Goal: Task Accomplishment & Management: Manage account settings

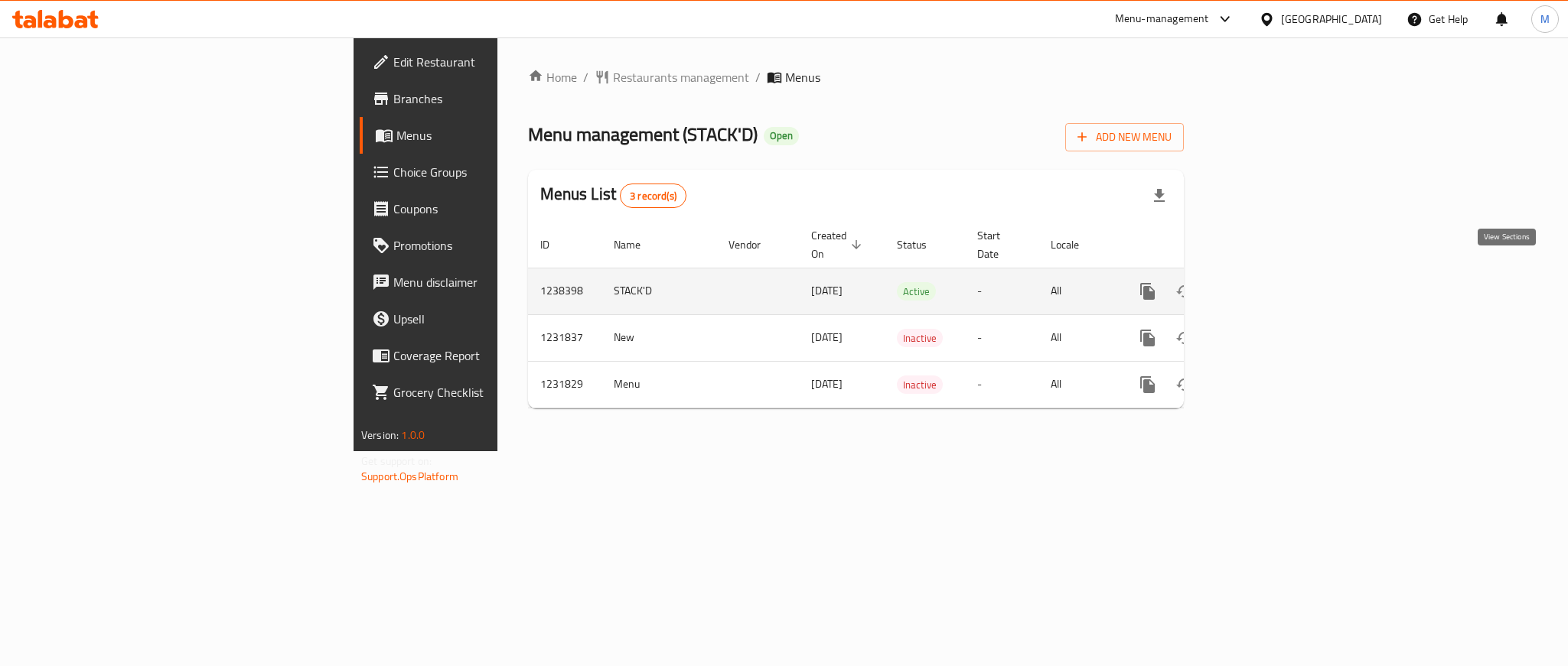
click at [1267, 282] on icon "enhanced table" at bounding box center [1258, 292] width 19 height 19
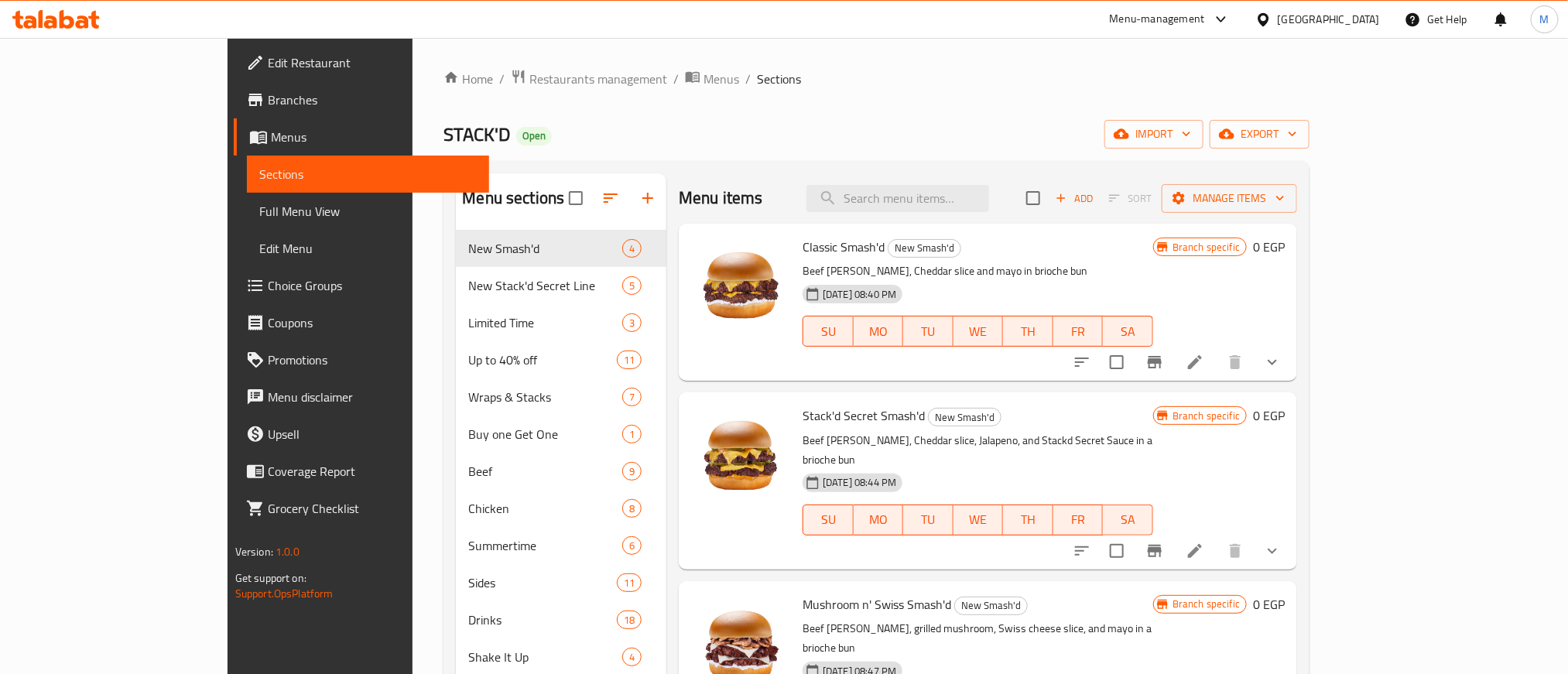
click at [268, 293] on span "Choice Groups" at bounding box center [372, 286] width 209 height 19
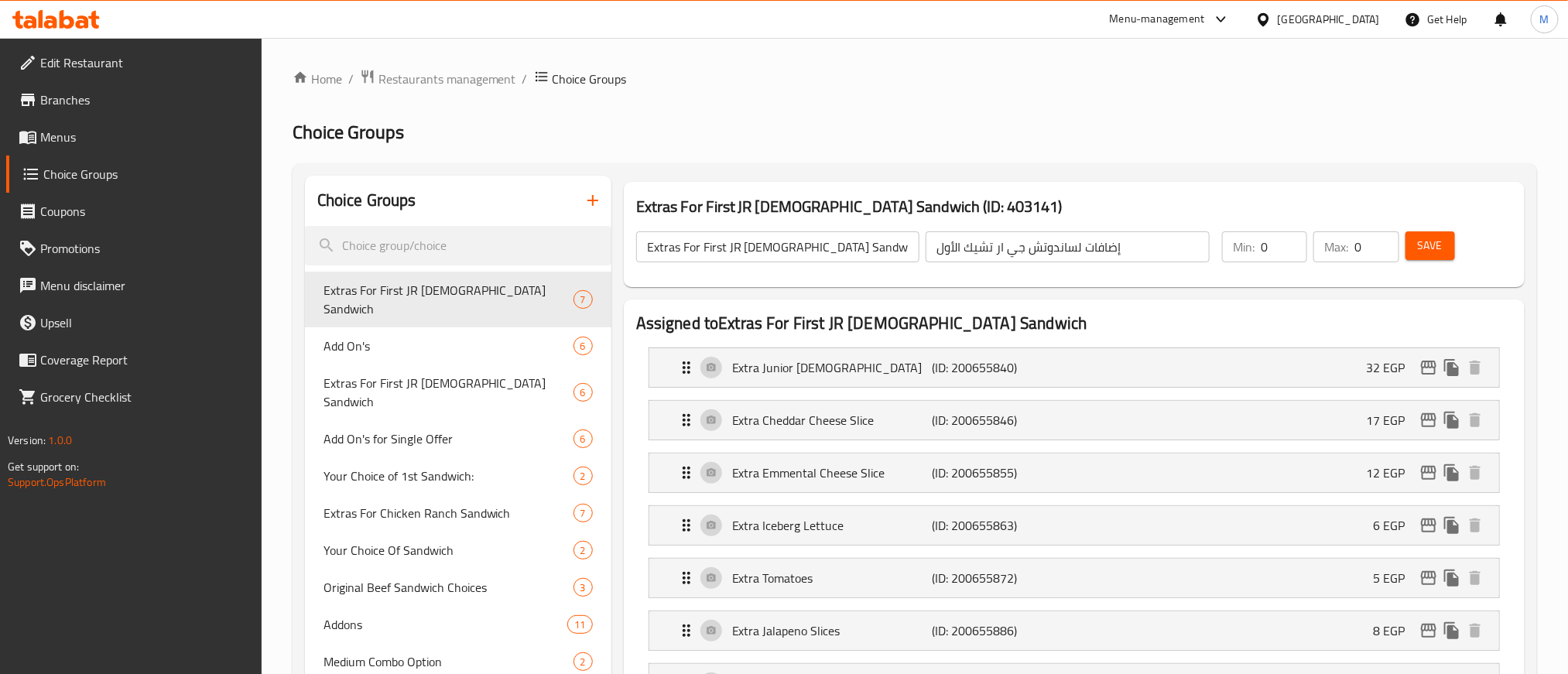
click at [134, 143] on span "Menus" at bounding box center [145, 137] width 209 height 19
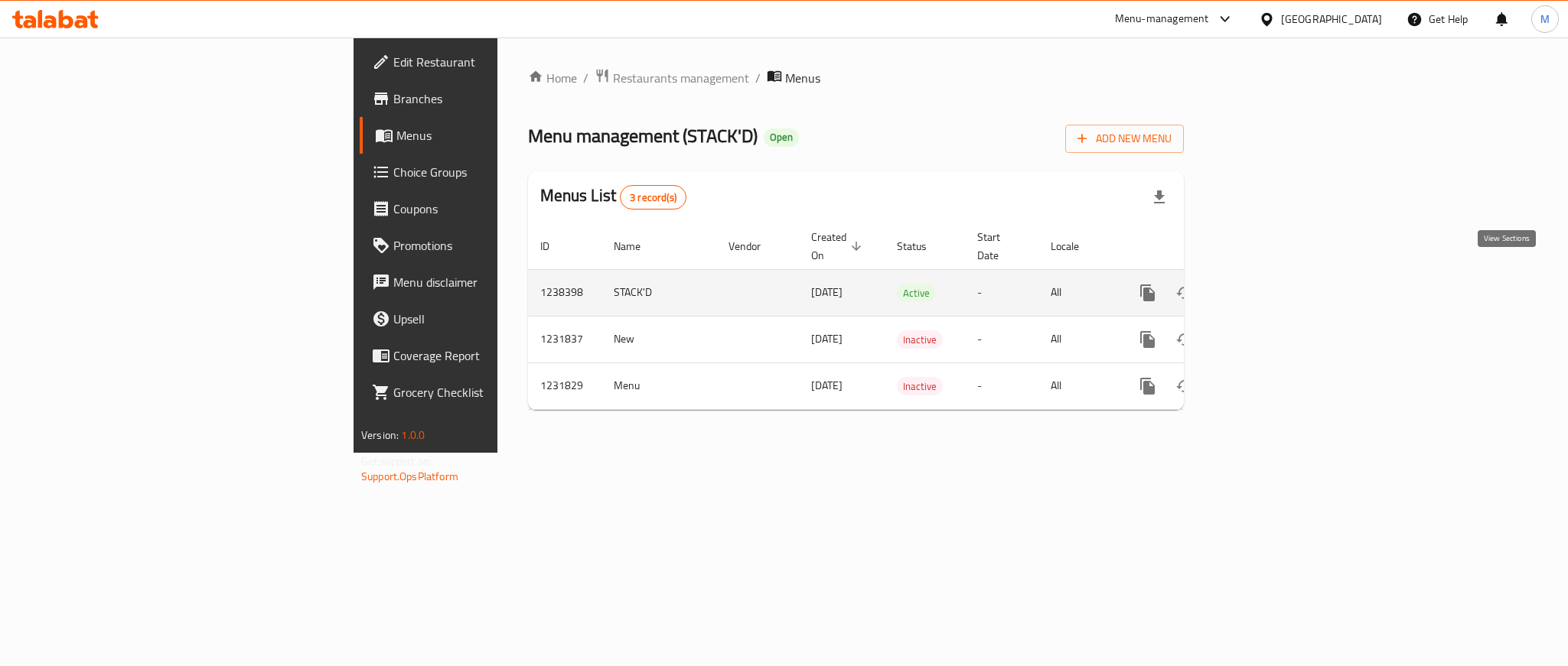
click at [1267, 284] on icon "enhanced table" at bounding box center [1258, 293] width 19 height 19
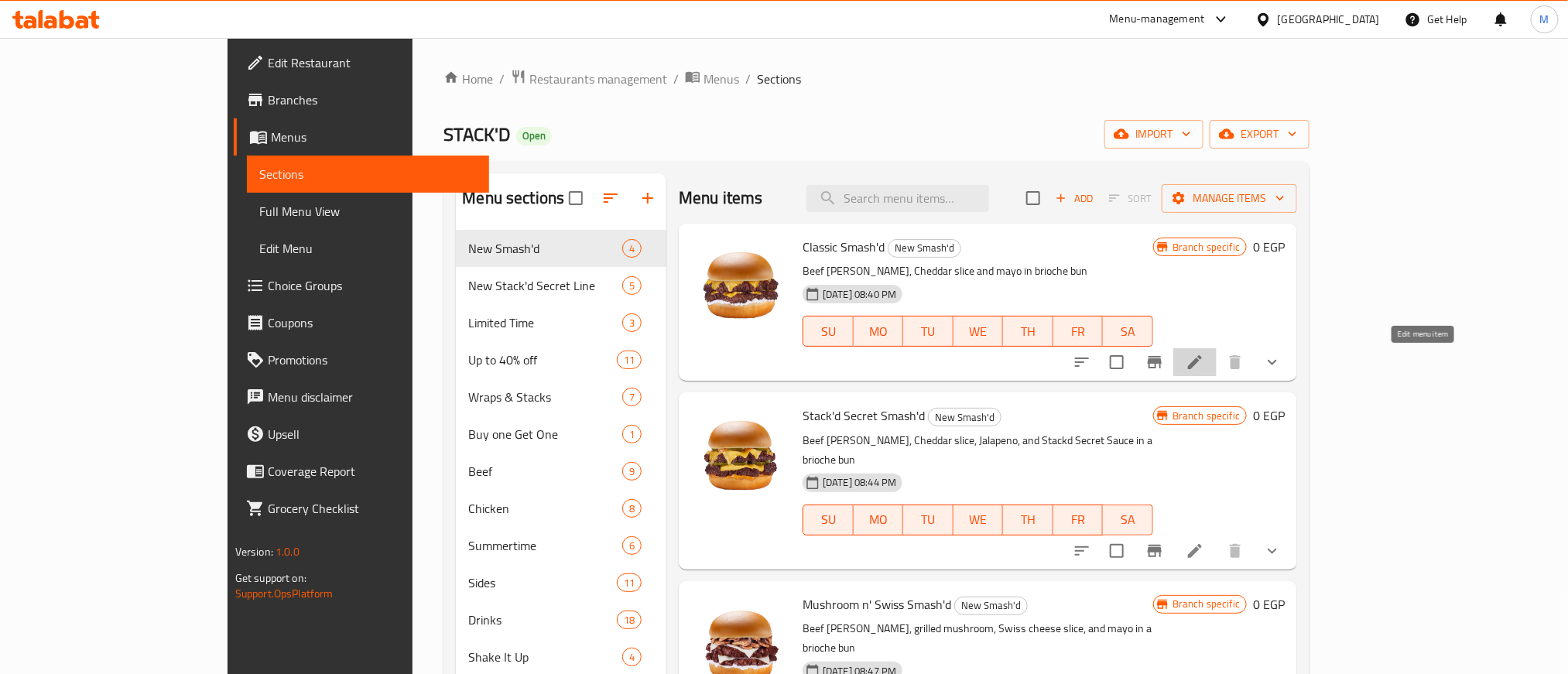
click at [1202, 369] on icon at bounding box center [1195, 362] width 14 height 14
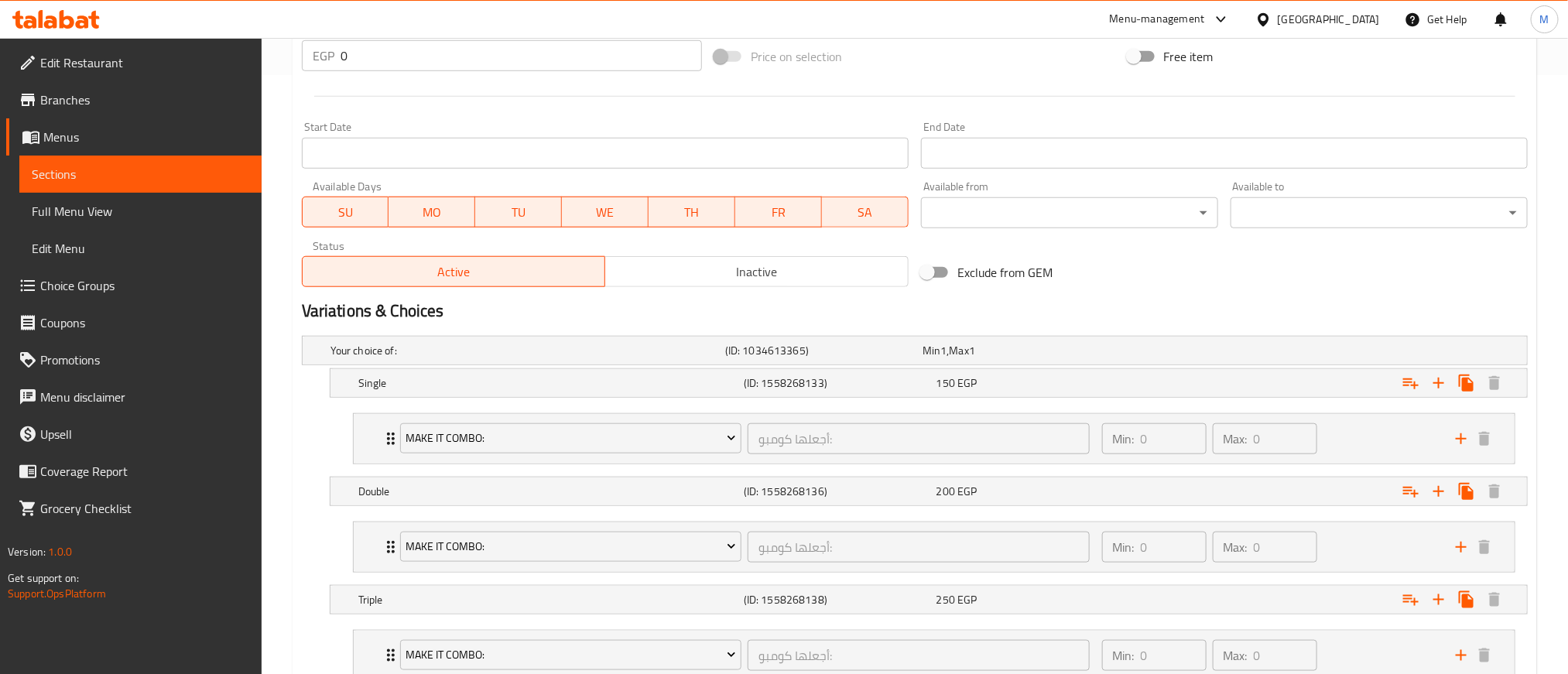
scroll to position [465, 0]
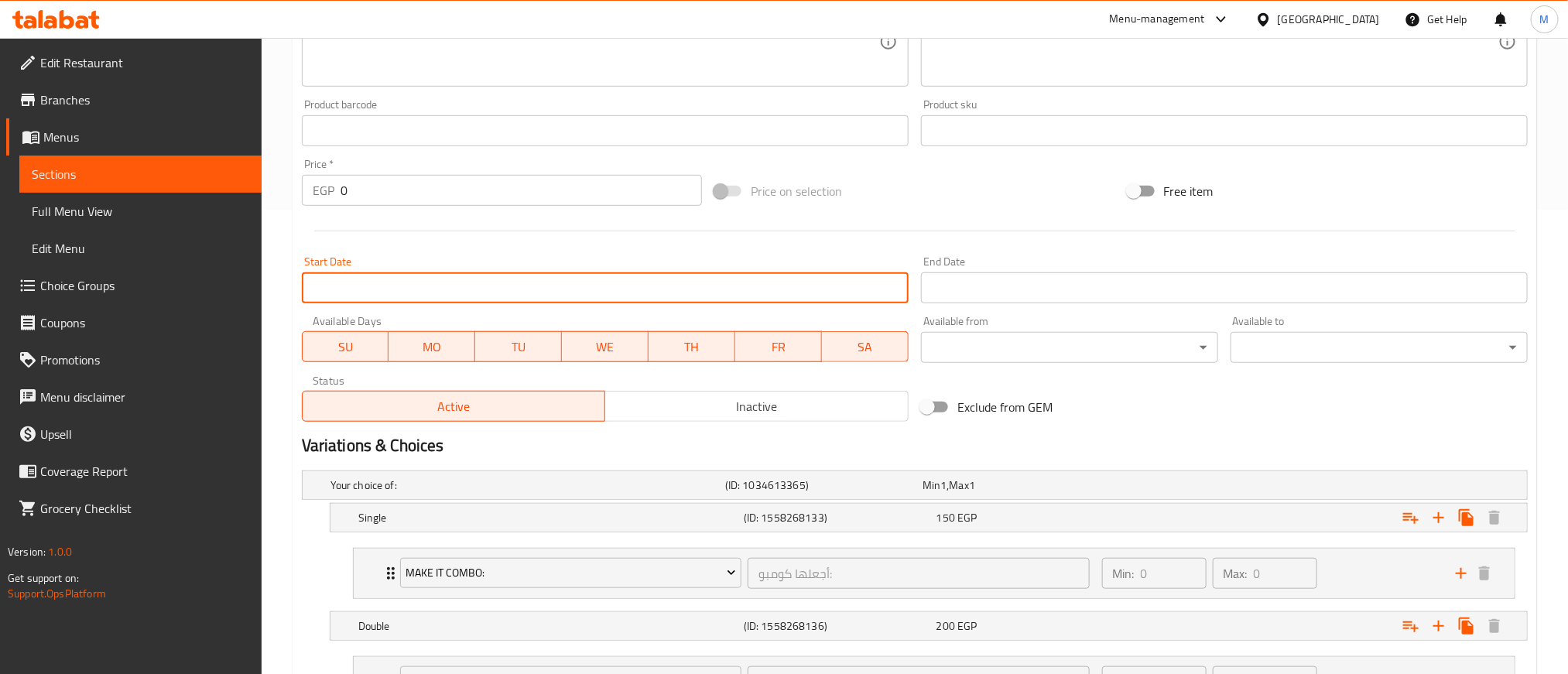
click at [567, 284] on input "Start Date" at bounding box center [605, 287] width 606 height 31
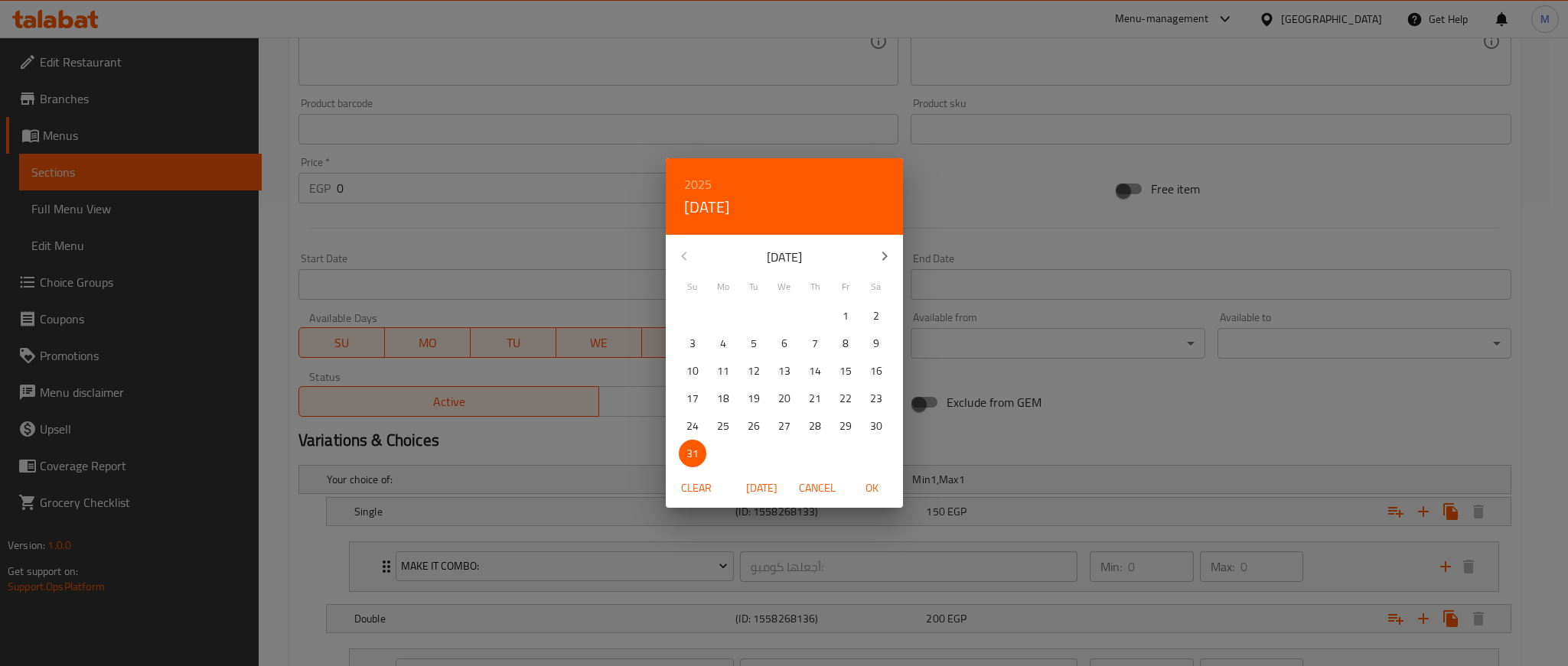
click at [690, 452] on p "31" at bounding box center [692, 453] width 12 height 19
click at [878, 256] on icon "button" at bounding box center [885, 257] width 19 height 19
click at [732, 312] on span "1" at bounding box center [723, 316] width 27 height 19
click at [880, 487] on span "OK" at bounding box center [872, 488] width 37 height 19
type input "01-09-2025"
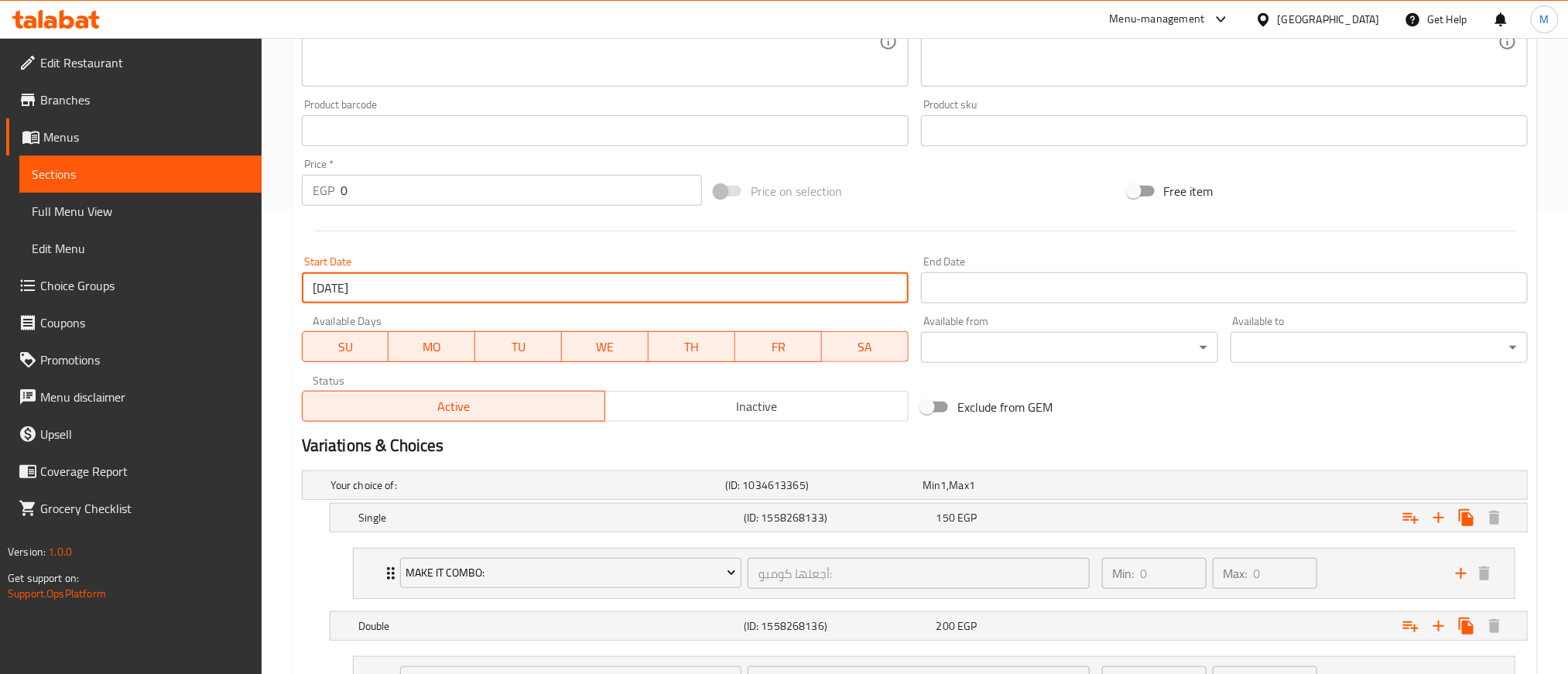
click at [1249, 291] on input "Start Date" at bounding box center [1224, 287] width 606 height 31
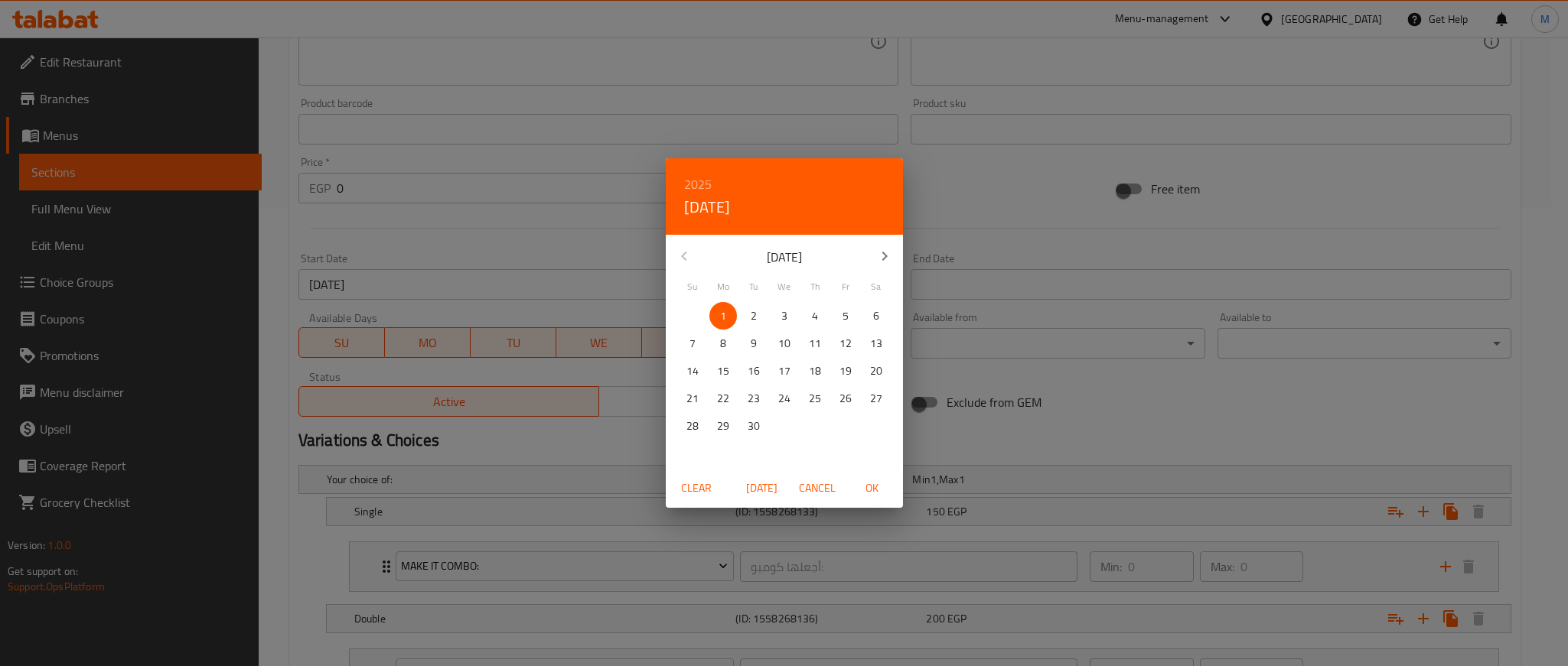
click at [1369, 368] on div "2025 Mon, Sep 1 September 2025 Su Mo Tu We Th Fr Sa 31 1 2 3 4 5 6 7 8 9 10 11 …" at bounding box center [784, 333] width 1568 height 666
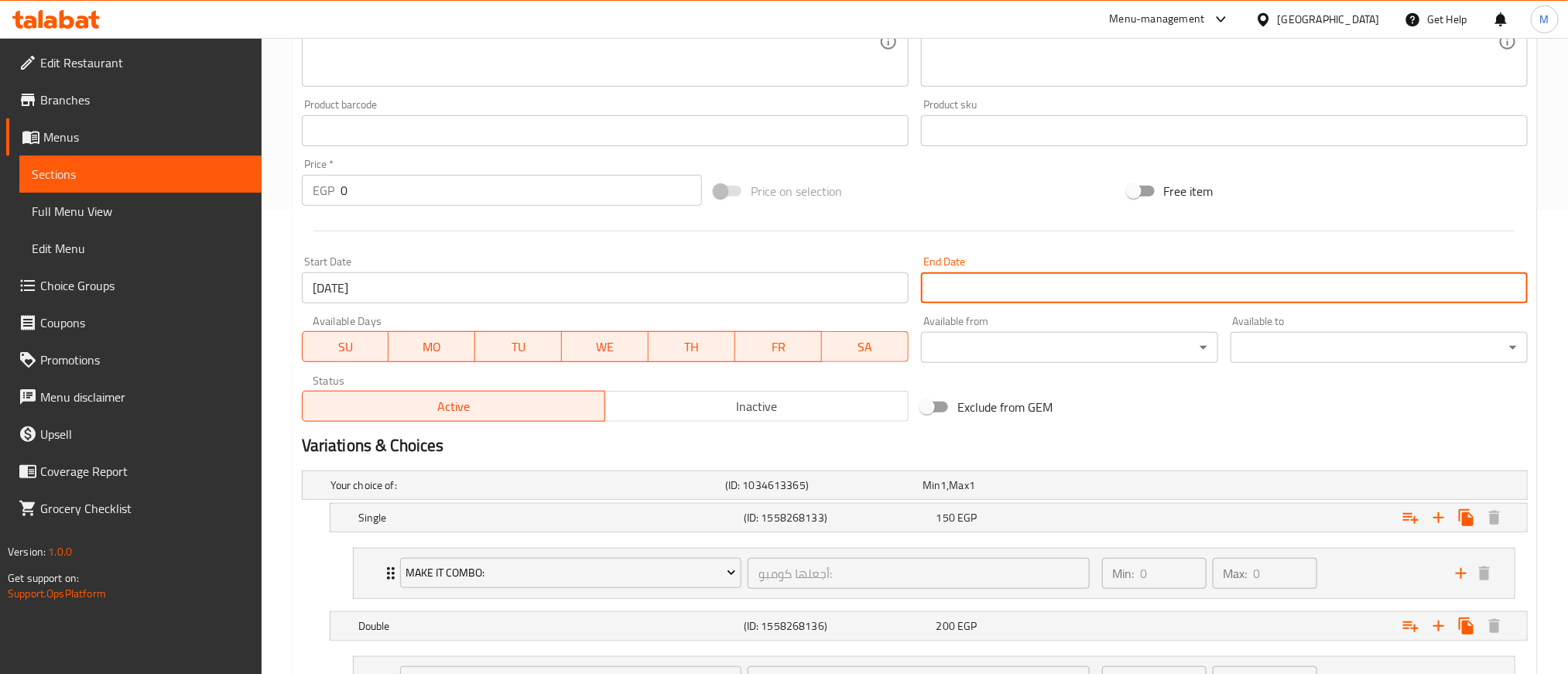
click at [746, 290] on input "01-09-2025" at bounding box center [605, 287] width 606 height 31
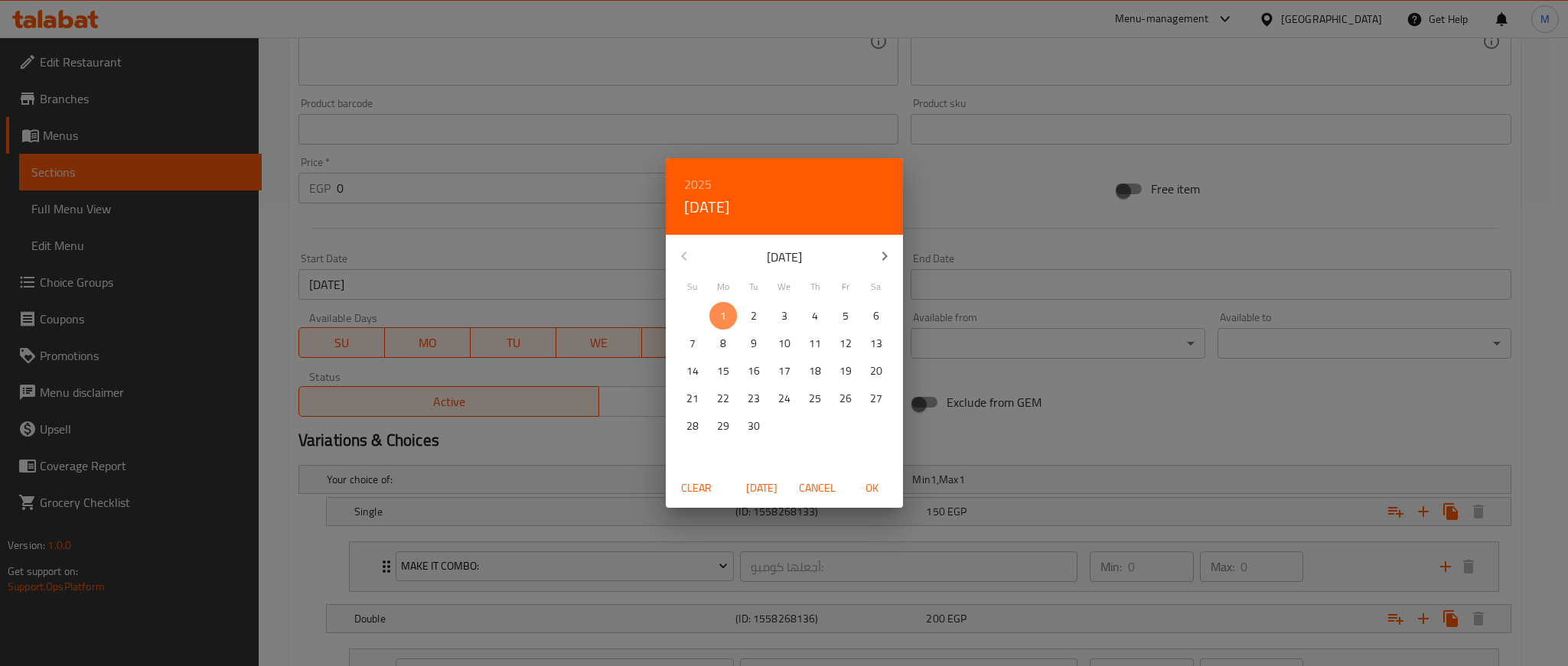
click at [714, 317] on span "1" at bounding box center [723, 316] width 27 height 19
click at [868, 493] on span "OK" at bounding box center [872, 488] width 37 height 19
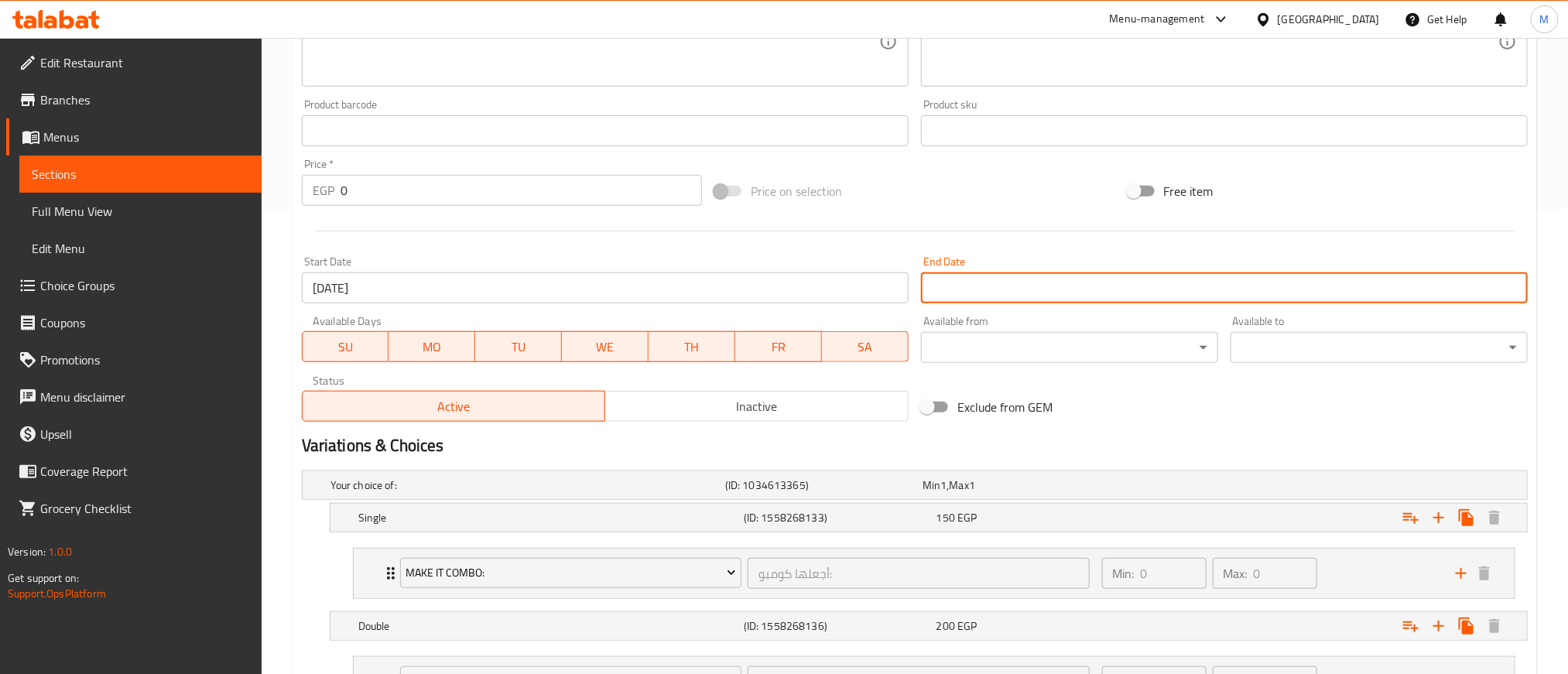
click at [1150, 293] on input "Start Date" at bounding box center [1224, 287] width 606 height 31
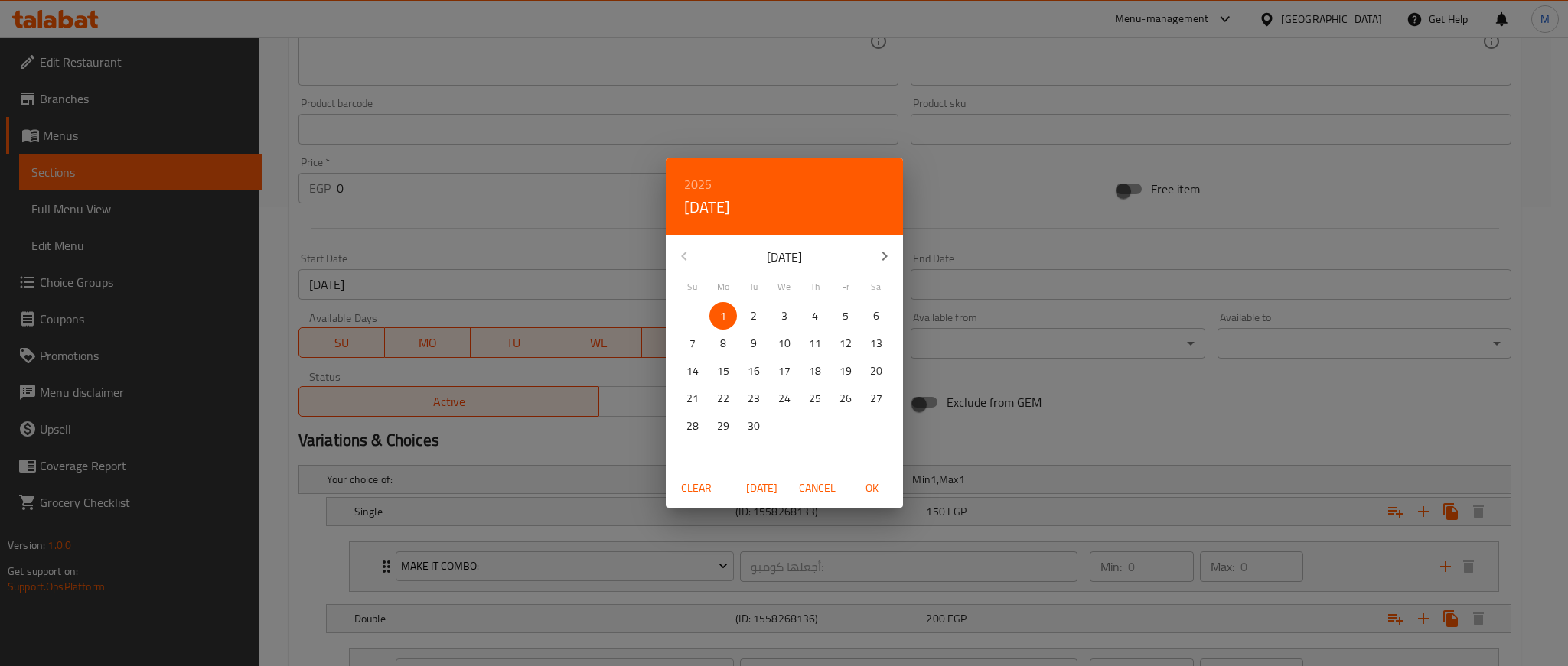
click at [728, 322] on span "1" at bounding box center [723, 316] width 27 height 19
click at [1116, 374] on div "2025 Mon, Sep 1 September 2025 Su Mo Tu We Th Fr Sa 31 1 2 3 4 5 6 7 8 9 10 11 …" at bounding box center [784, 333] width 1568 height 666
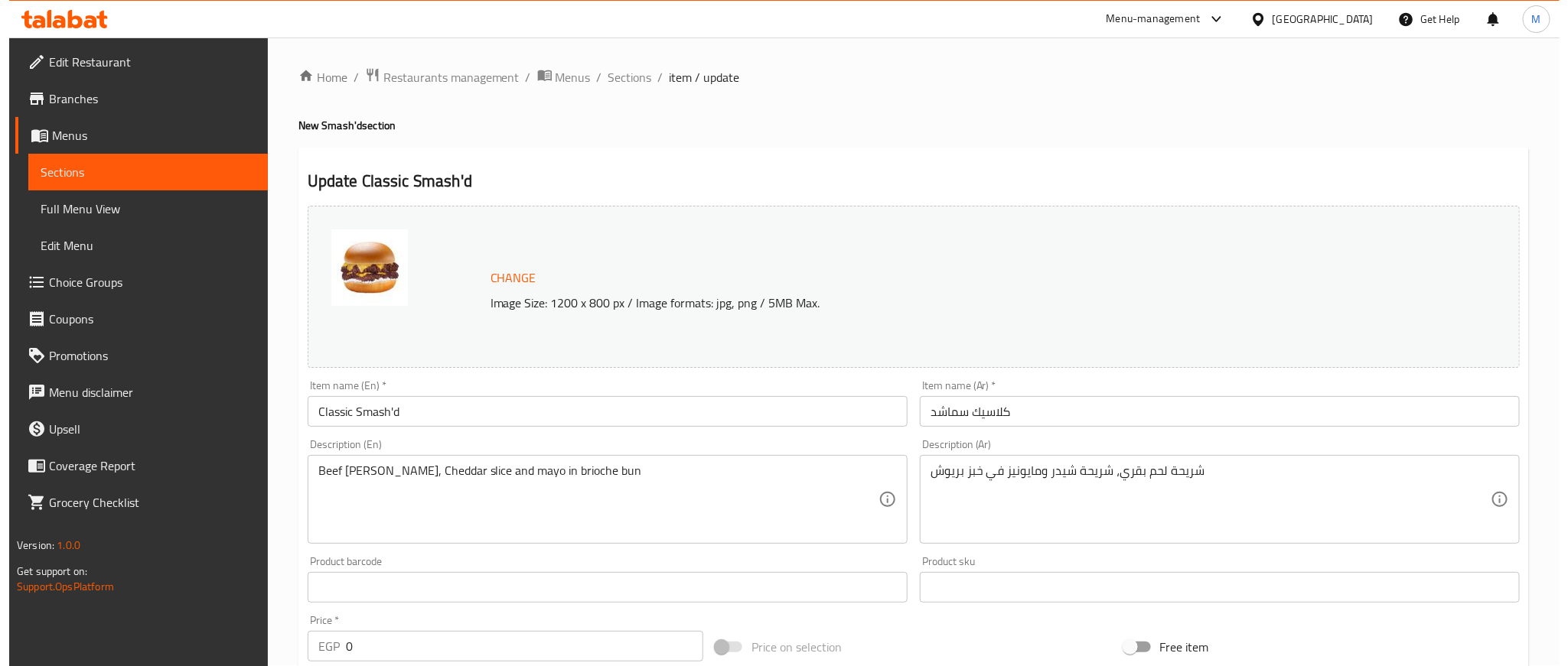
scroll to position [0, 0]
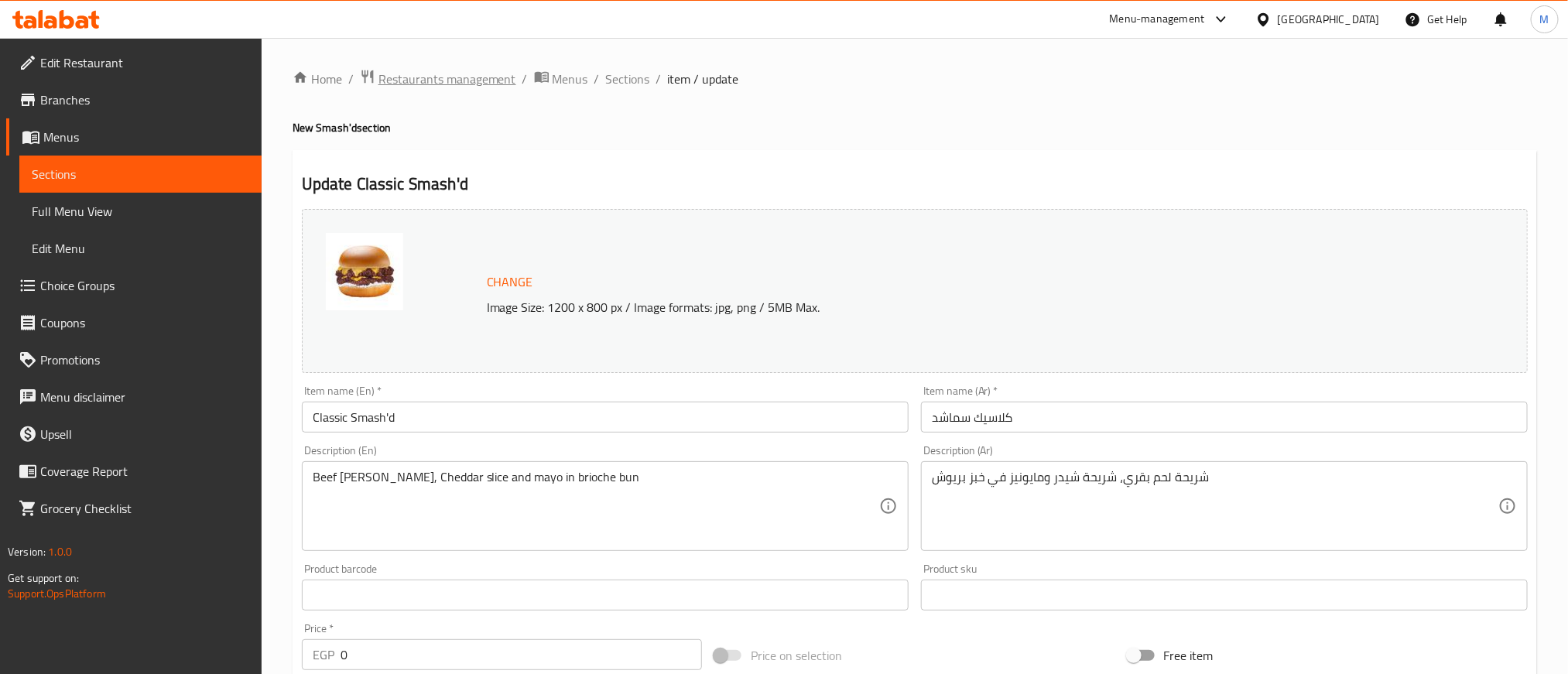
click at [447, 85] on span "Restaurants management" at bounding box center [447, 79] width 138 height 19
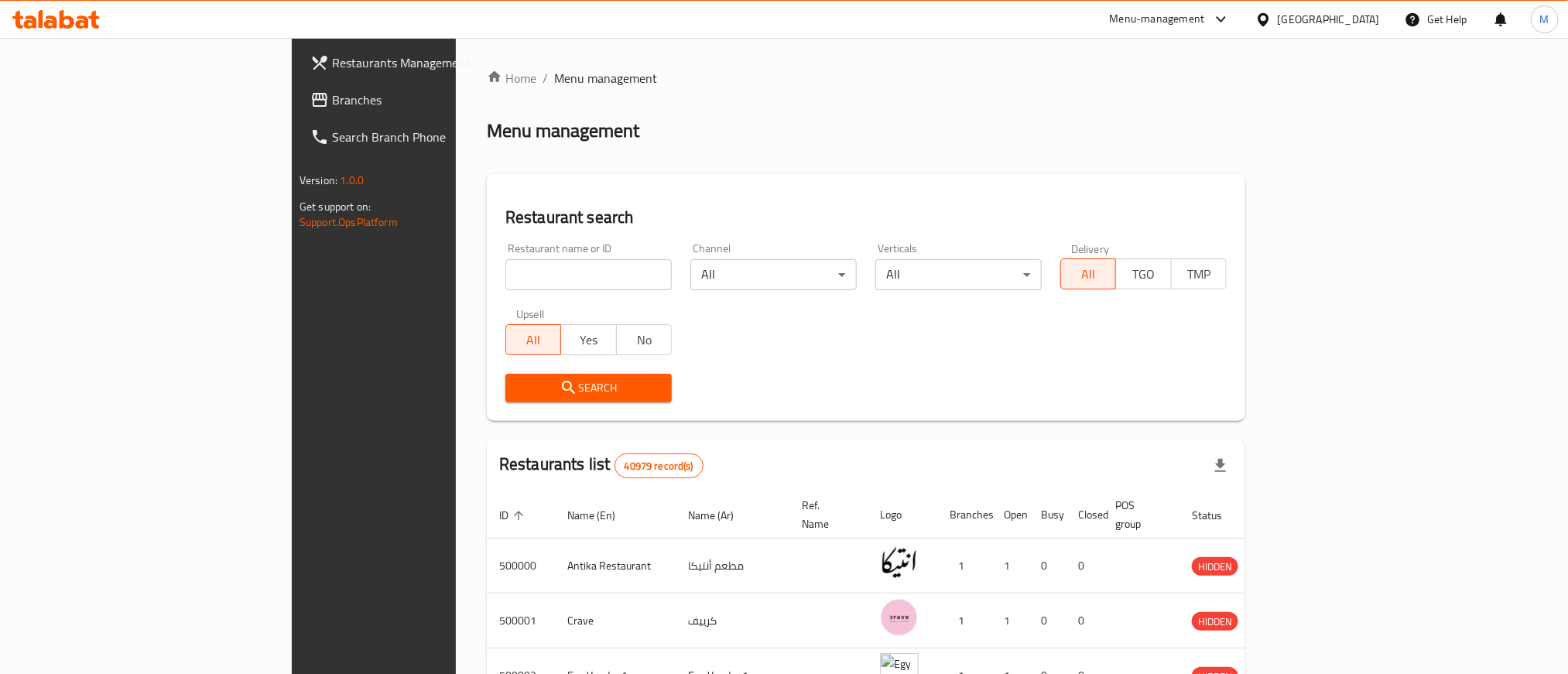
click at [813, 121] on div "Menu management" at bounding box center [865, 130] width 759 height 25
click at [506, 271] on input "search" at bounding box center [588, 274] width 167 height 31
paste input "677575"
type input "677575"
click at [518, 386] on span "Search" at bounding box center [588, 388] width 142 height 19
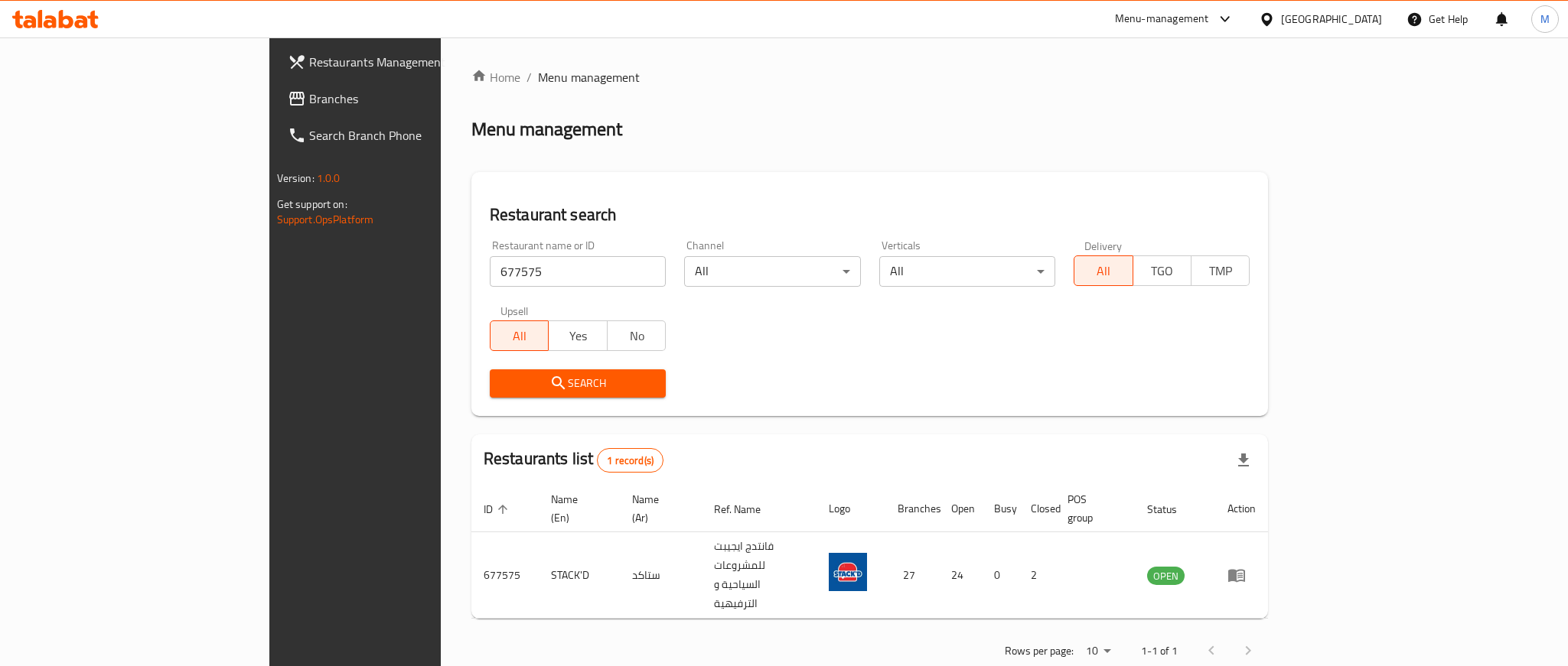
click at [526, 68] on li "/" at bounding box center [529, 77] width 6 height 19
click at [472, 68] on link "Home" at bounding box center [496, 77] width 49 height 19
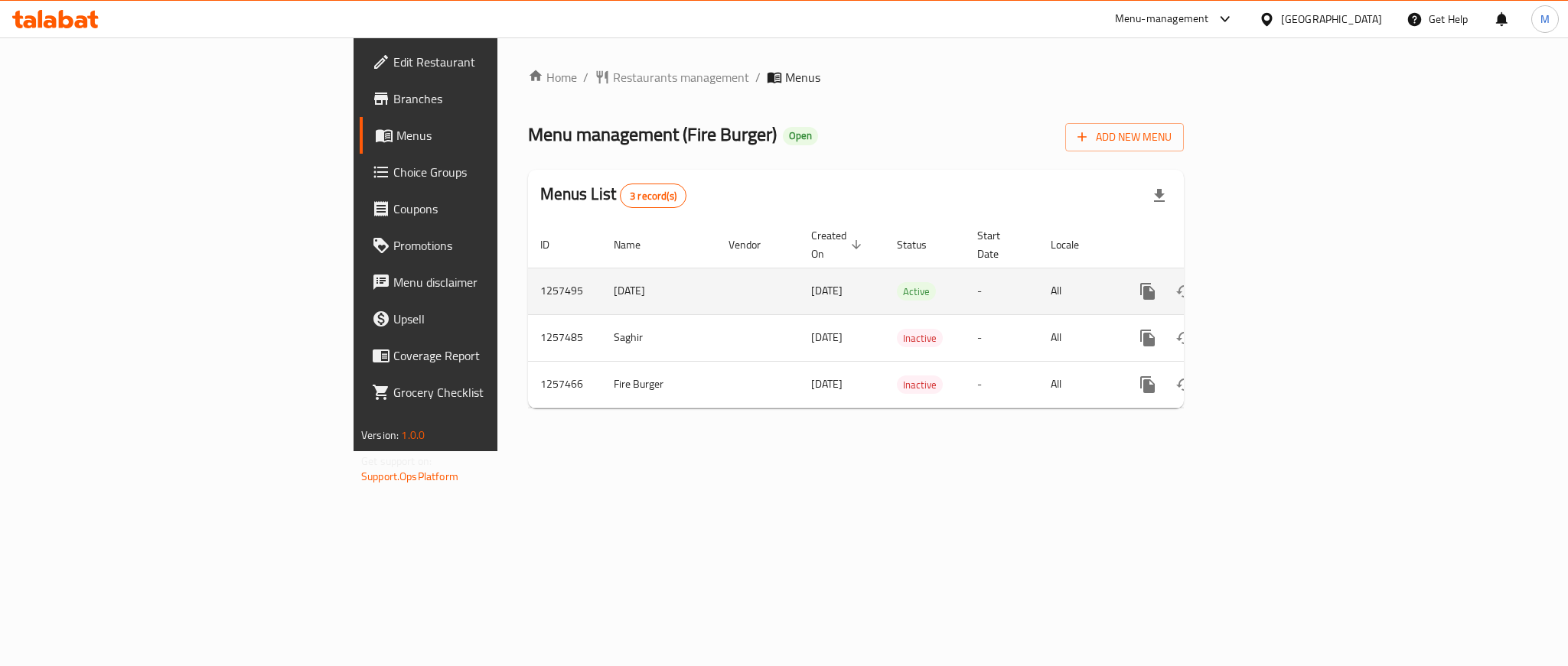
click at [1267, 282] on icon "enhanced table" at bounding box center [1258, 292] width 19 height 19
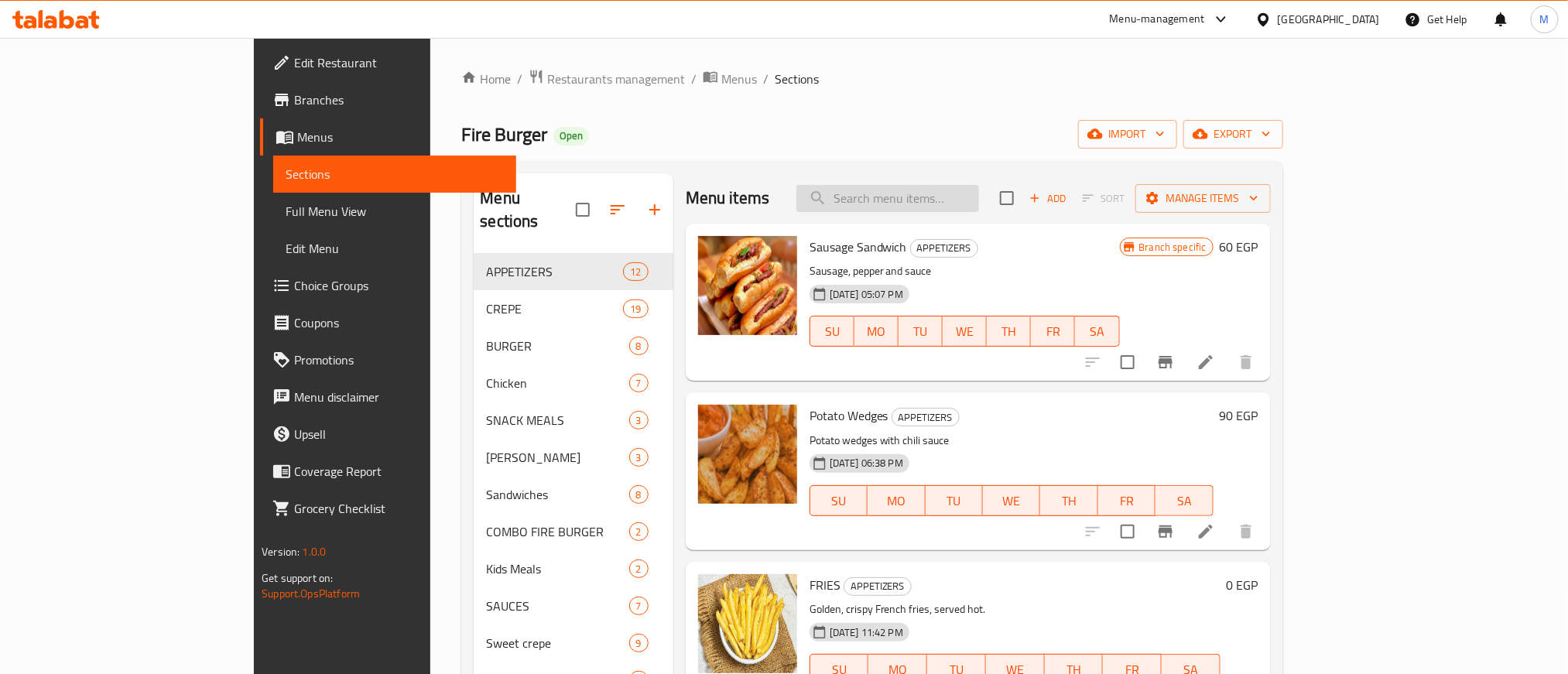
click at [979, 205] on input "search" at bounding box center [888, 198] width 183 height 27
paste input "عرض إيطالي"
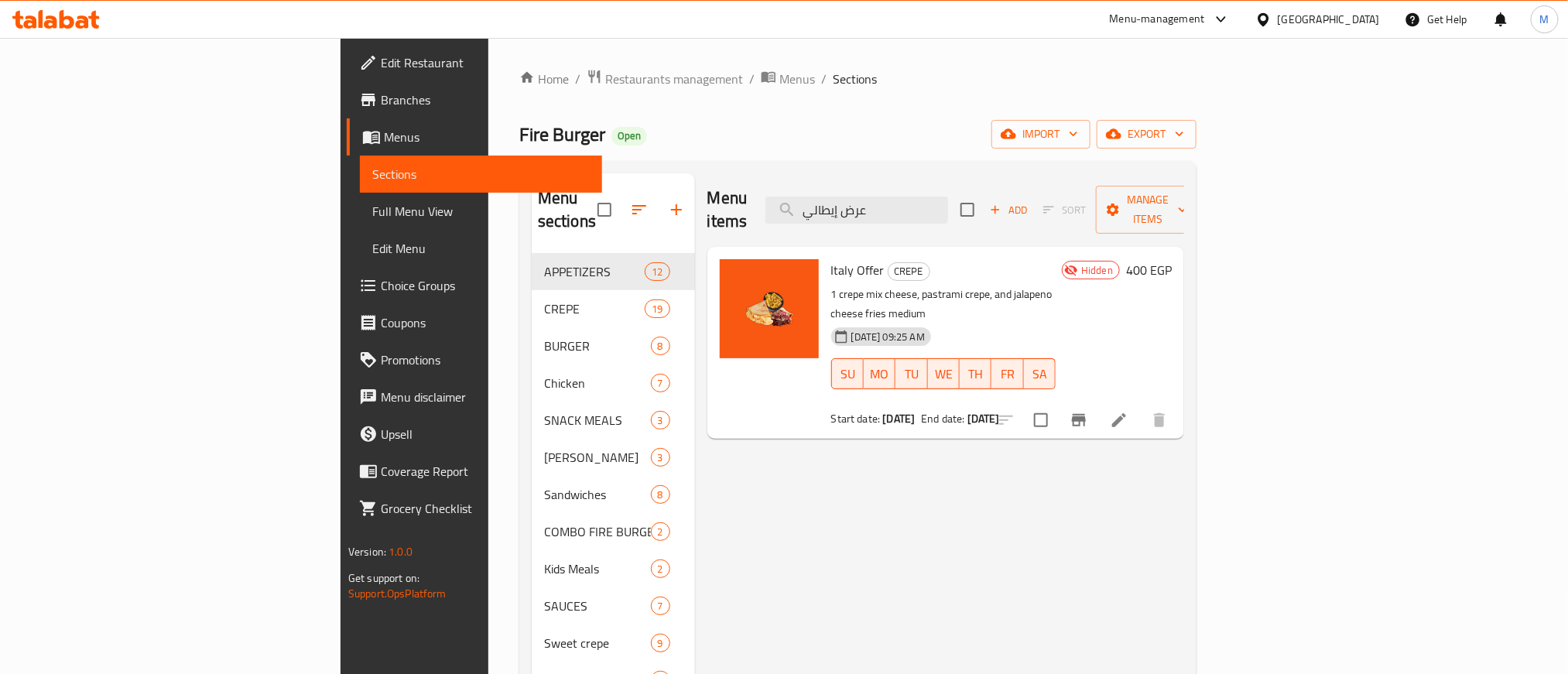
type input "عرض إيطالي"
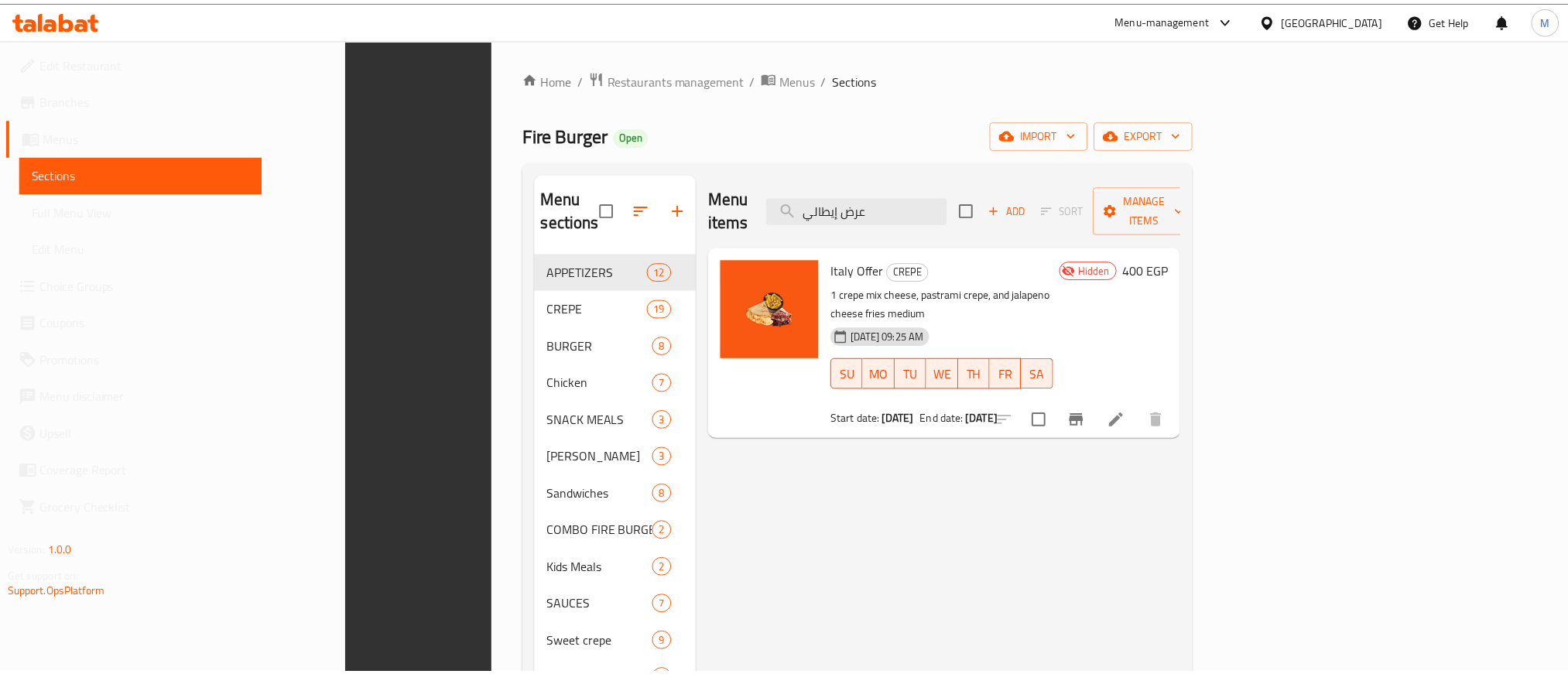
scroll to position [217, 0]
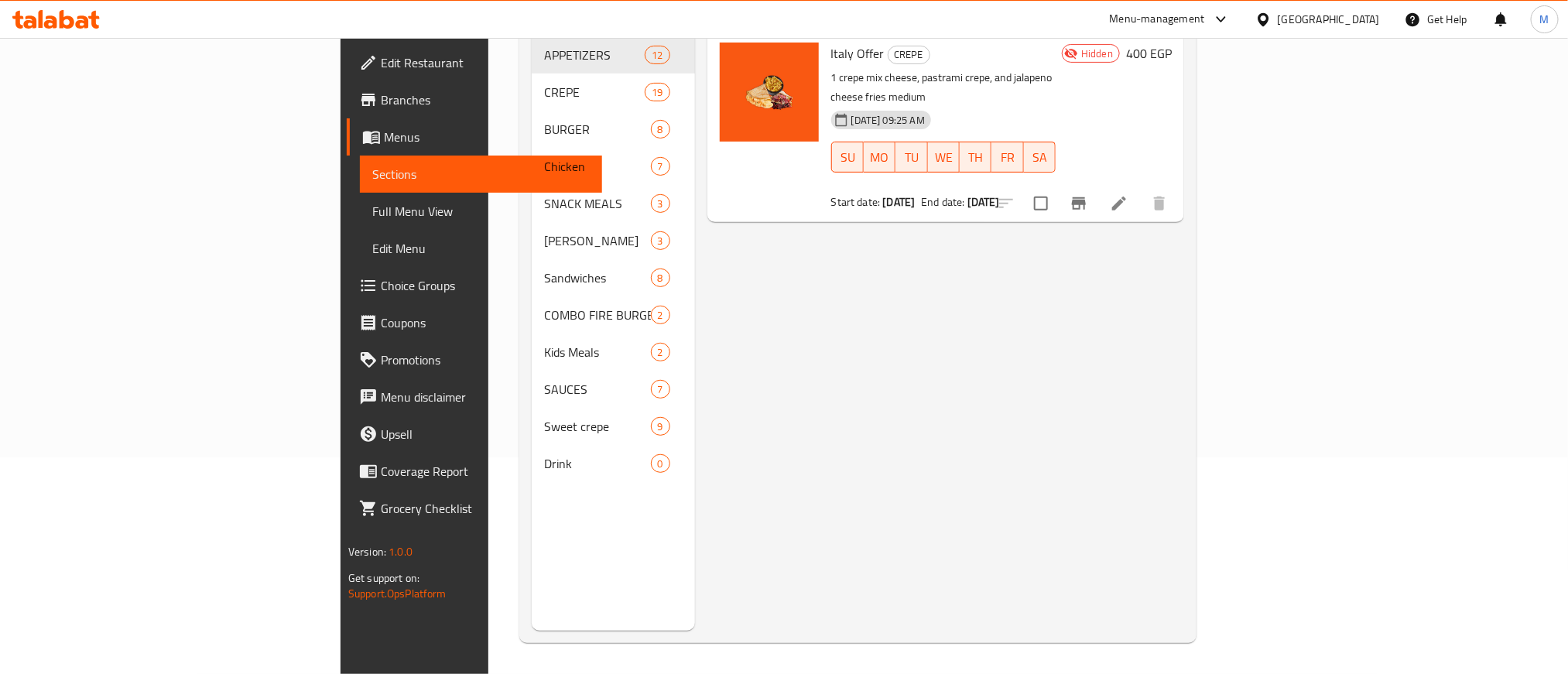
drag, startPoint x: 932, startPoint y: 338, endPoint x: 941, endPoint y: 338, distance: 9.0
click at [932, 338] on div "Menu items عرض إيطالي Add Sort Manage items Italy Offer CREPE 1 crepe mix chees…" at bounding box center [940, 293] width 489 height 674
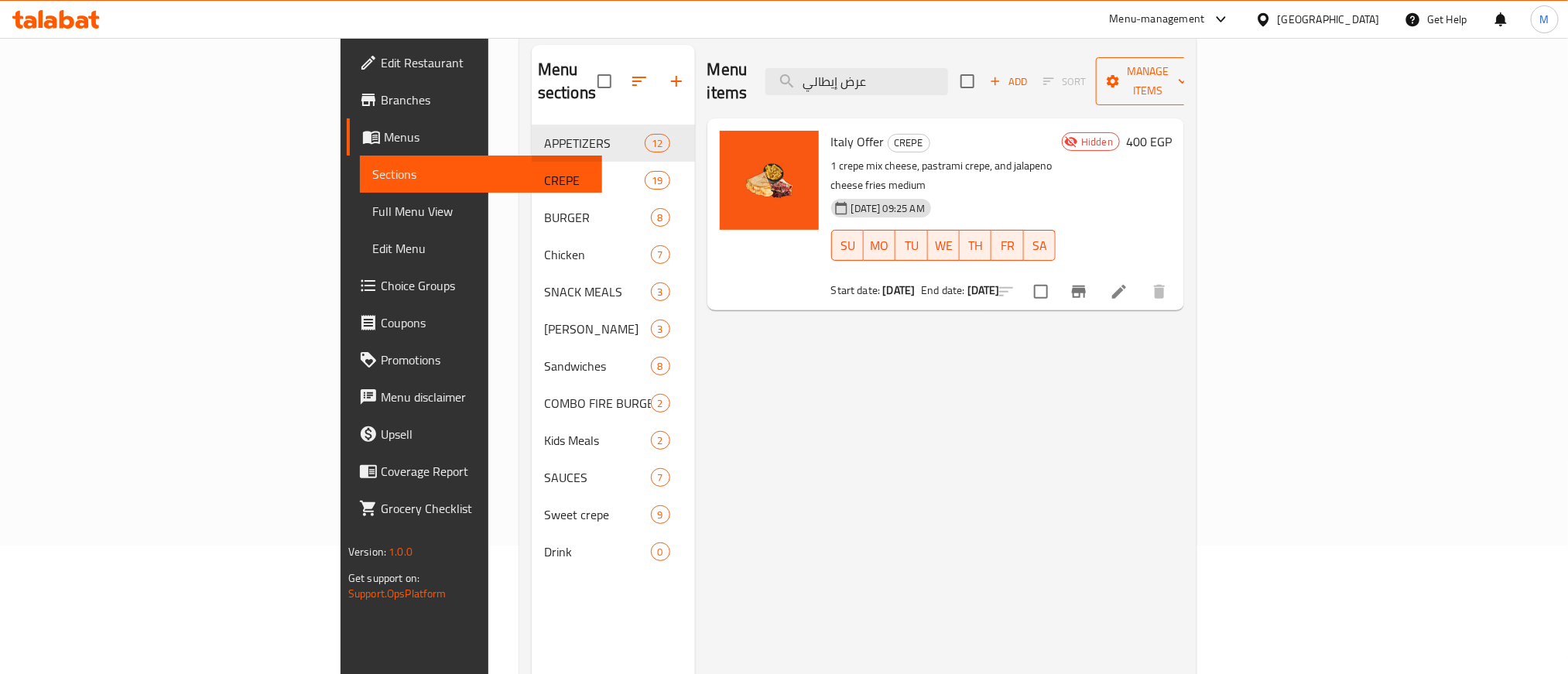
scroll to position [0, 0]
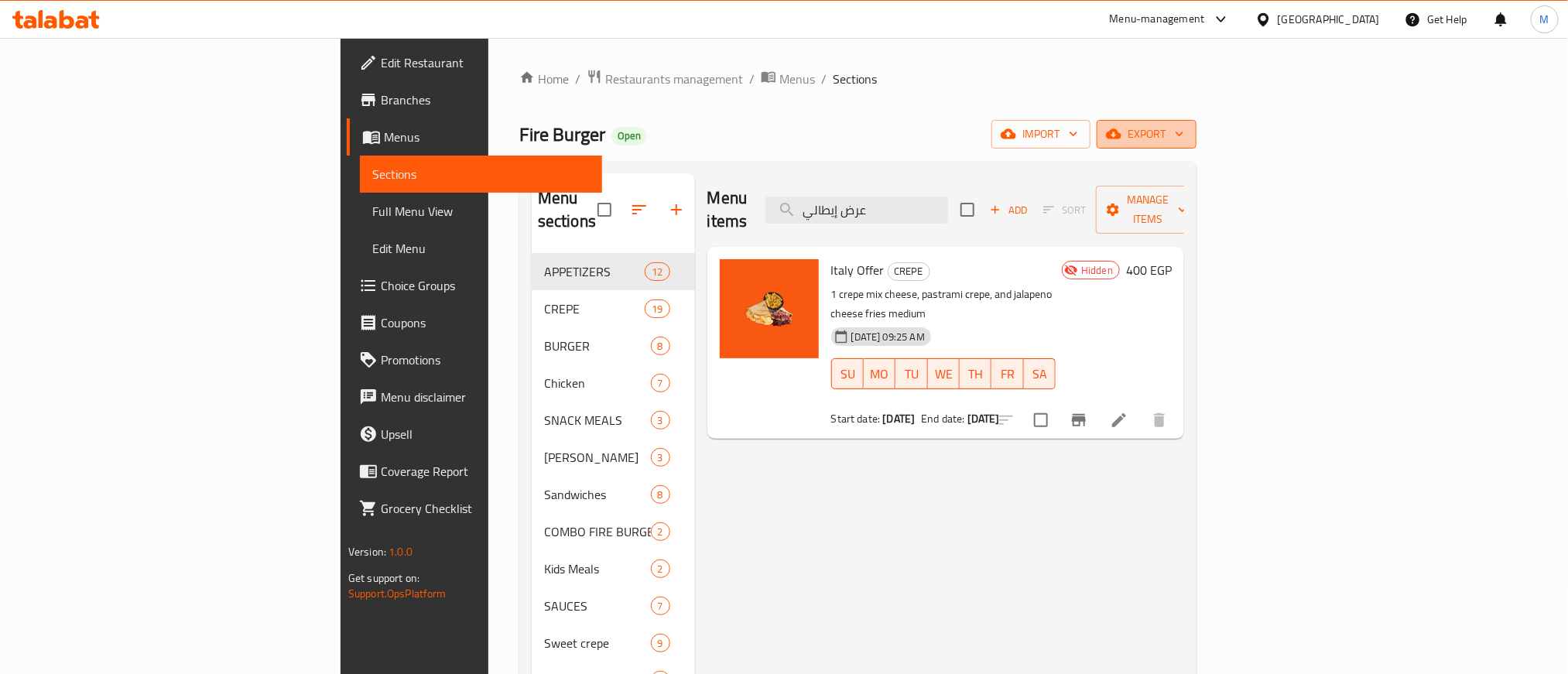
click at [1184, 126] on span "export" at bounding box center [1146, 134] width 75 height 19
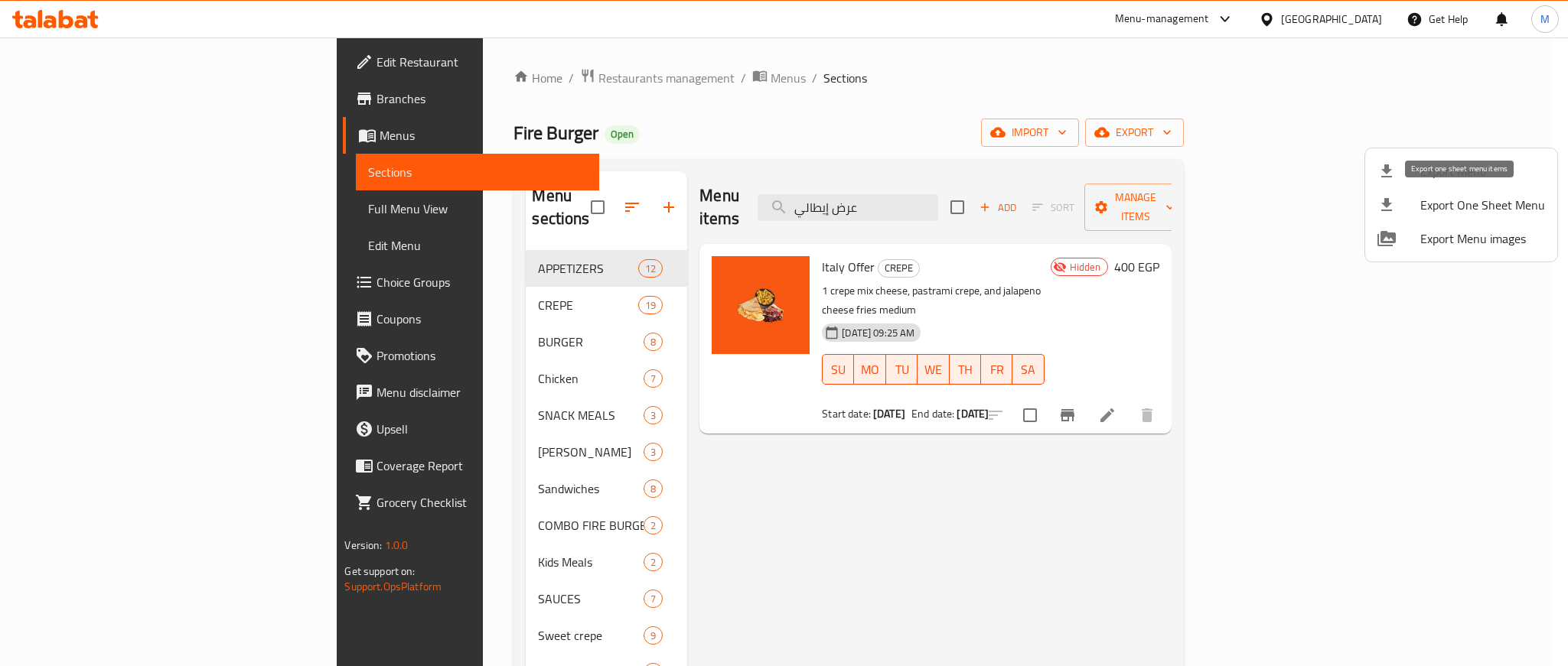
click at [1432, 181] on span "Export Menu" at bounding box center [1482, 171] width 125 height 19
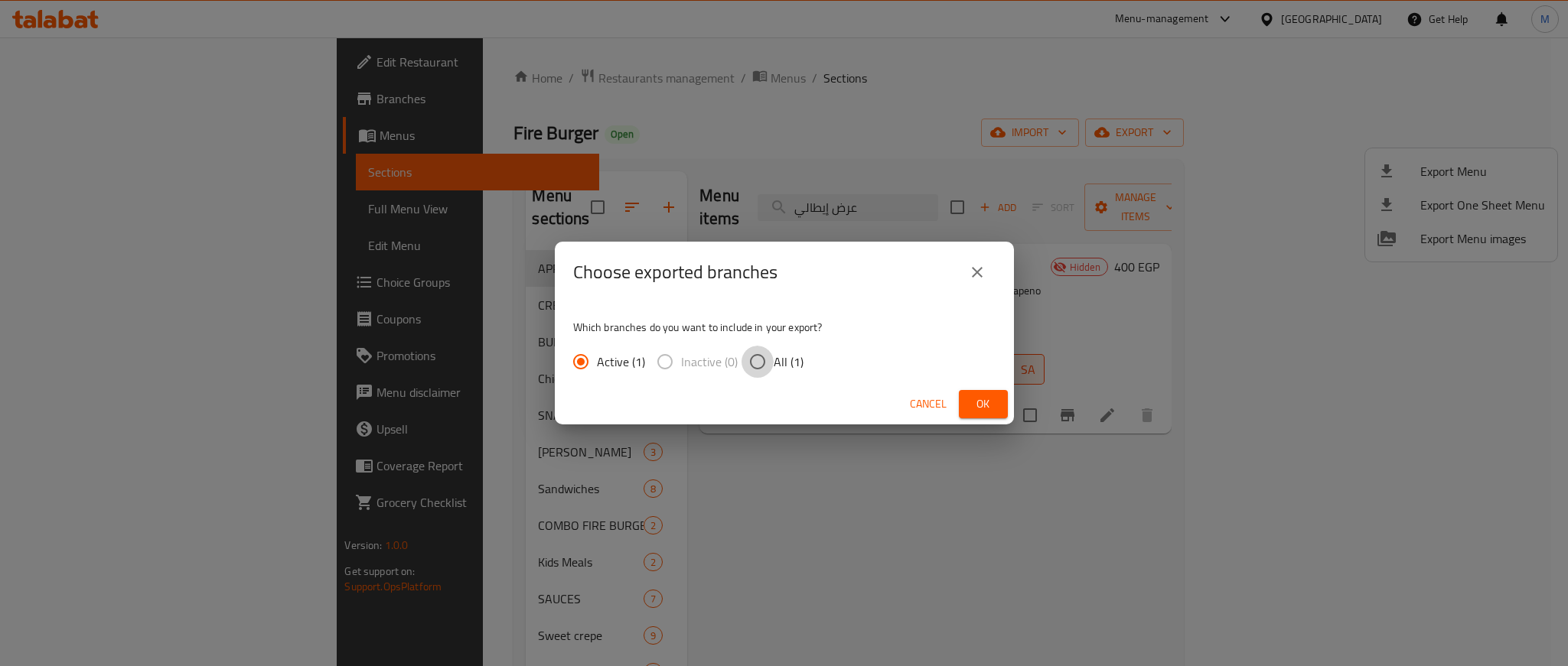
click at [768, 360] on input "All (1)" at bounding box center [758, 362] width 32 height 32
radio input "true"
drag, startPoint x: 984, startPoint y: 404, endPoint x: 1000, endPoint y: 395, distance: 18.4
click at [985, 404] on span "Ok" at bounding box center [984, 404] width 24 height 19
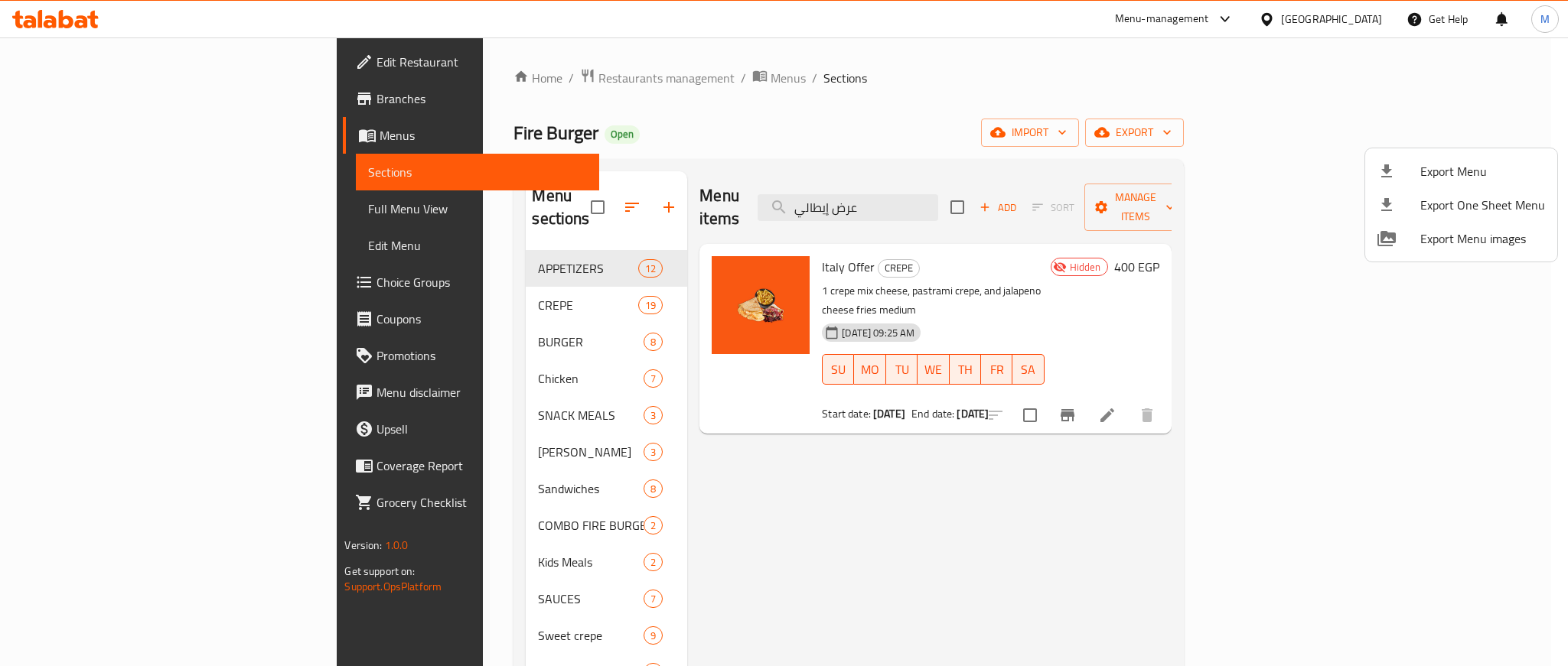
click at [1230, 436] on div at bounding box center [784, 333] width 1568 height 666
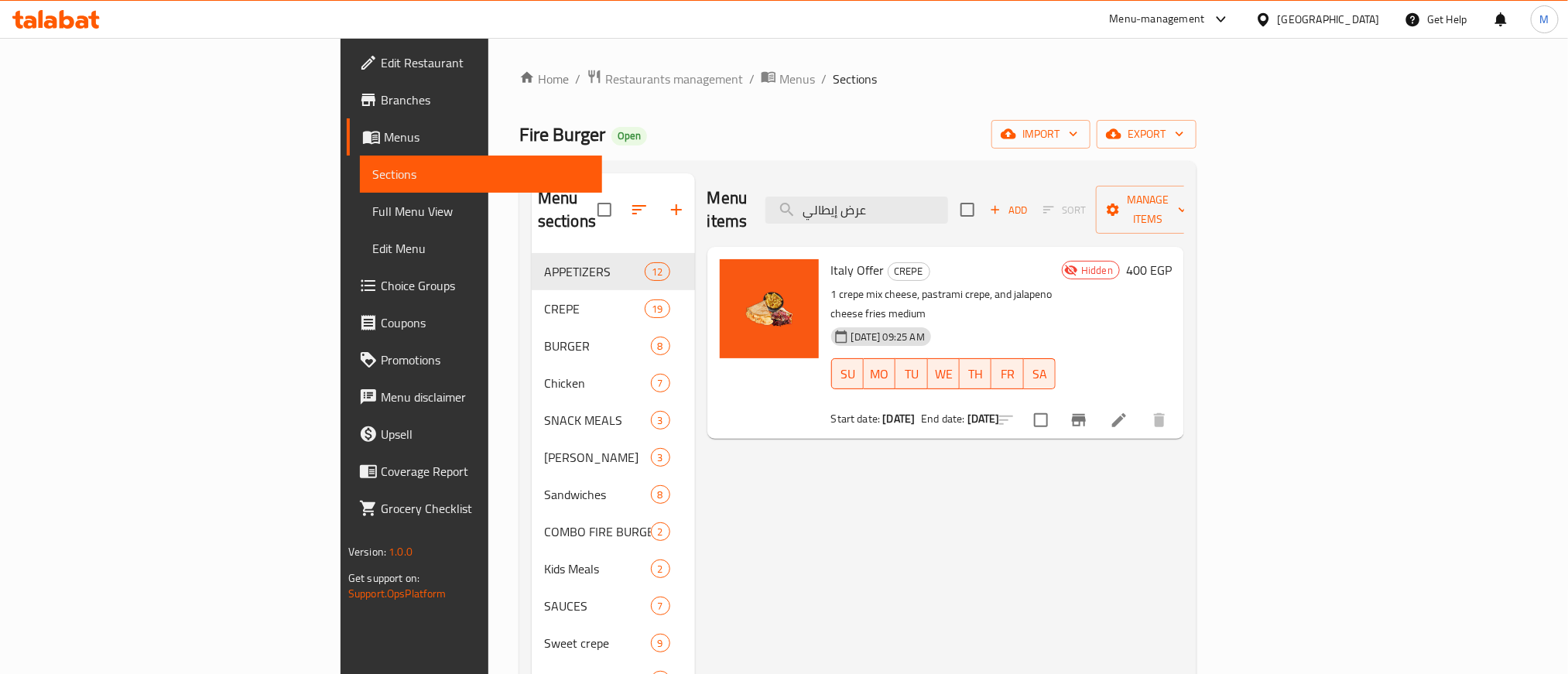
click at [1128, 411] on icon at bounding box center [1120, 421] width 19 height 19
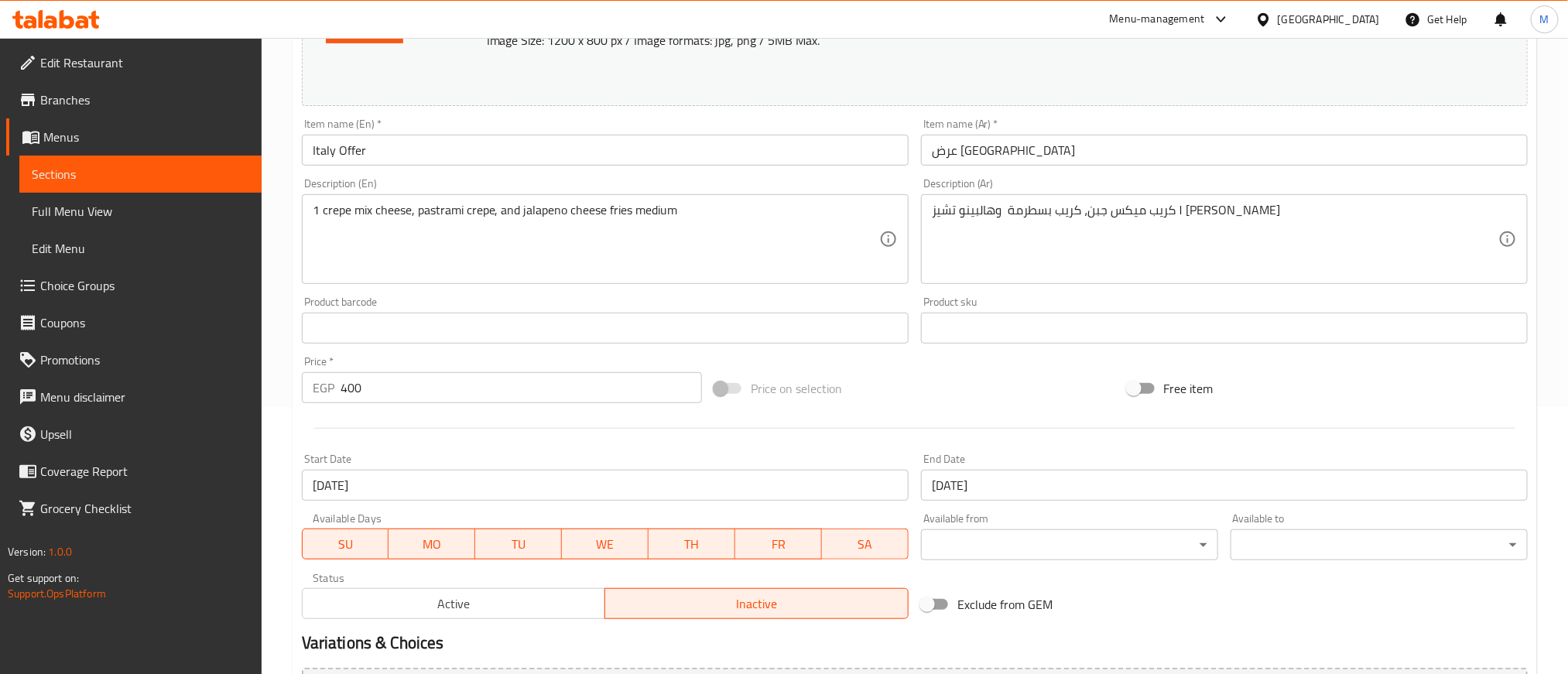
scroll to position [440, 0]
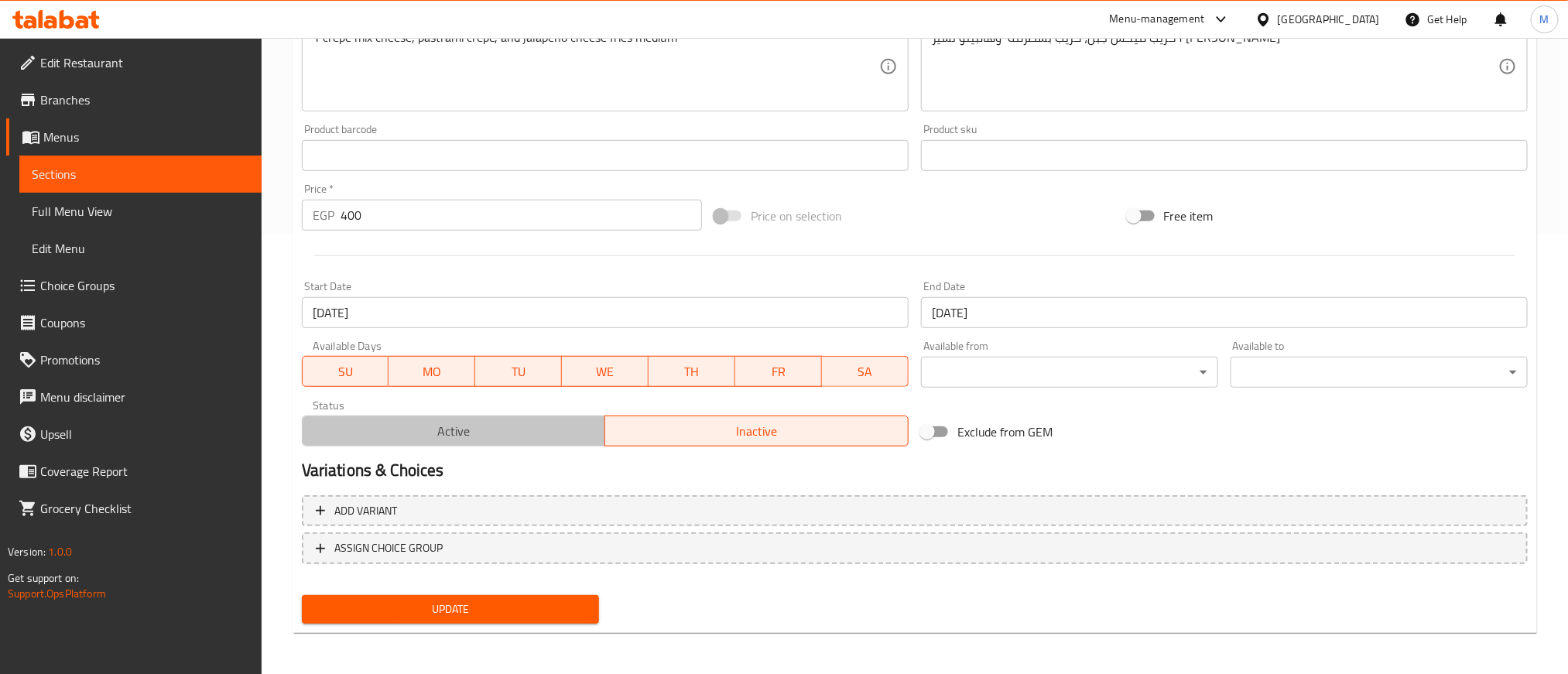
click at [414, 439] on span "Active" at bounding box center [454, 432] width 291 height 23
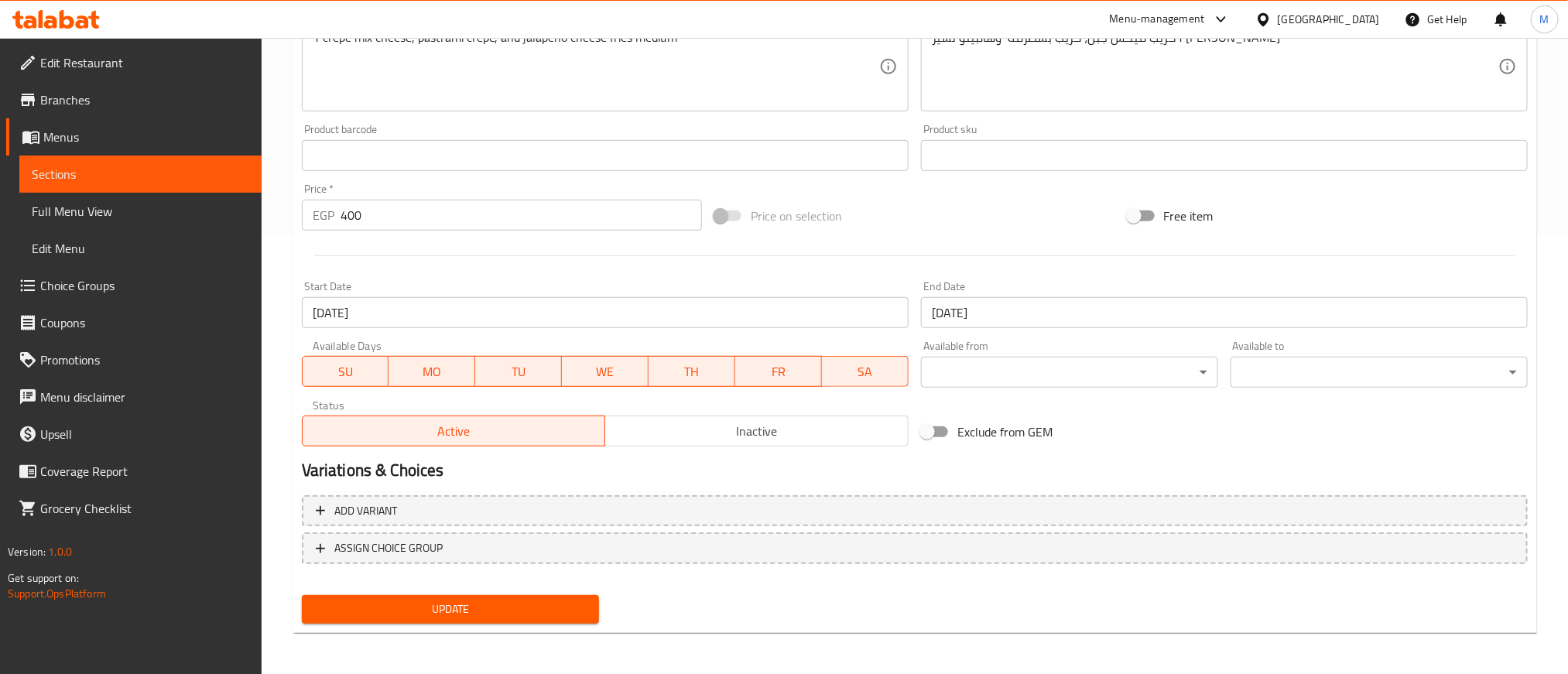
click at [425, 602] on span "Update" at bounding box center [450, 609] width 272 height 19
click at [821, 616] on div "Update" at bounding box center [915, 609] width 1239 height 41
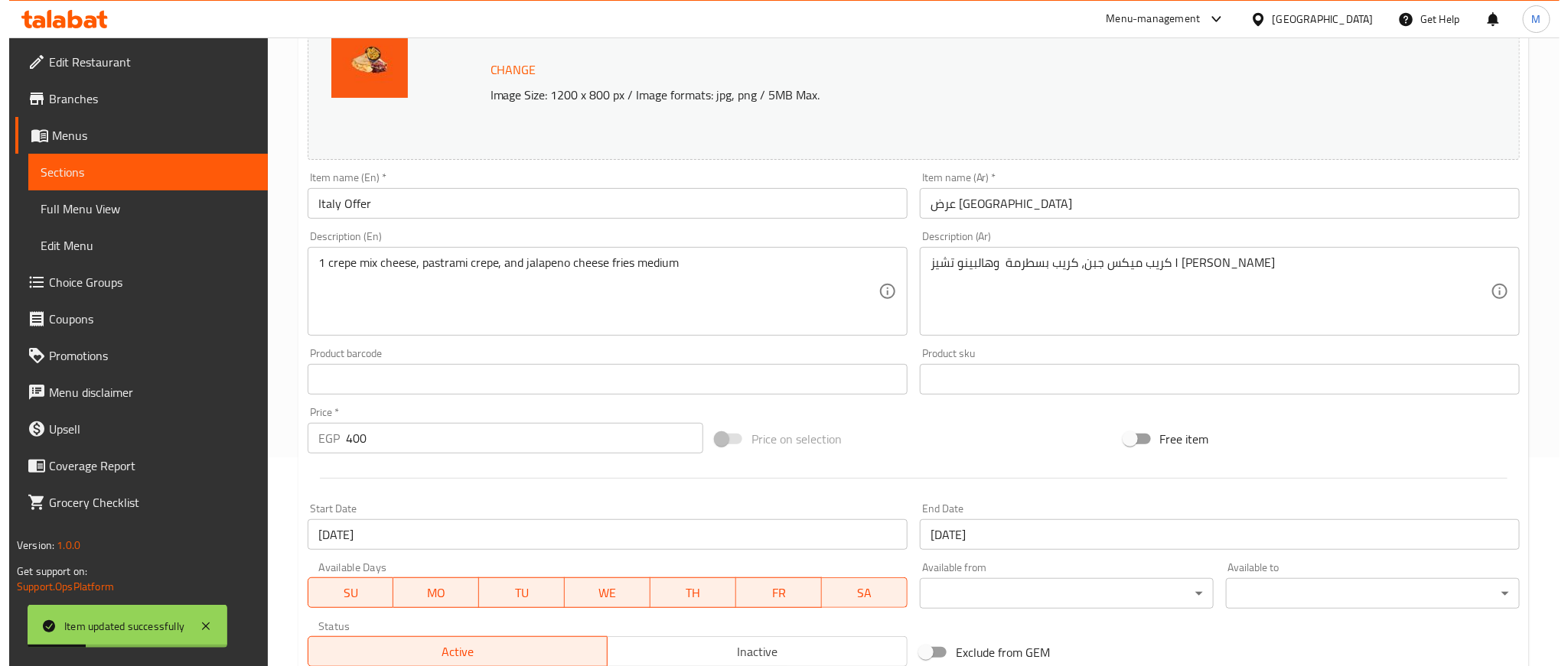
scroll to position [0, 0]
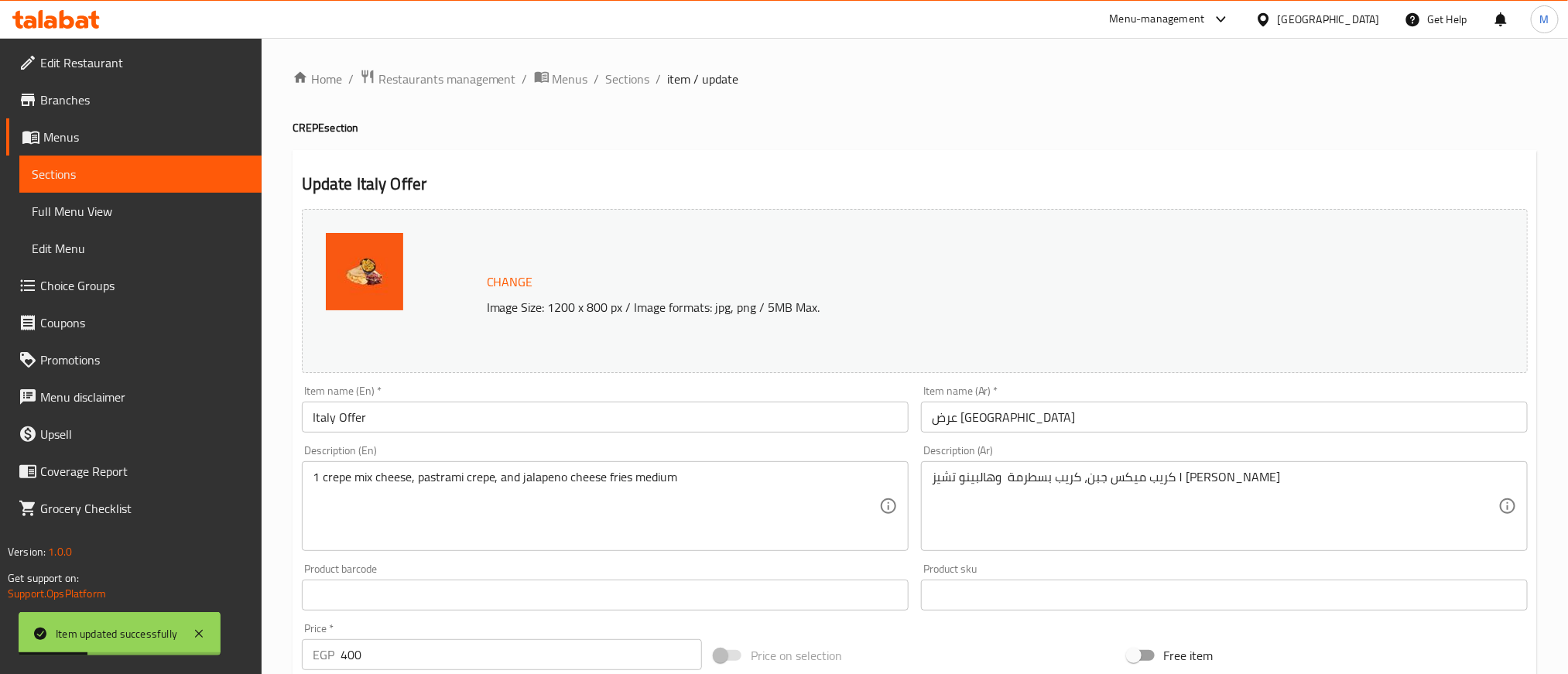
click at [416, 412] on input "Italy Offer" at bounding box center [605, 417] width 606 height 31
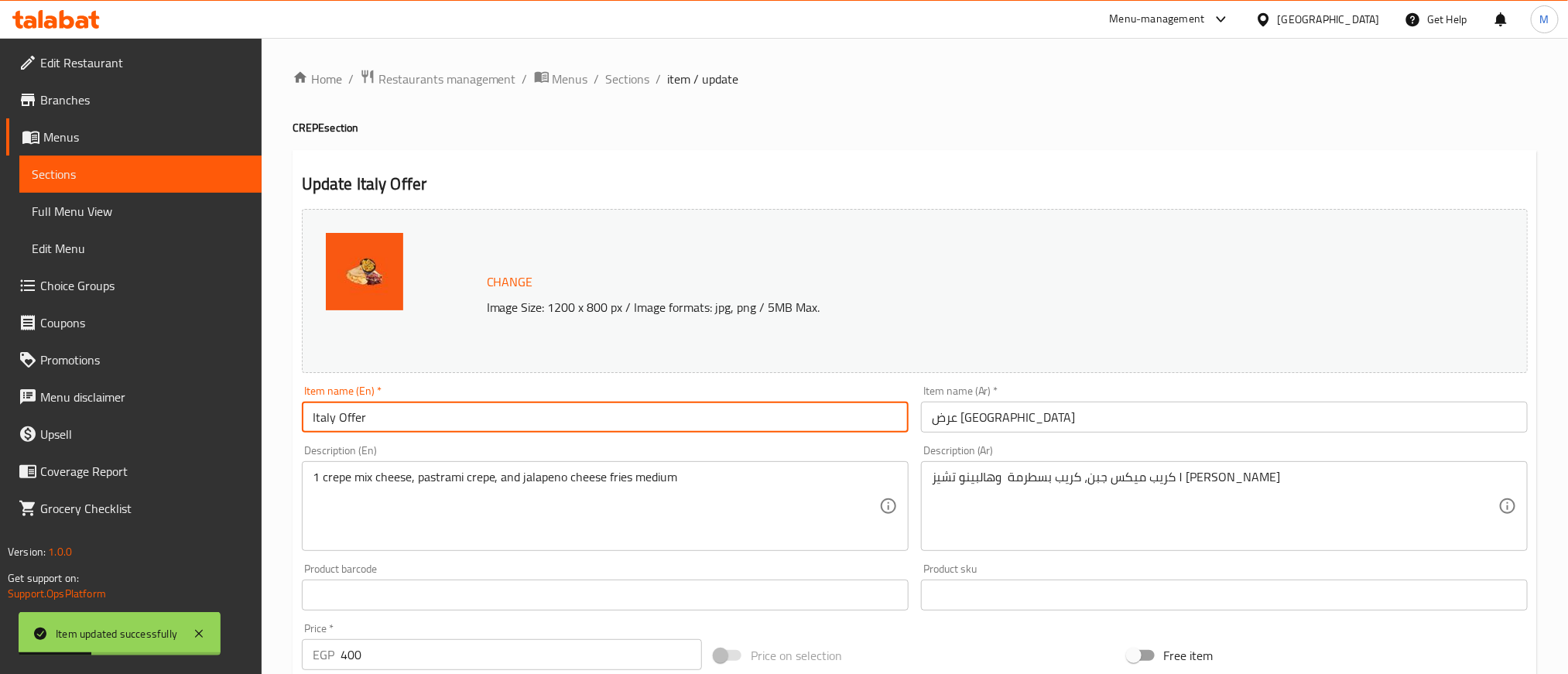
click at [416, 412] on input "Italy Offer" at bounding box center [605, 417] width 606 height 31
click at [621, 89] on span "Sections" at bounding box center [628, 79] width 44 height 19
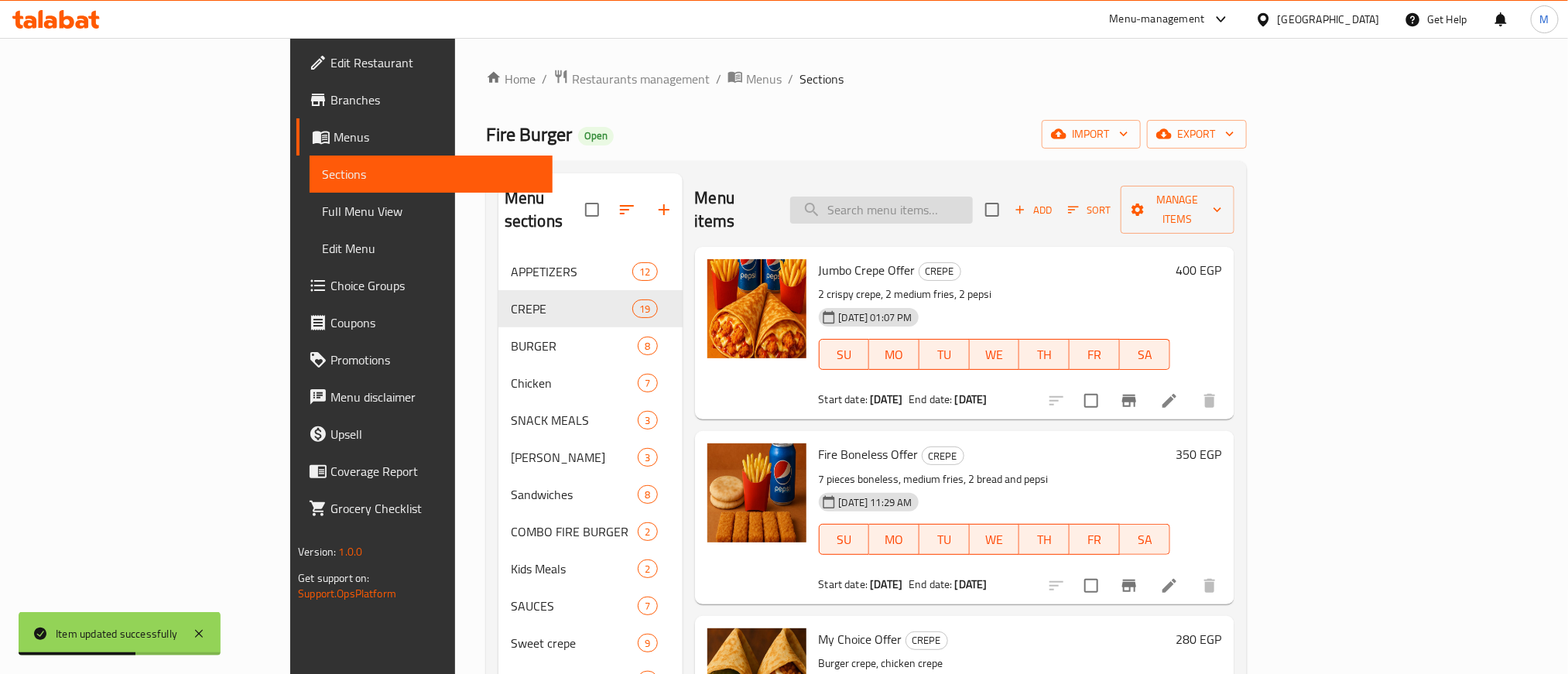
click at [943, 201] on input "search" at bounding box center [882, 210] width 183 height 27
paste input "Italy Offer"
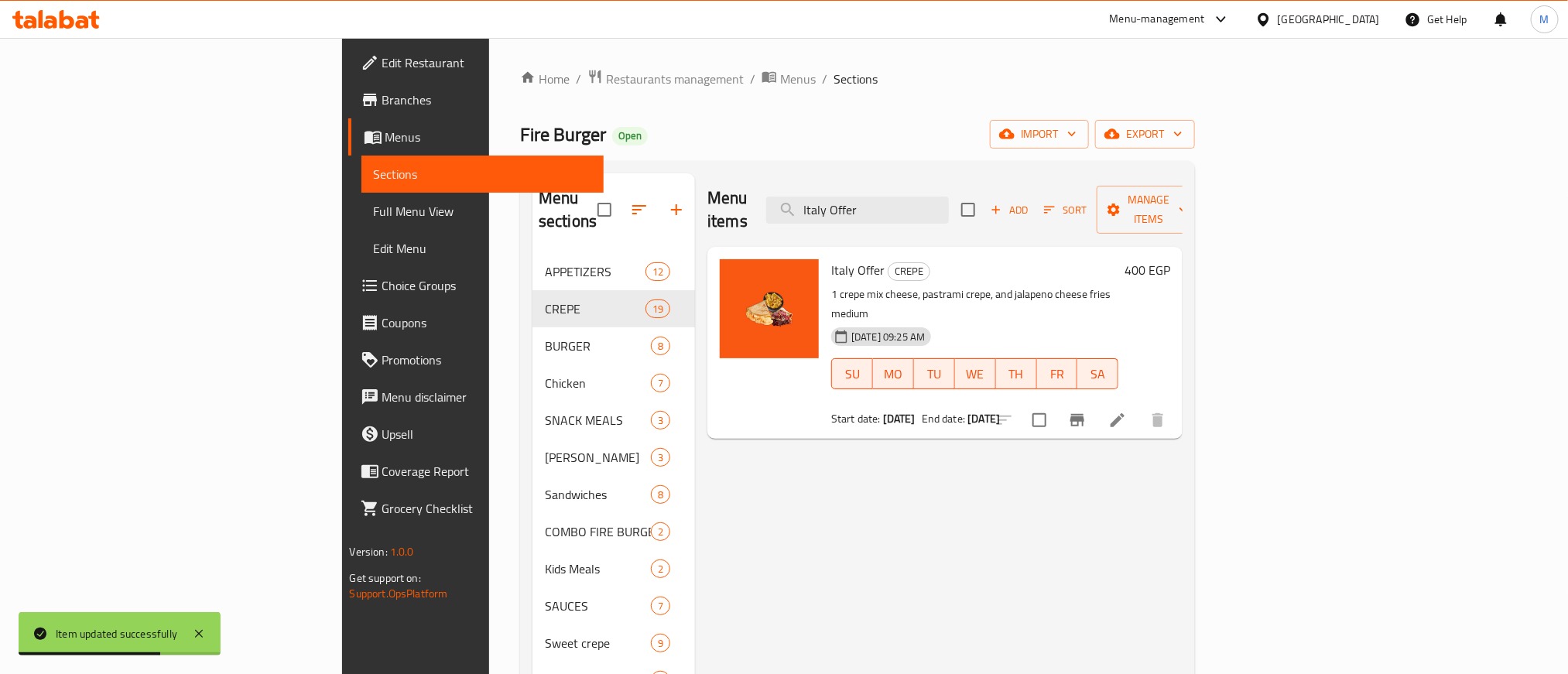
type input "Italy Offer"
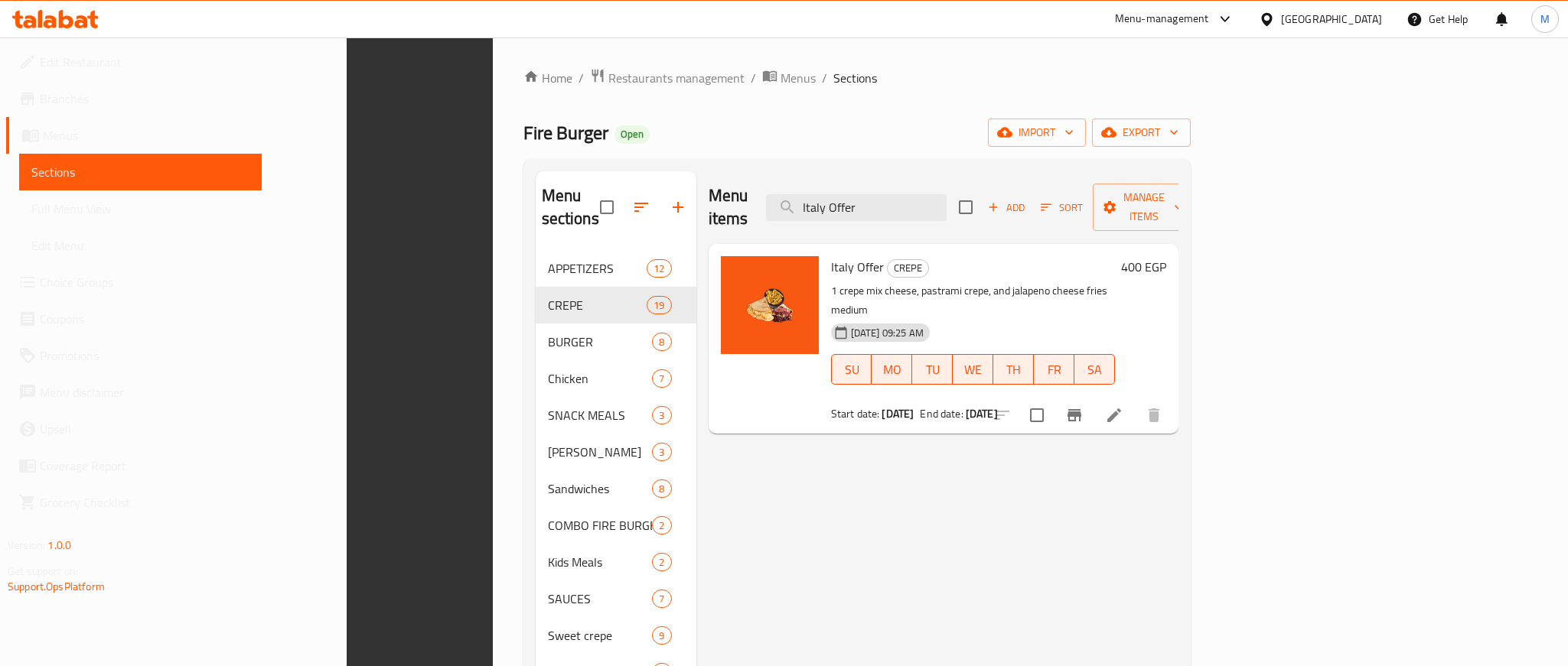
scroll to position [214, 0]
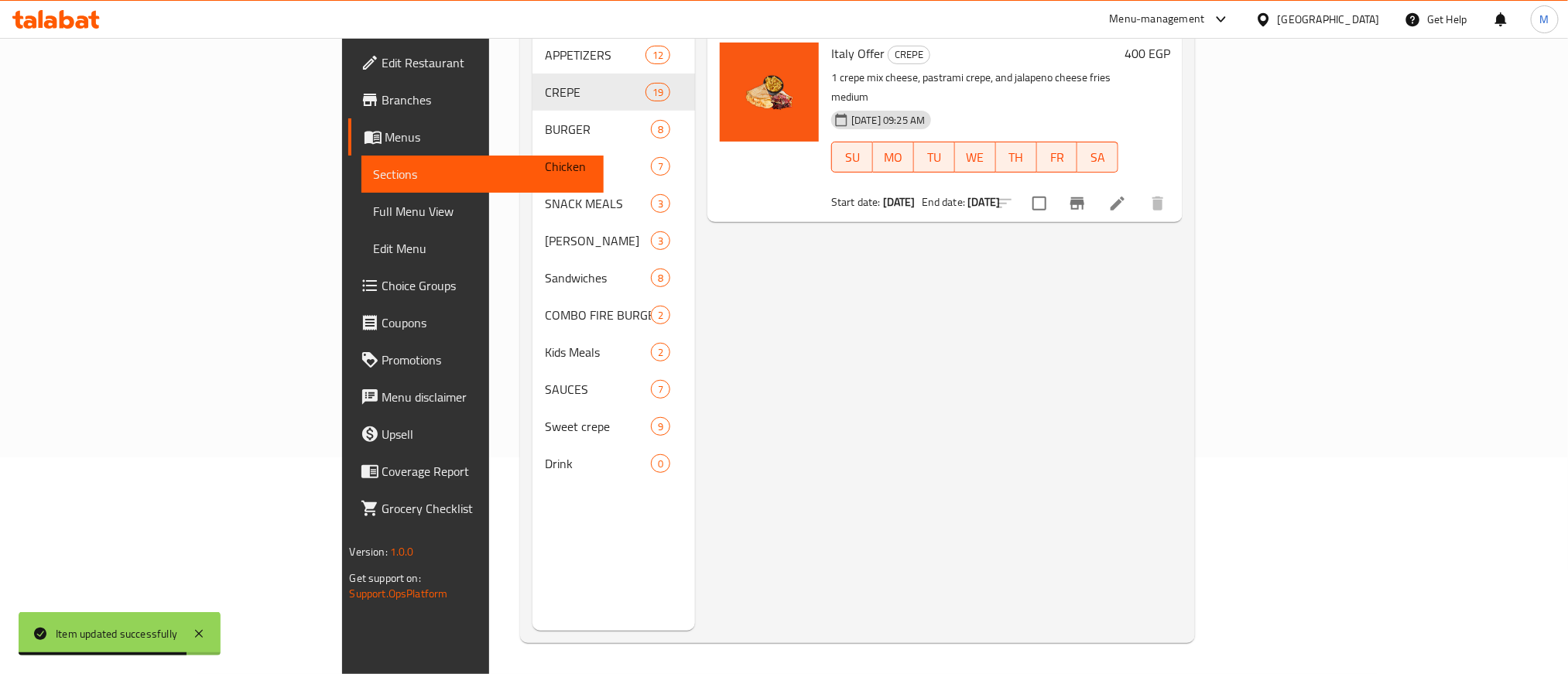
drag, startPoint x: 764, startPoint y: 412, endPoint x: 1058, endPoint y: 326, distance: 306.3
click at [764, 412] on div "Menu items Italy Offer Add Sort Manage items Italy Offer CREPE 1 crepe mix chee…" at bounding box center [939, 293] width 487 height 674
click at [1084, 197] on icon "Branch-specific-item" at bounding box center [1078, 203] width 14 height 12
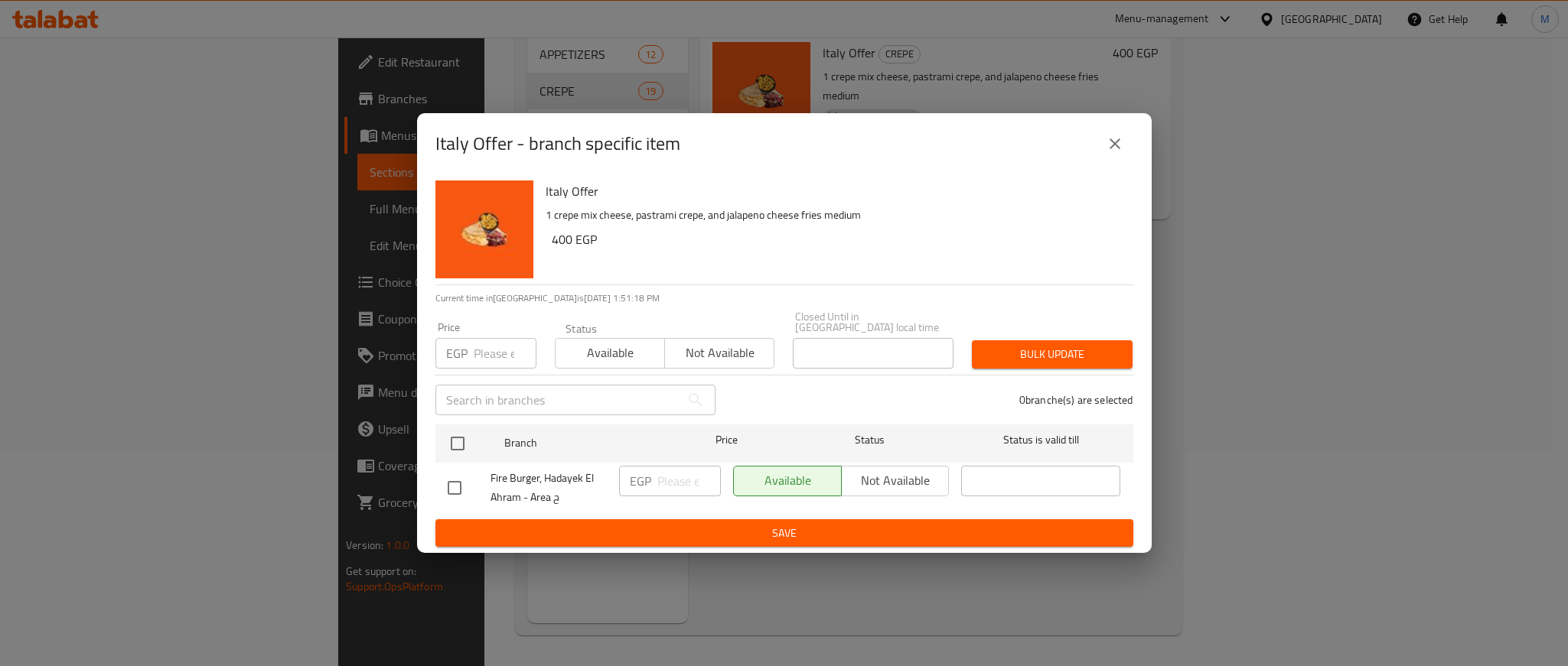
click at [1260, 354] on div "Italy Offer - branch specific item [GEOGRAPHIC_DATA] Offer 1 crepe mix cheese, …" at bounding box center [784, 333] width 1568 height 666
click at [1125, 140] on button "close" at bounding box center [1114, 143] width 37 height 37
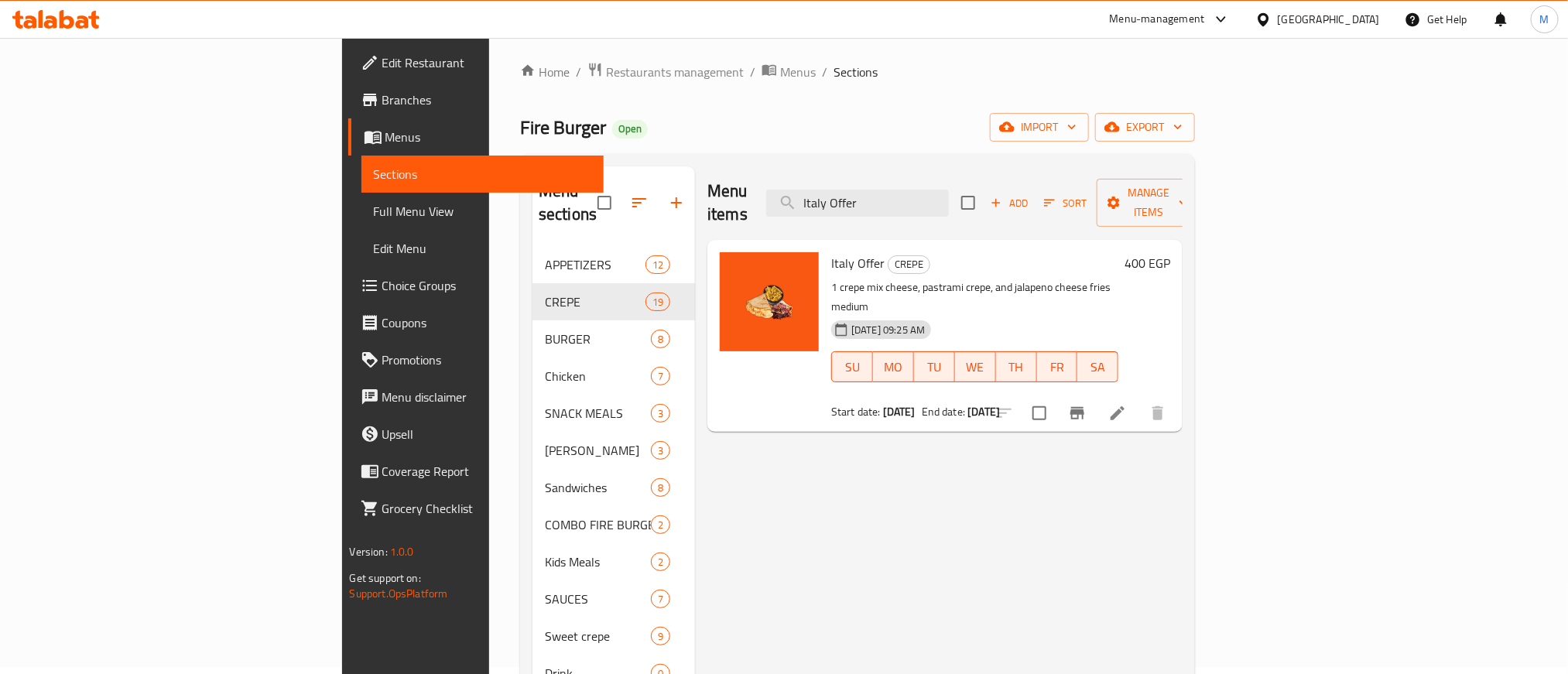
scroll to position [0, 0]
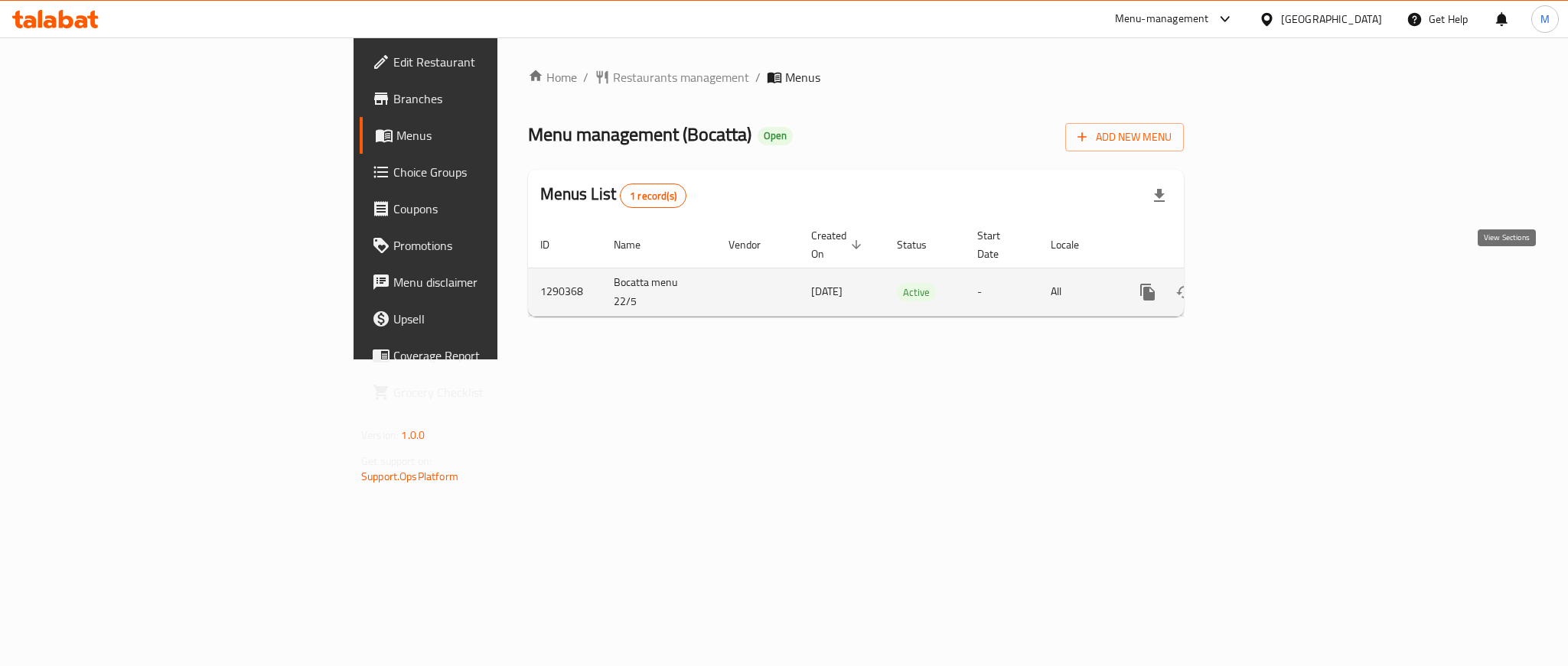
click at [1267, 283] on icon "enhanced table" at bounding box center [1258, 293] width 19 height 19
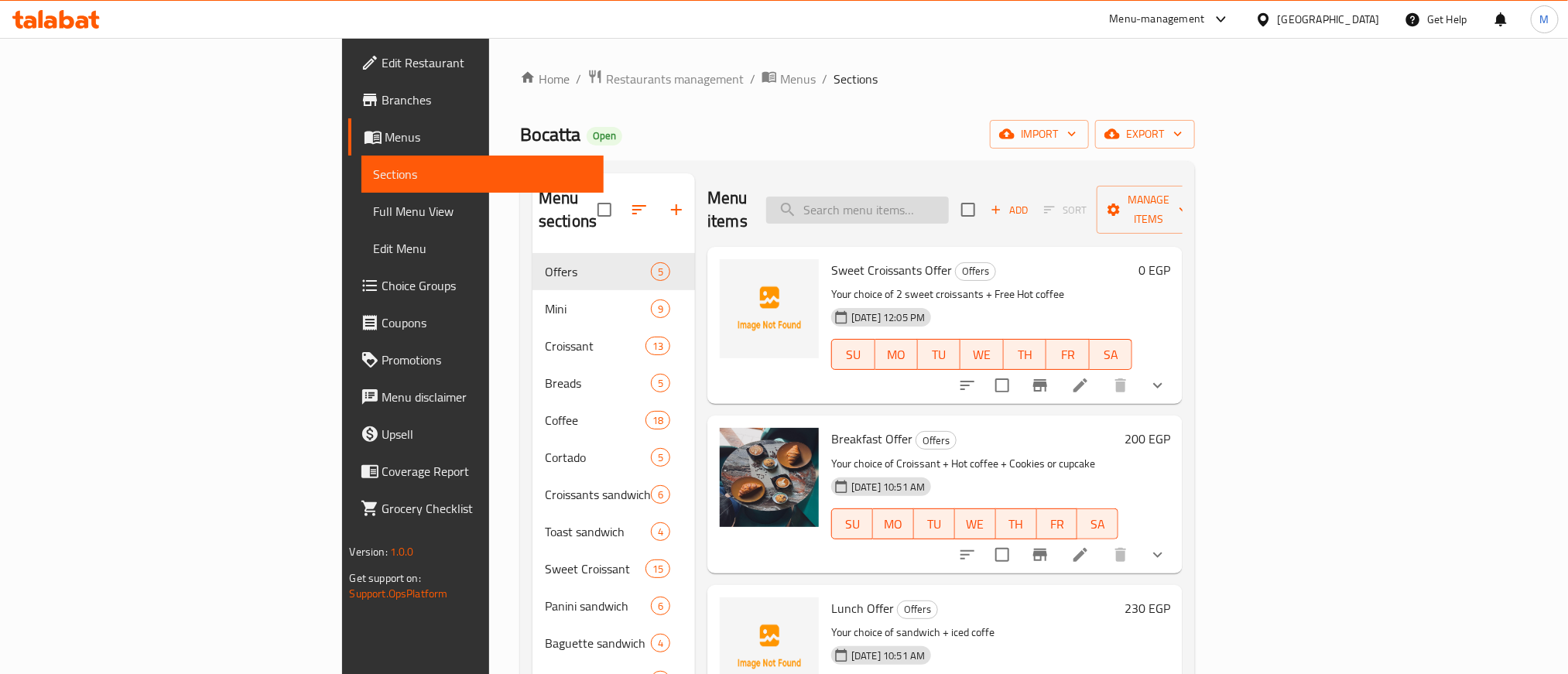
click at [922, 197] on input "search" at bounding box center [858, 210] width 183 height 27
paste input "Lunch Offer"
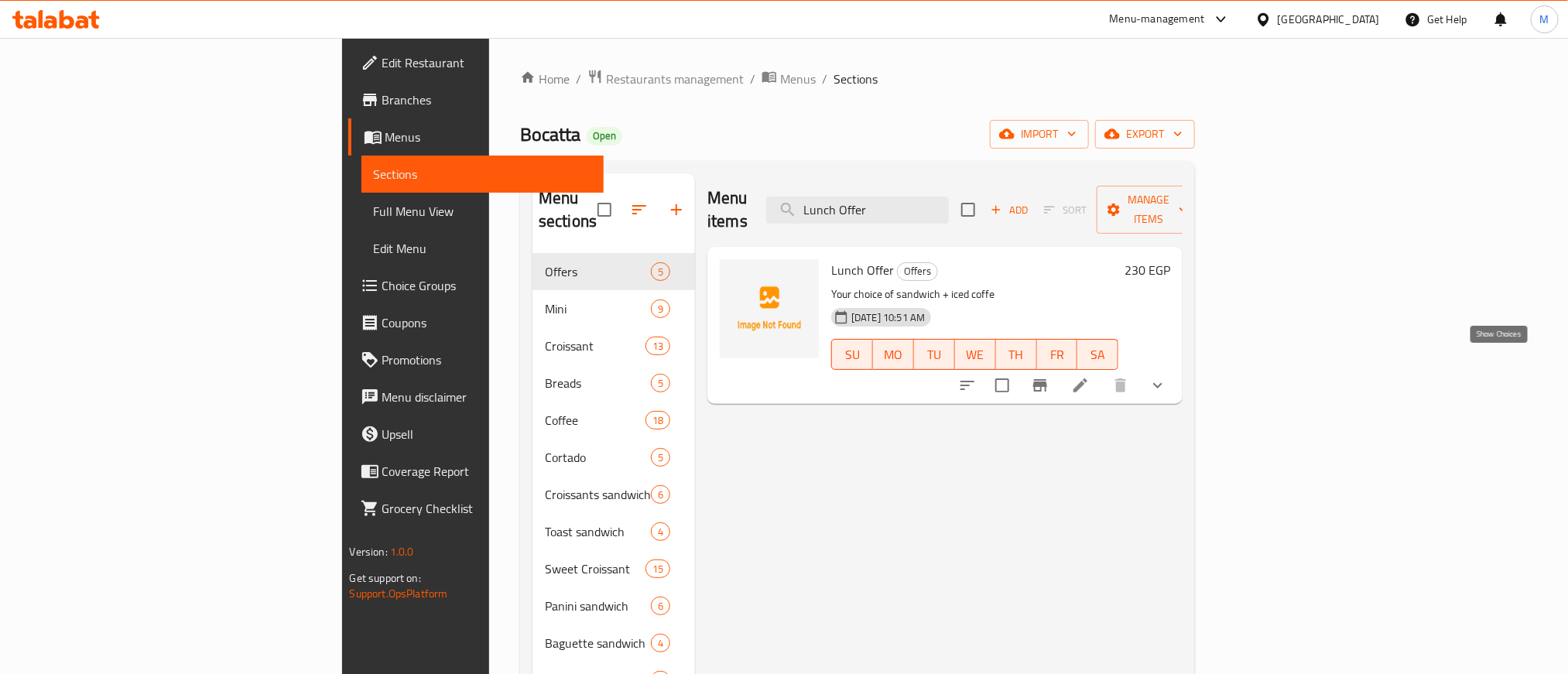
type input "Lunch Offer"
click at [1167, 376] on icon "show more" at bounding box center [1159, 386] width 19 height 19
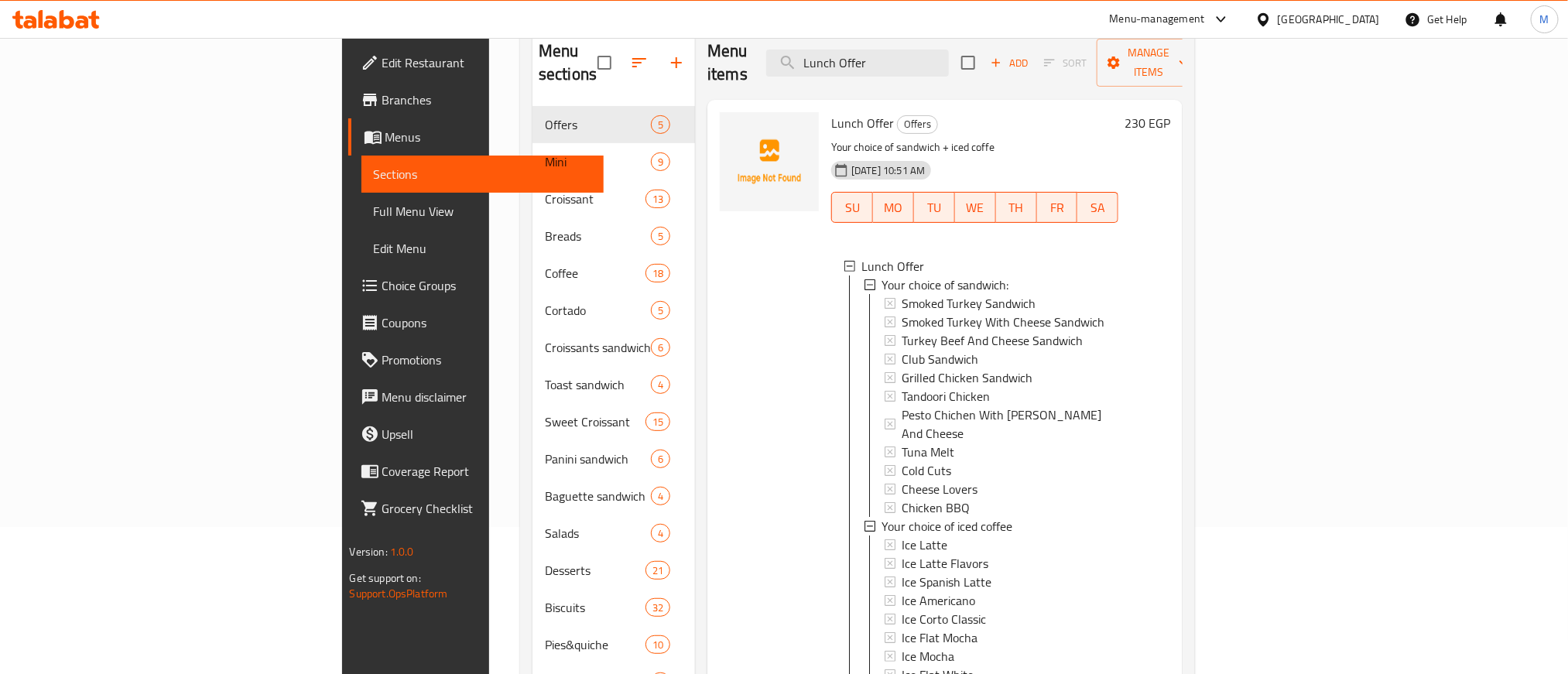
scroll to position [31, 0]
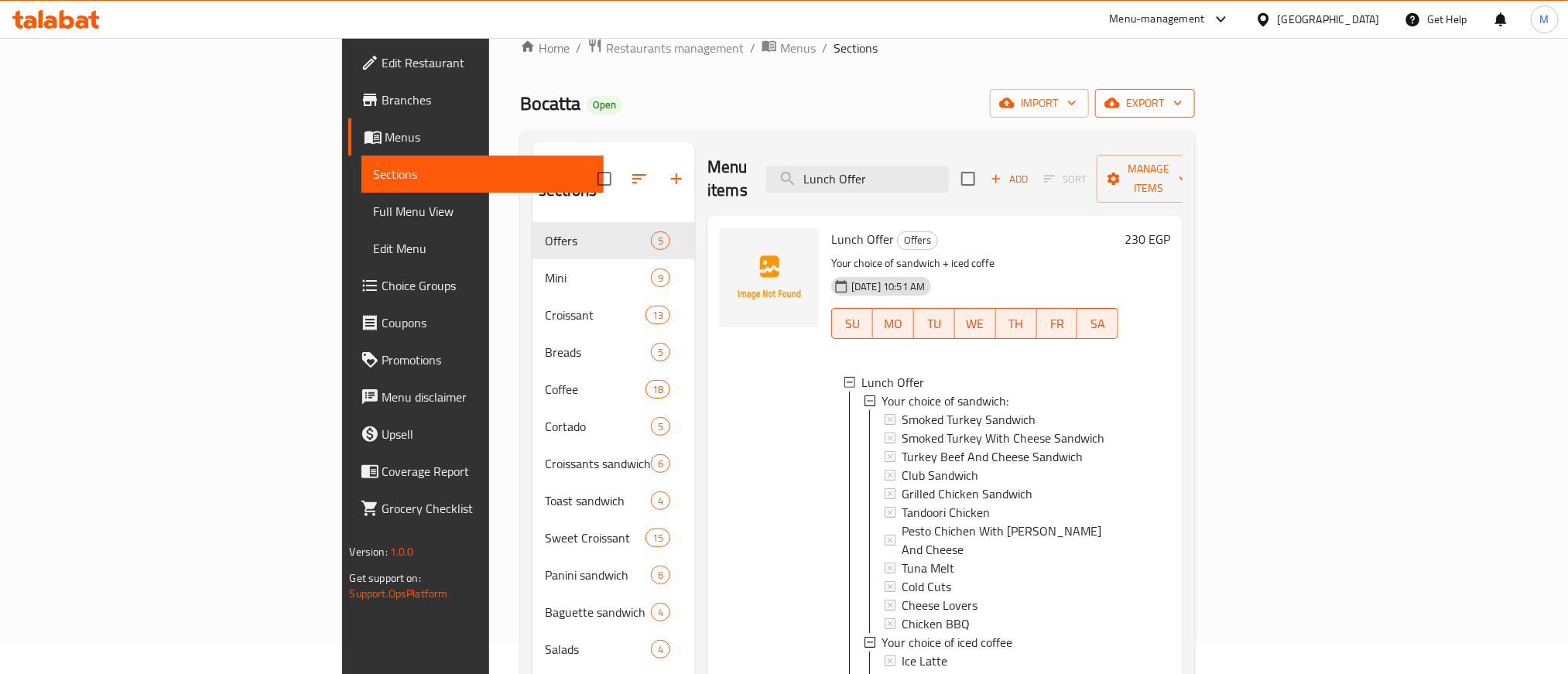
click at [1182, 111] on span "export" at bounding box center [1145, 103] width 75 height 19
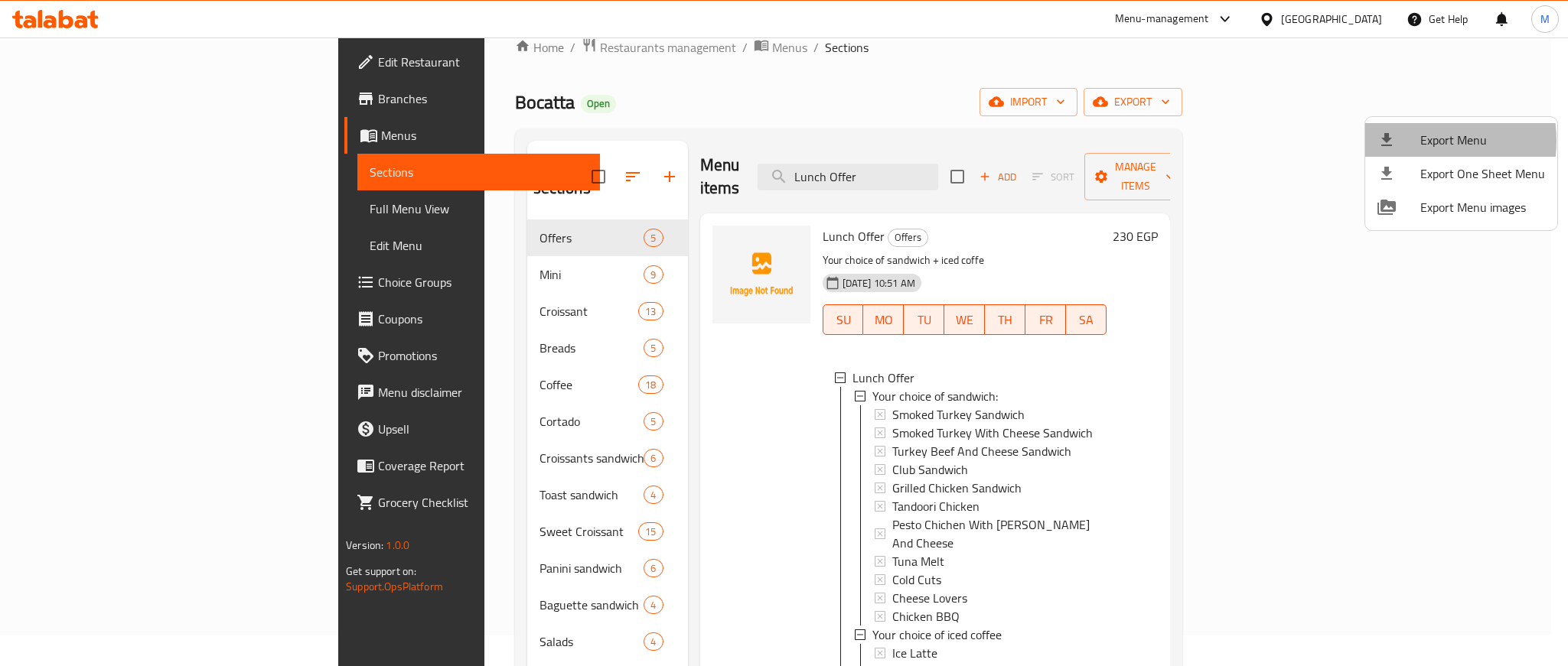
click at [1420, 141] on span "Export Menu" at bounding box center [1482, 140] width 125 height 19
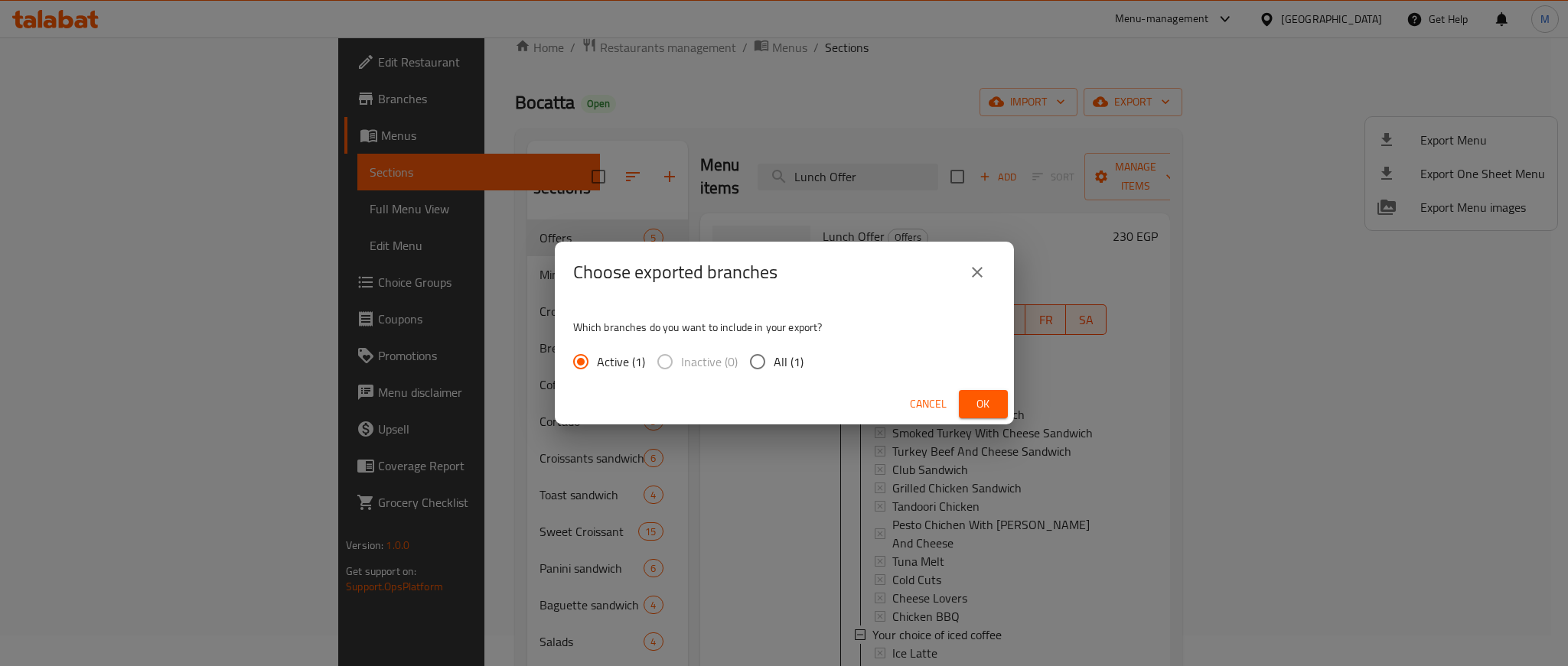
click at [778, 365] on span "All (1)" at bounding box center [789, 362] width 30 height 19
click at [774, 365] on input "All (1)" at bounding box center [758, 362] width 32 height 32
radio input "true"
click at [971, 407] on span "Ok" at bounding box center [984, 404] width 24 height 19
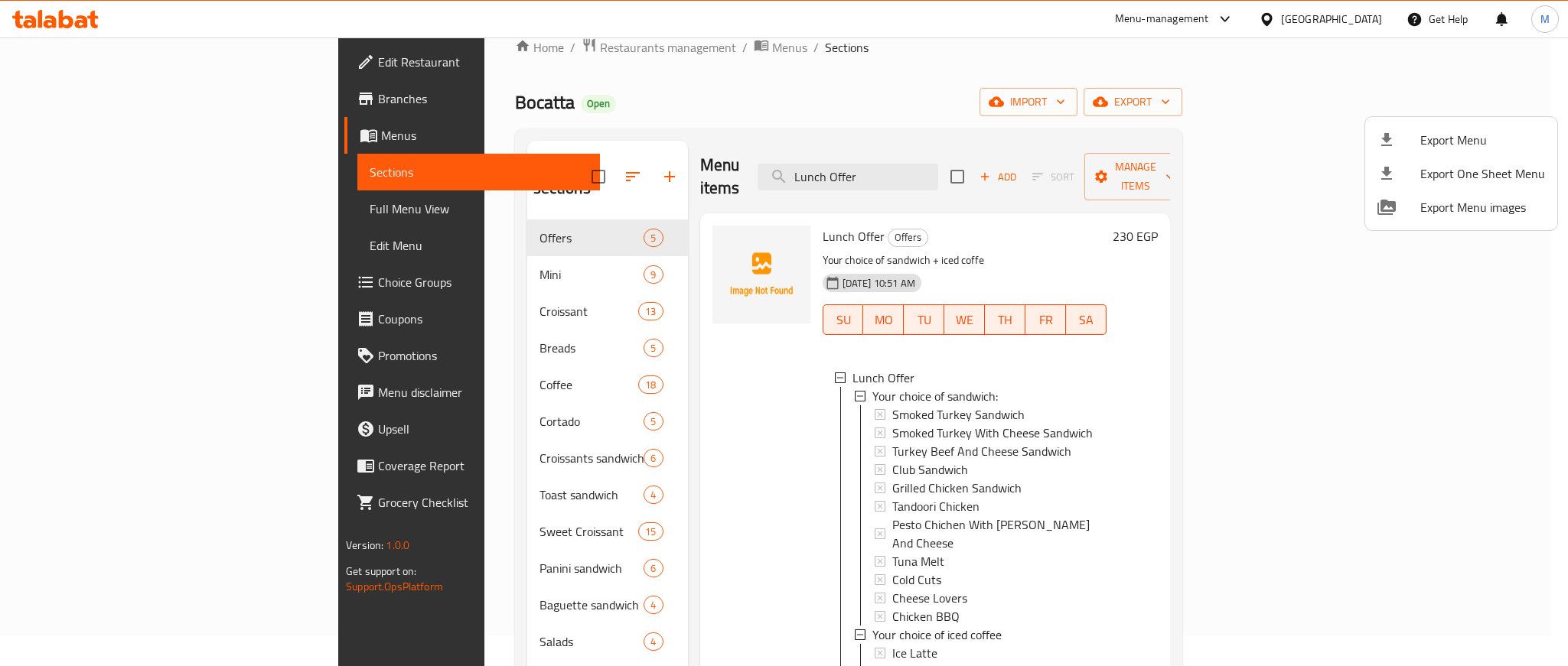
click at [834, 116] on div at bounding box center [784, 333] width 1568 height 666
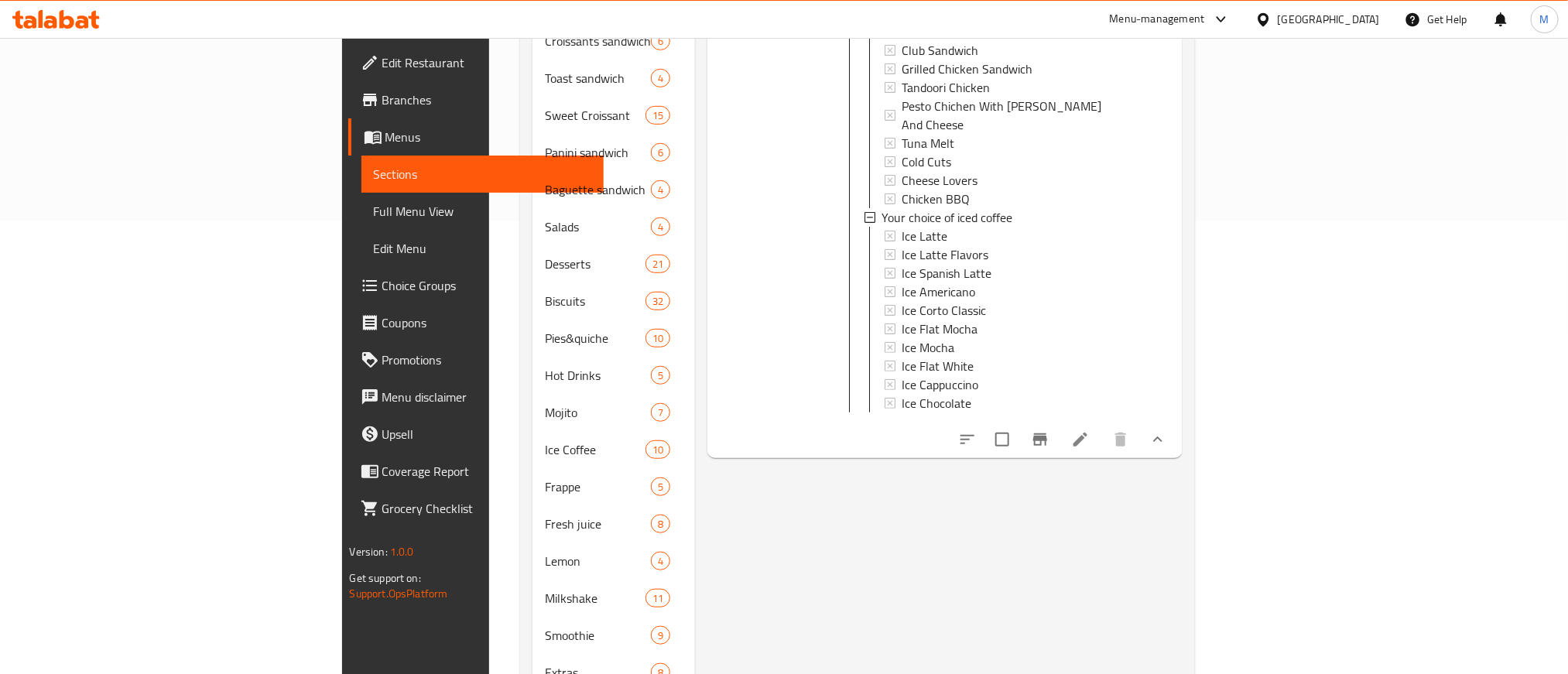
scroll to position [495, 0]
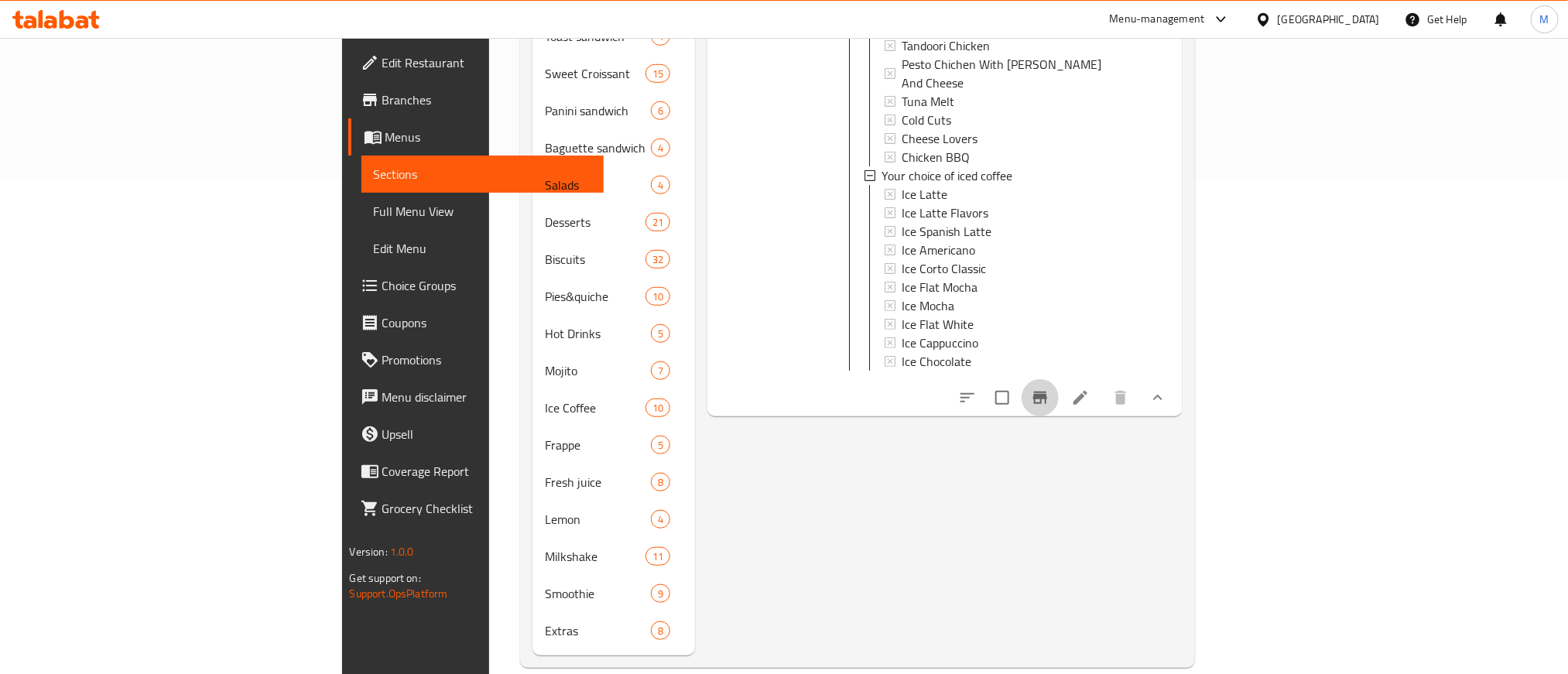
click at [1047, 391] on icon "Branch-specific-item" at bounding box center [1040, 397] width 14 height 12
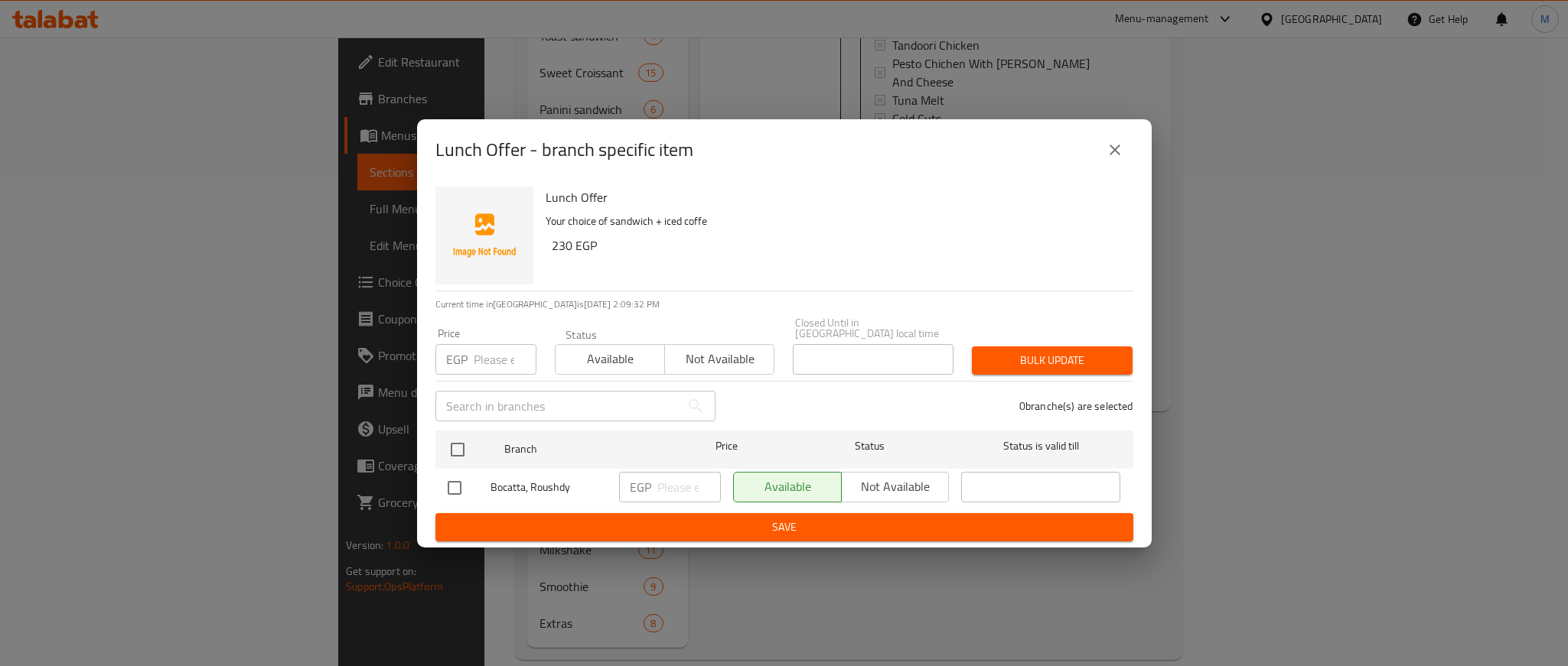
click at [1110, 159] on icon "close" at bounding box center [1115, 151] width 19 height 19
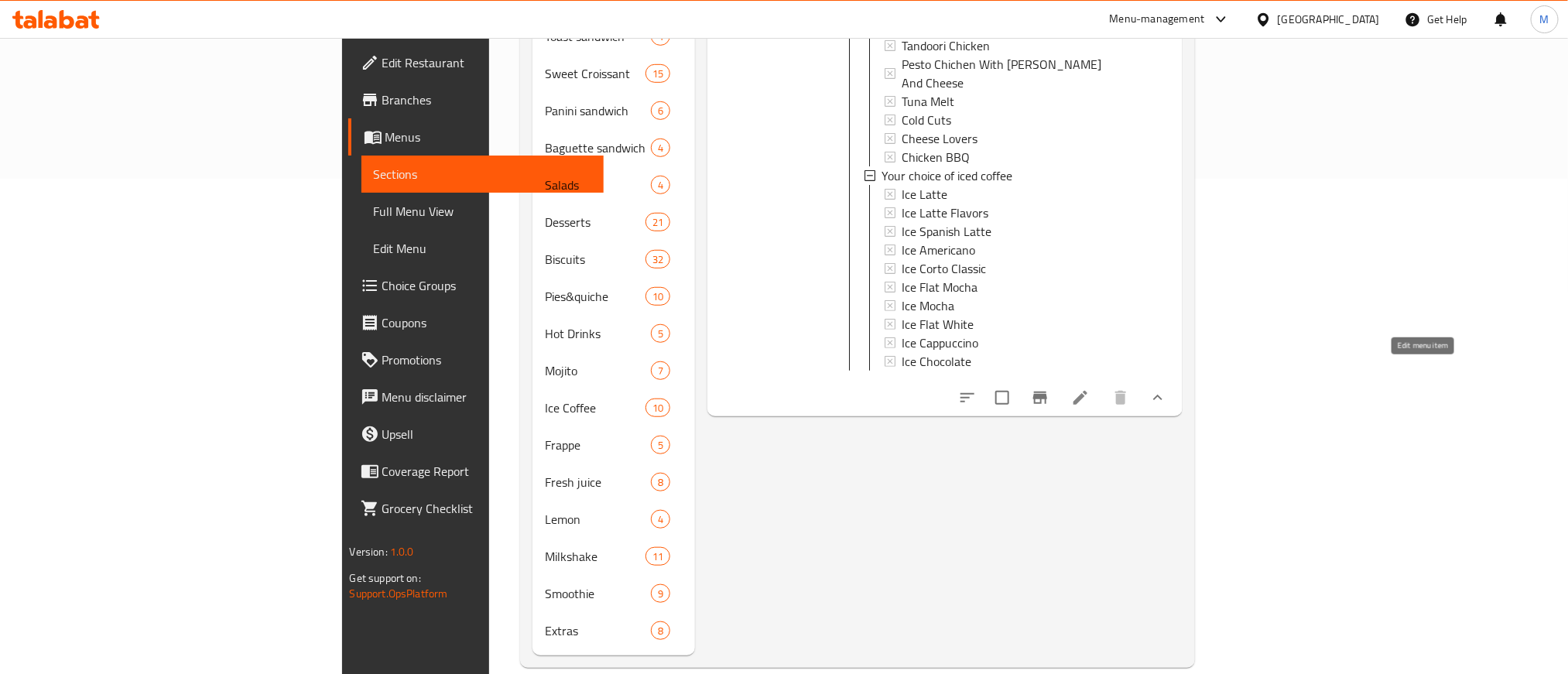
click at [1090, 388] on icon at bounding box center [1081, 398] width 19 height 19
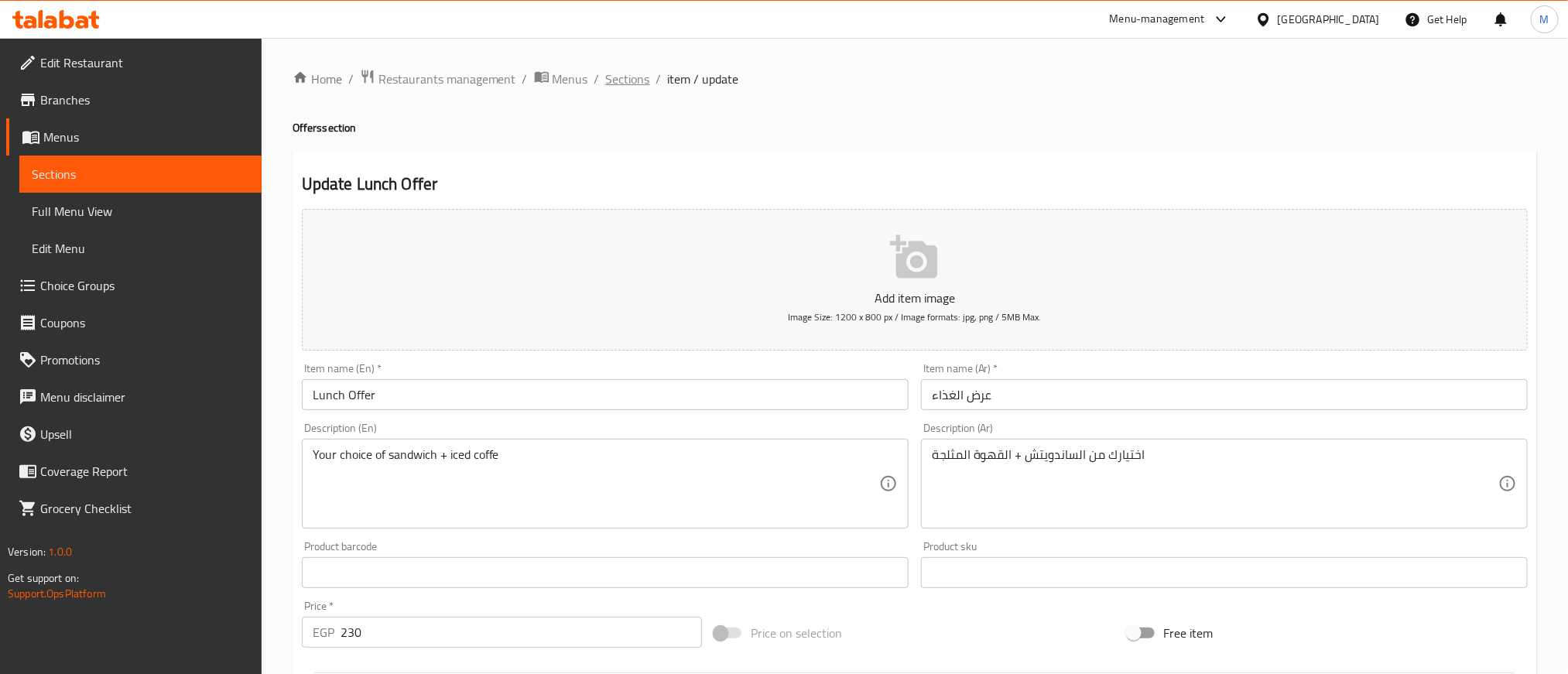
click at [624, 85] on span "Sections" at bounding box center [628, 79] width 44 height 19
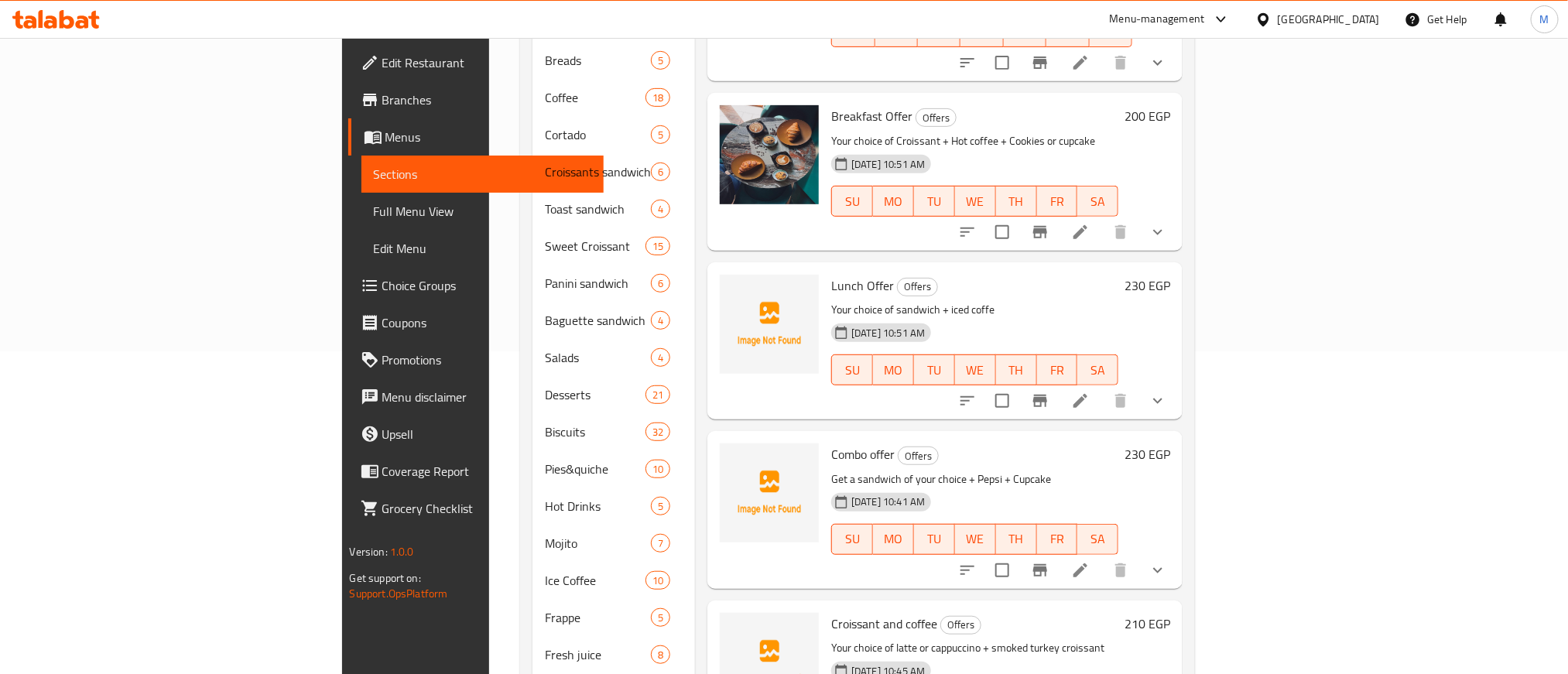
scroll to position [348, 0]
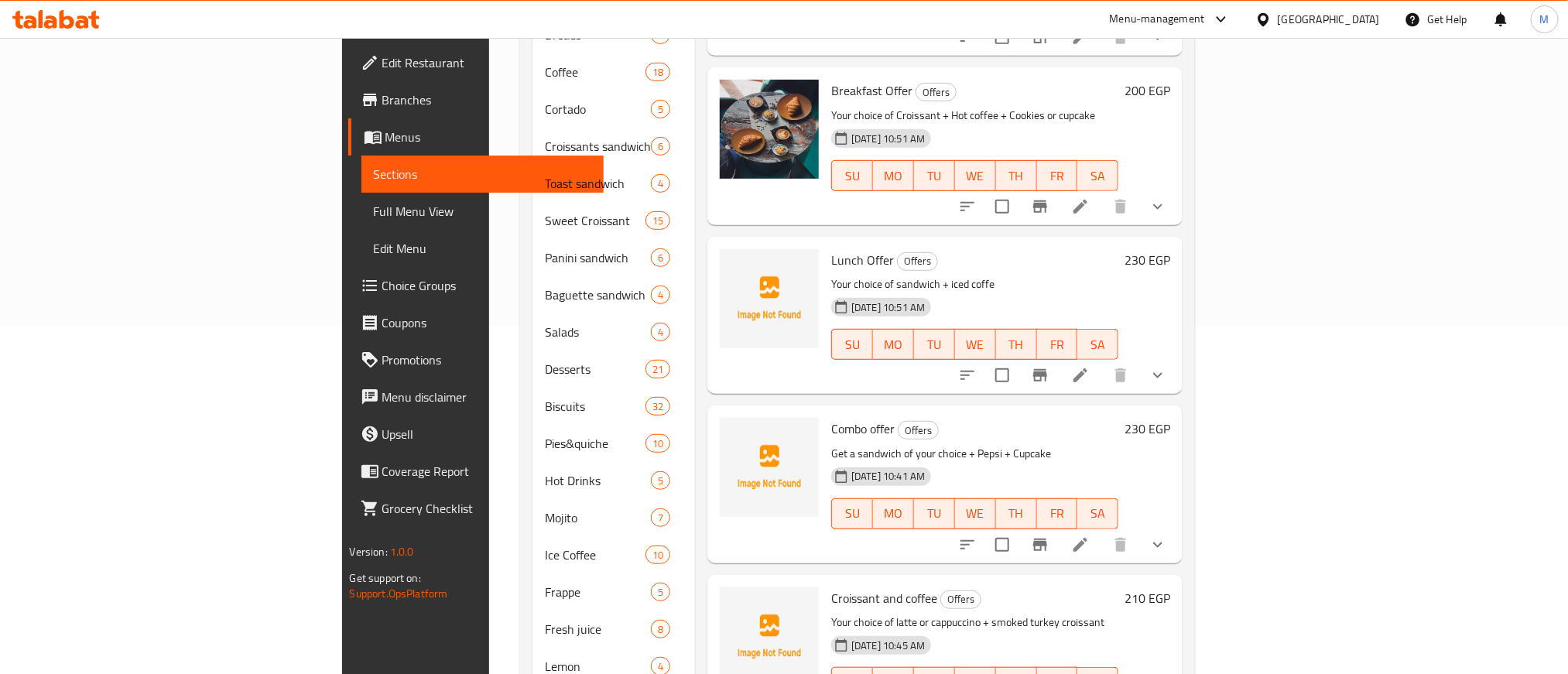
click at [695, 249] on div "Menu items Add Sort Manage items Sweet Croissants Offer Offers Your choice of 2…" at bounding box center [939, 313] width 487 height 978
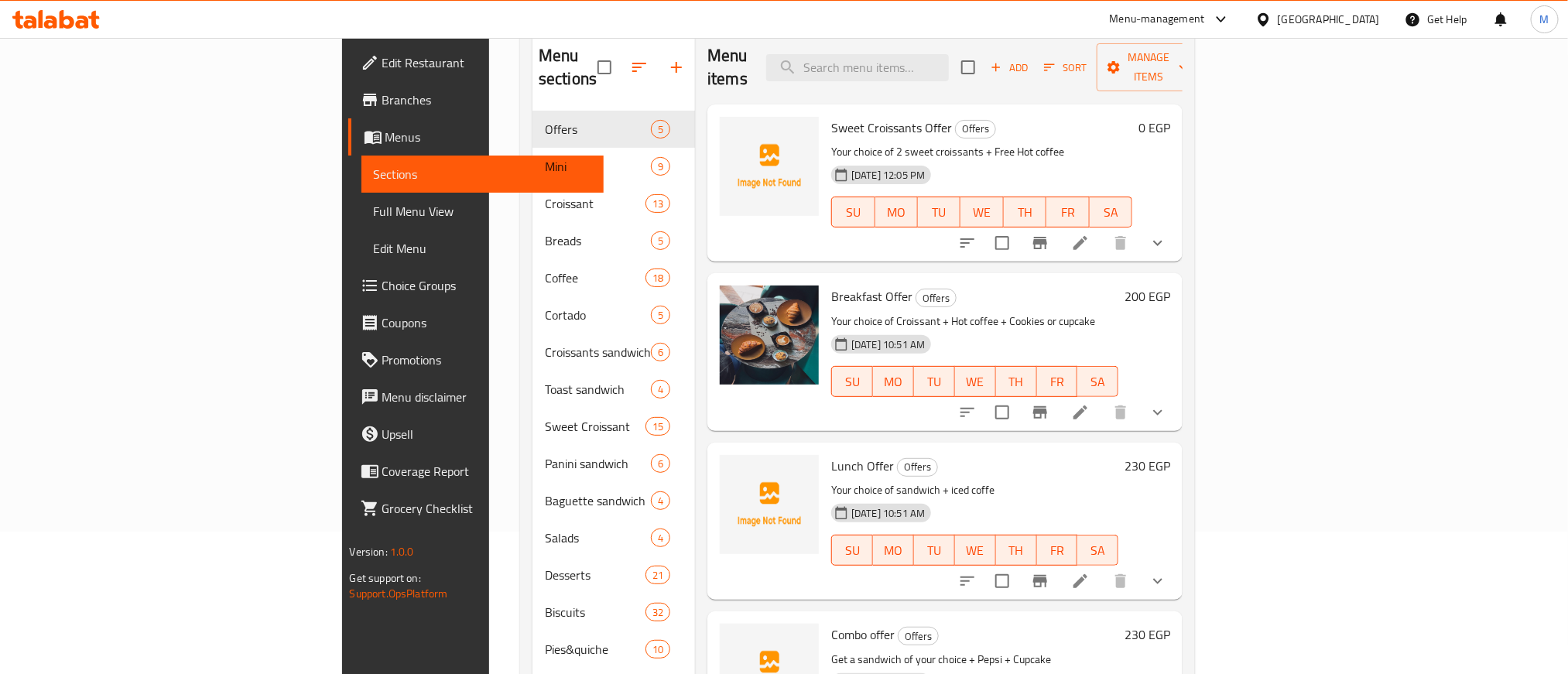
scroll to position [0, 0]
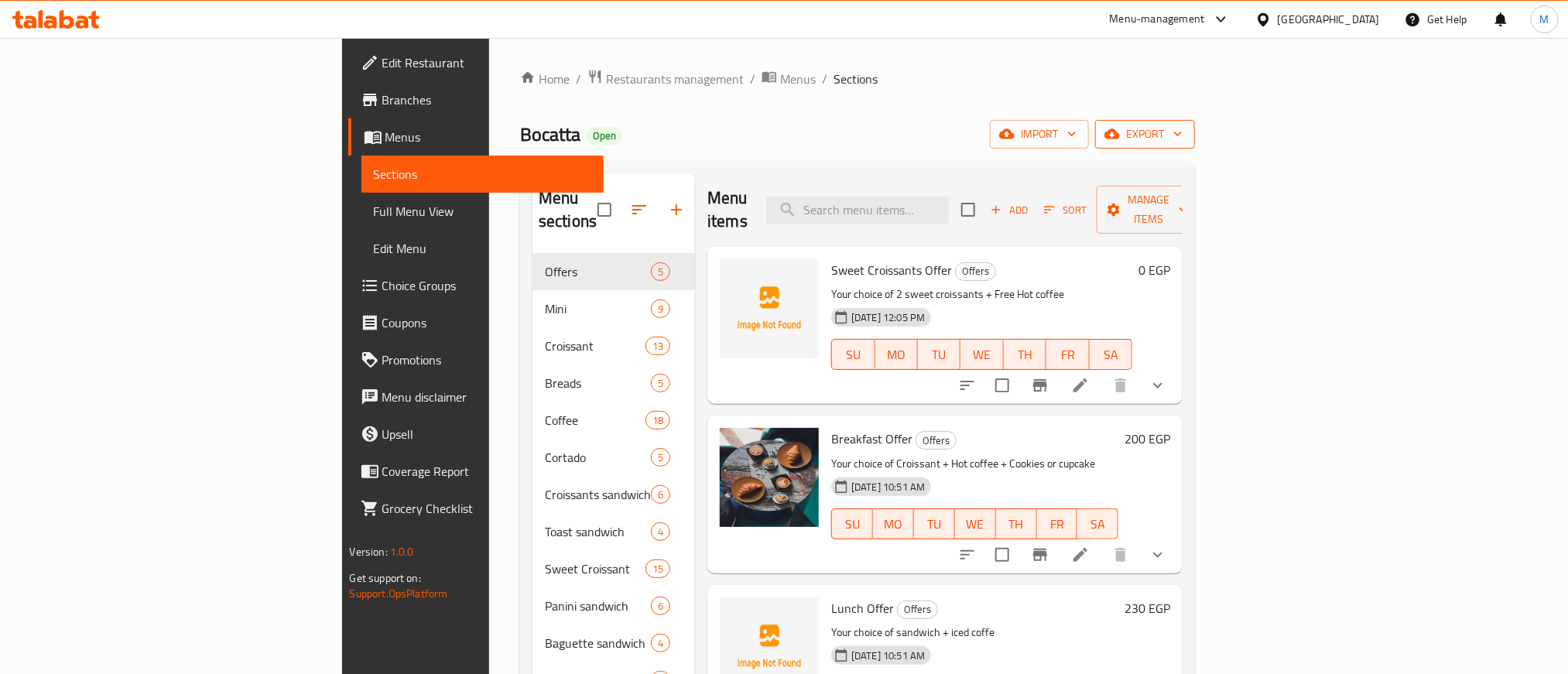
click at [1182, 143] on span "export" at bounding box center [1145, 134] width 75 height 19
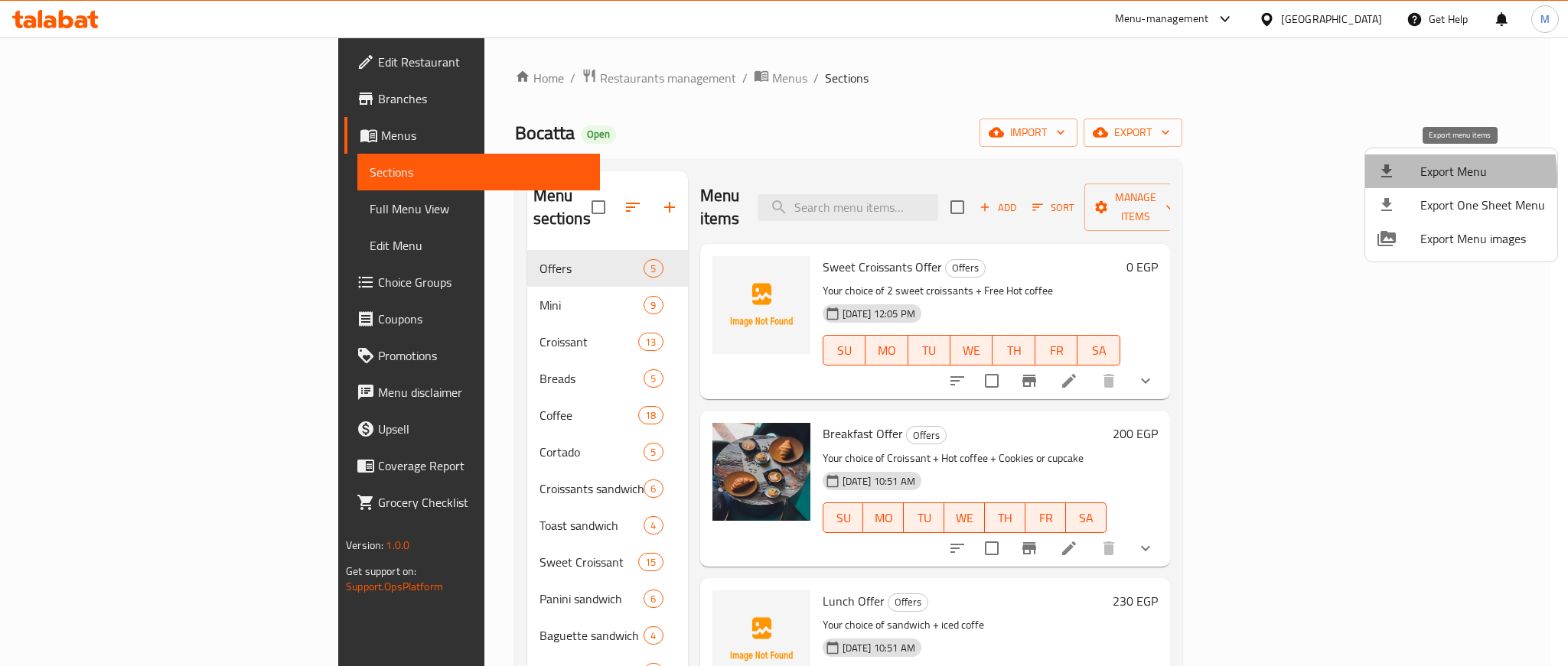
click at [1410, 178] on div at bounding box center [1400, 171] width 43 height 19
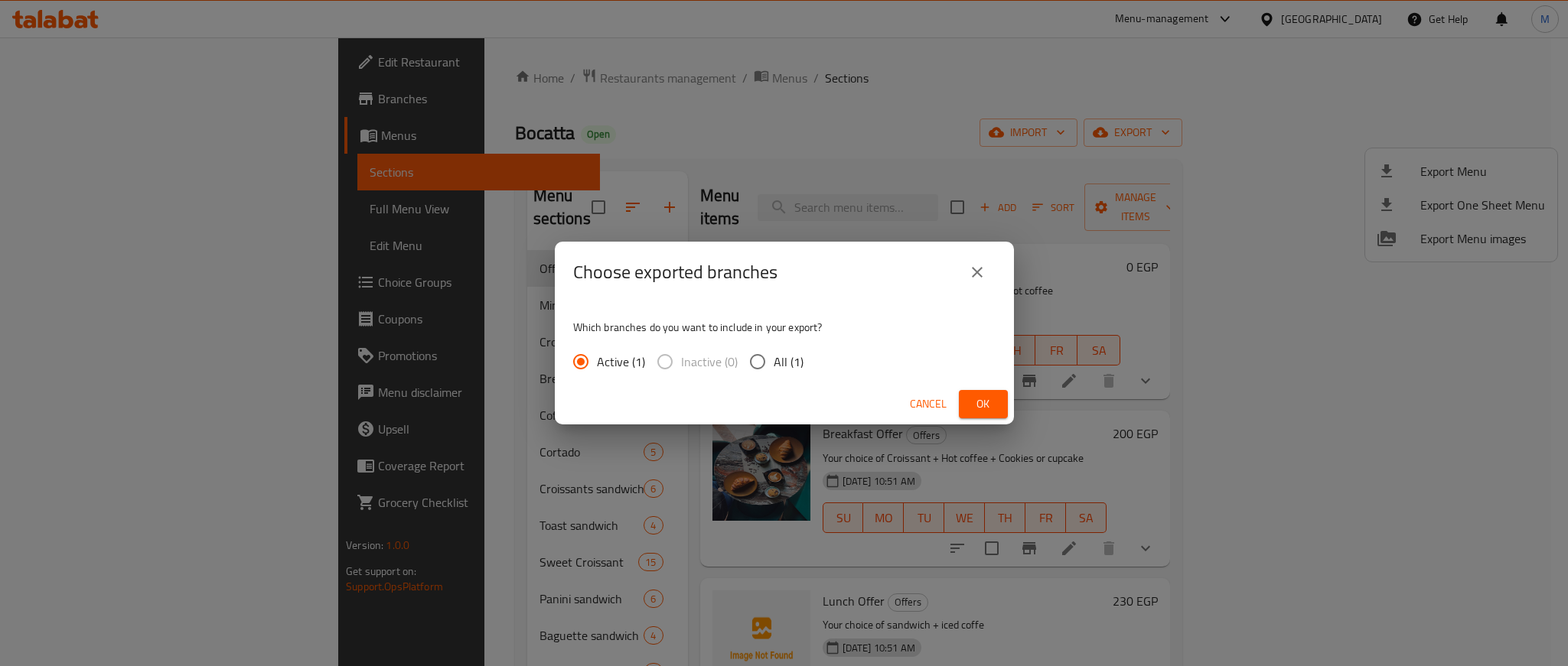
click at [763, 361] on input "All (1)" at bounding box center [758, 362] width 32 height 32
radio input "true"
click at [981, 404] on span "Ok" at bounding box center [984, 404] width 24 height 19
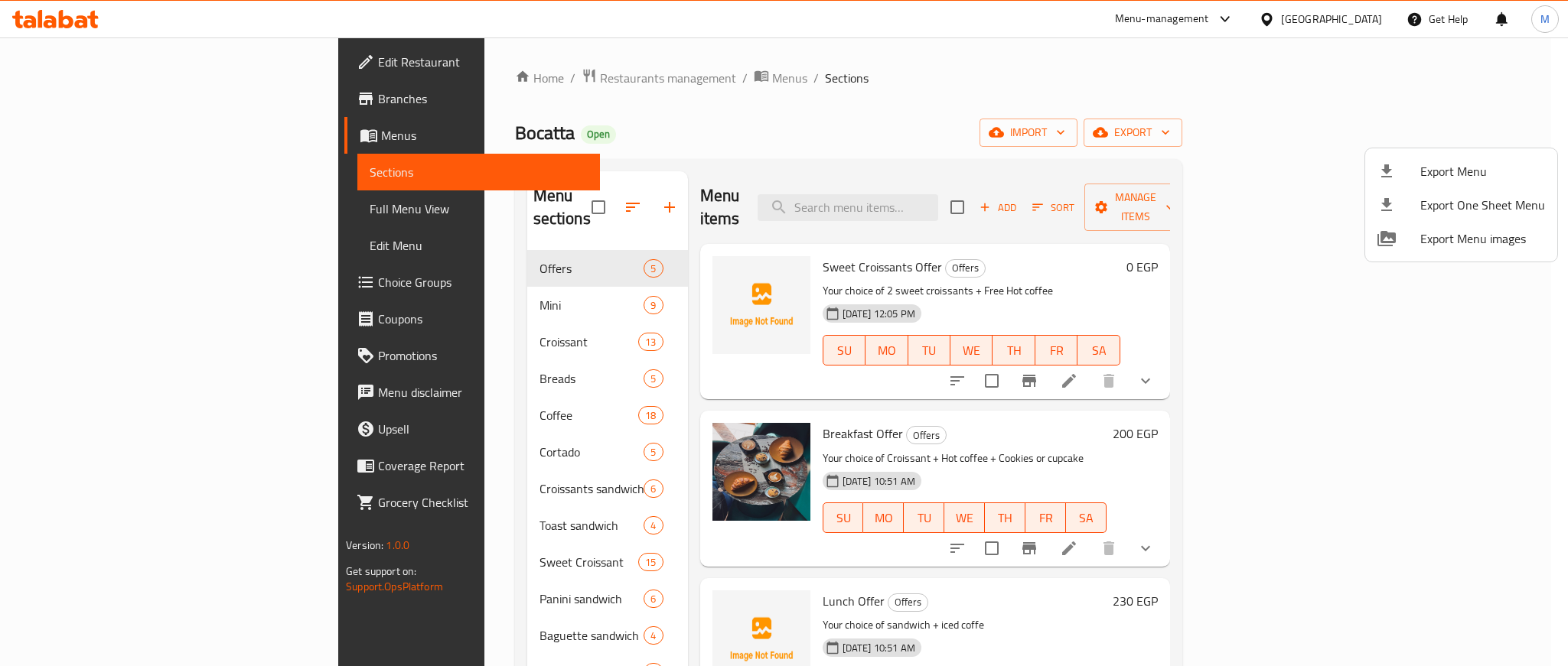
click at [1112, 108] on div at bounding box center [784, 333] width 1568 height 666
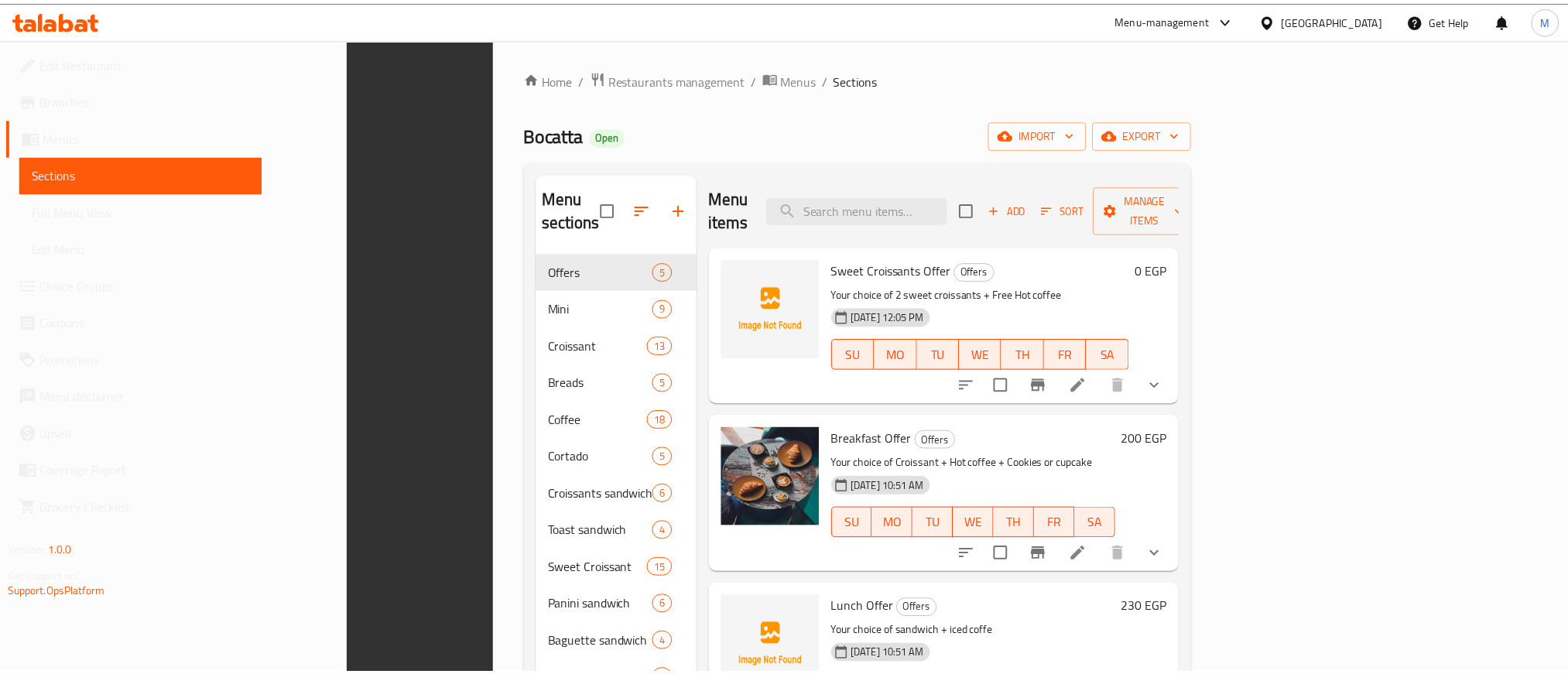
scroll to position [495, 0]
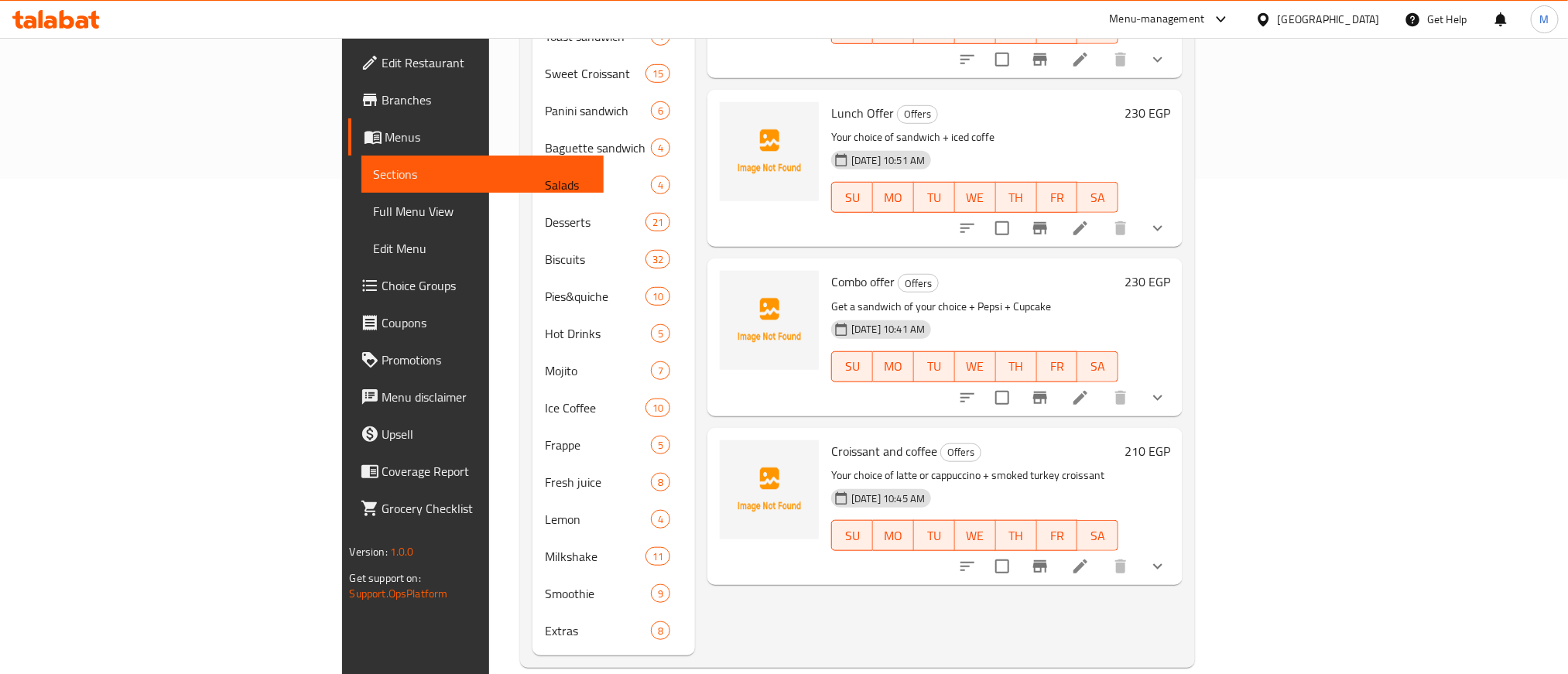
click at [804, 590] on div "Menu items Add Sort Manage items Sweet Croissants Offer Offers Your choice of 2…" at bounding box center [939, 167] width 487 height 978
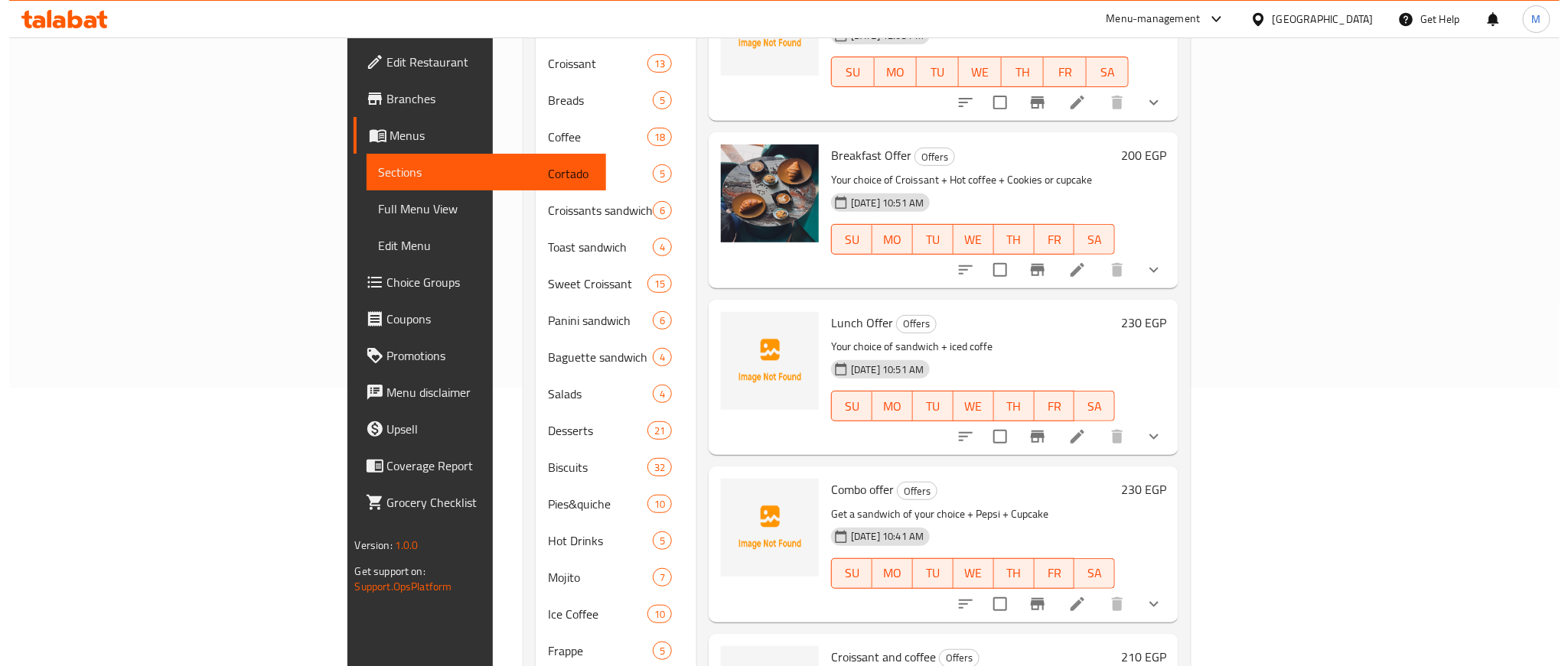
scroll to position [260, 0]
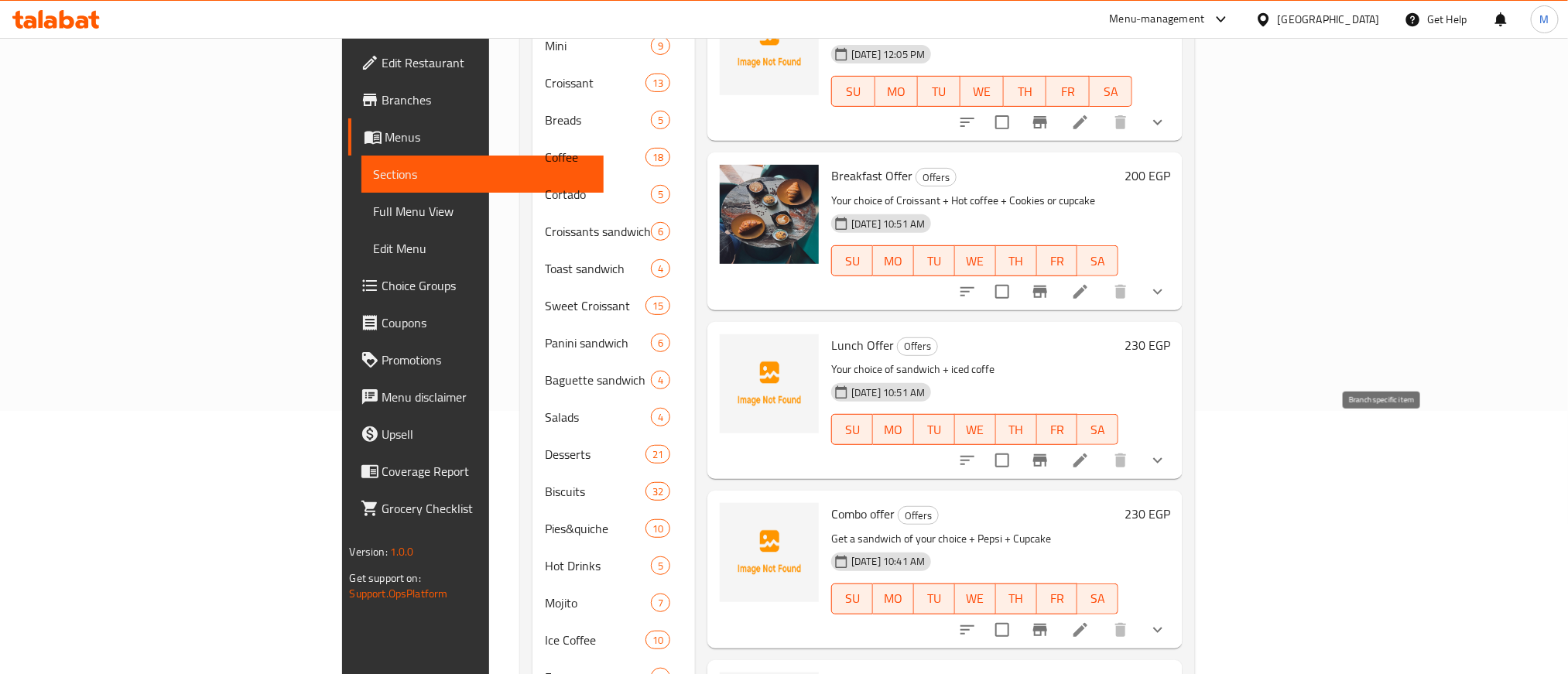
click at [1050, 451] on icon "Branch-specific-item" at bounding box center [1041, 461] width 19 height 19
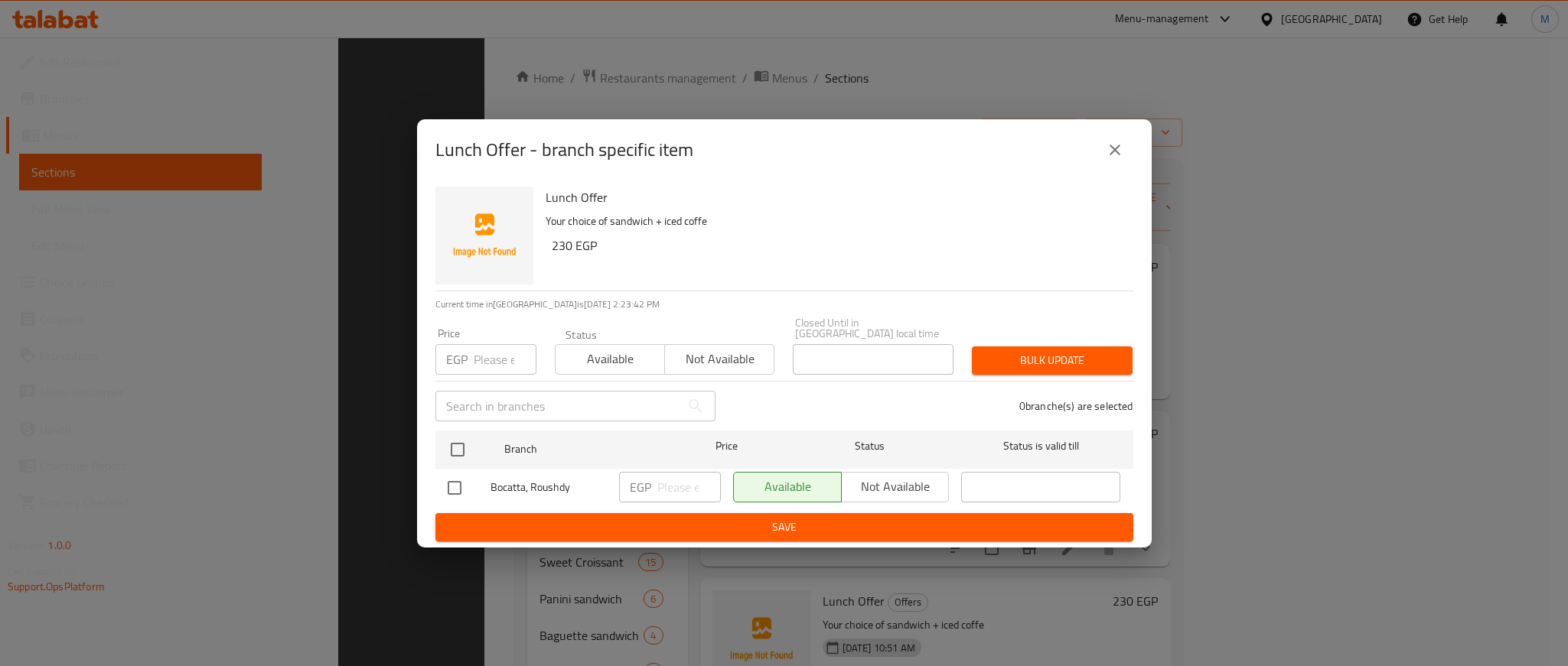
scroll to position [489, 0]
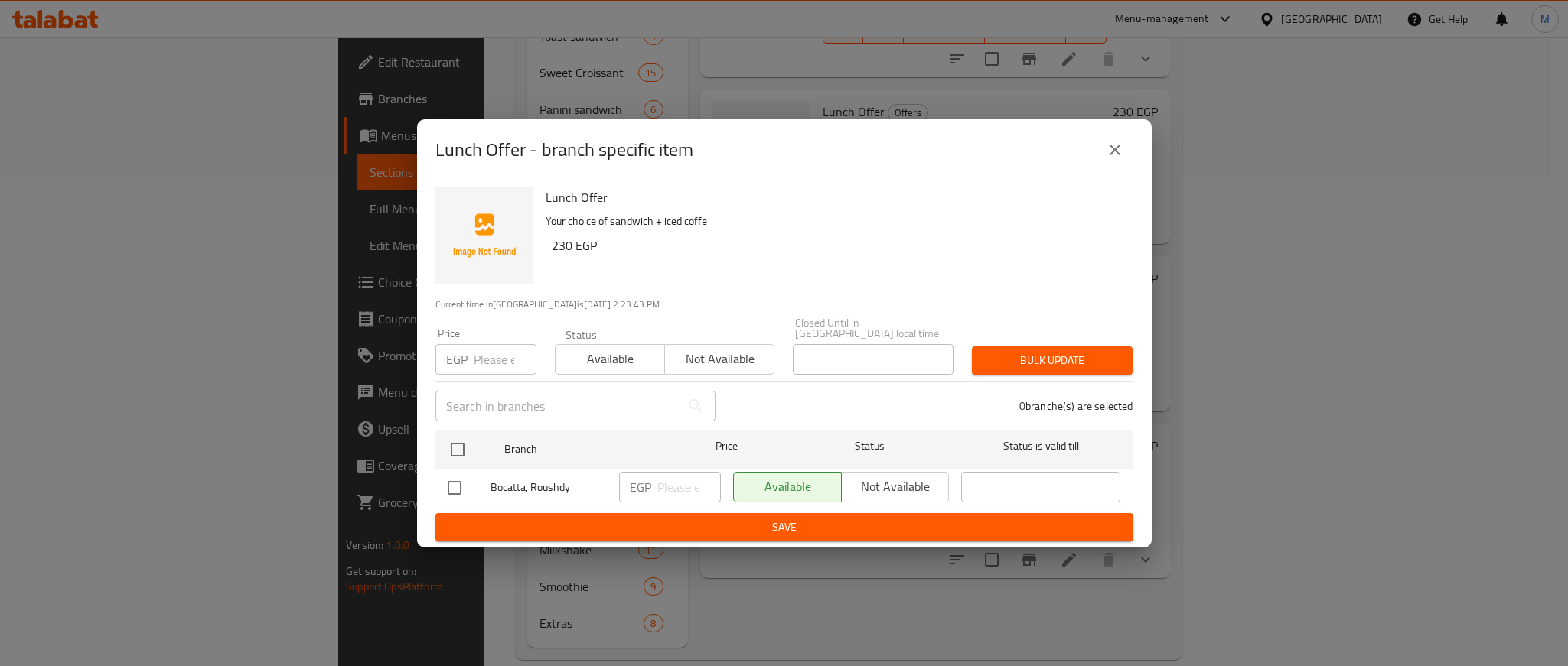
click at [877, 483] on div "Available Not available" at bounding box center [841, 487] width 216 height 31
click at [889, 480] on div "Available Not available" at bounding box center [841, 487] width 216 height 31
click at [893, 475] on div "Available Not available" at bounding box center [841, 487] width 216 height 31
click at [895, 481] on div "Available Not available" at bounding box center [841, 487] width 216 height 31
click at [451, 487] on input "checkbox" at bounding box center [455, 488] width 32 height 32
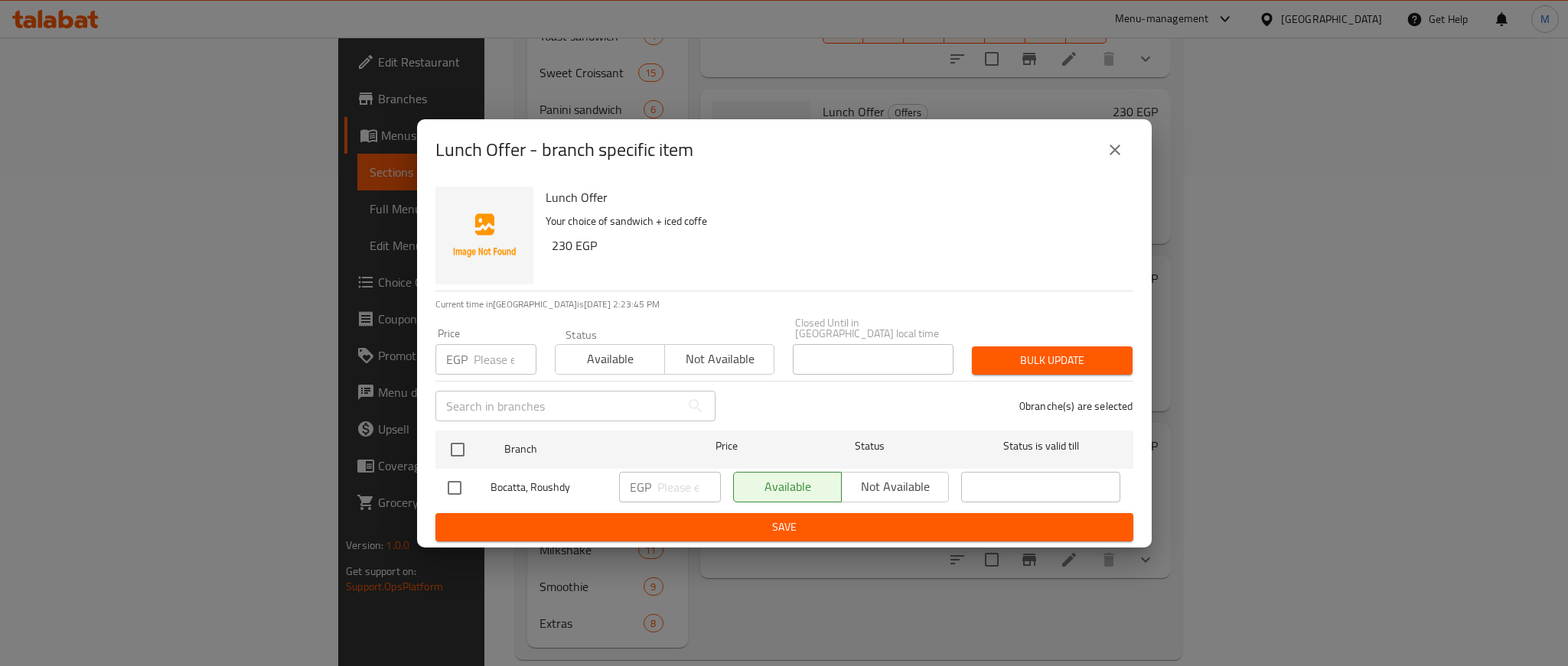
checkbox input "true"
click at [931, 481] on span "Not available" at bounding box center [896, 487] width 96 height 23
click at [797, 526] on span "Save" at bounding box center [785, 527] width 674 height 19
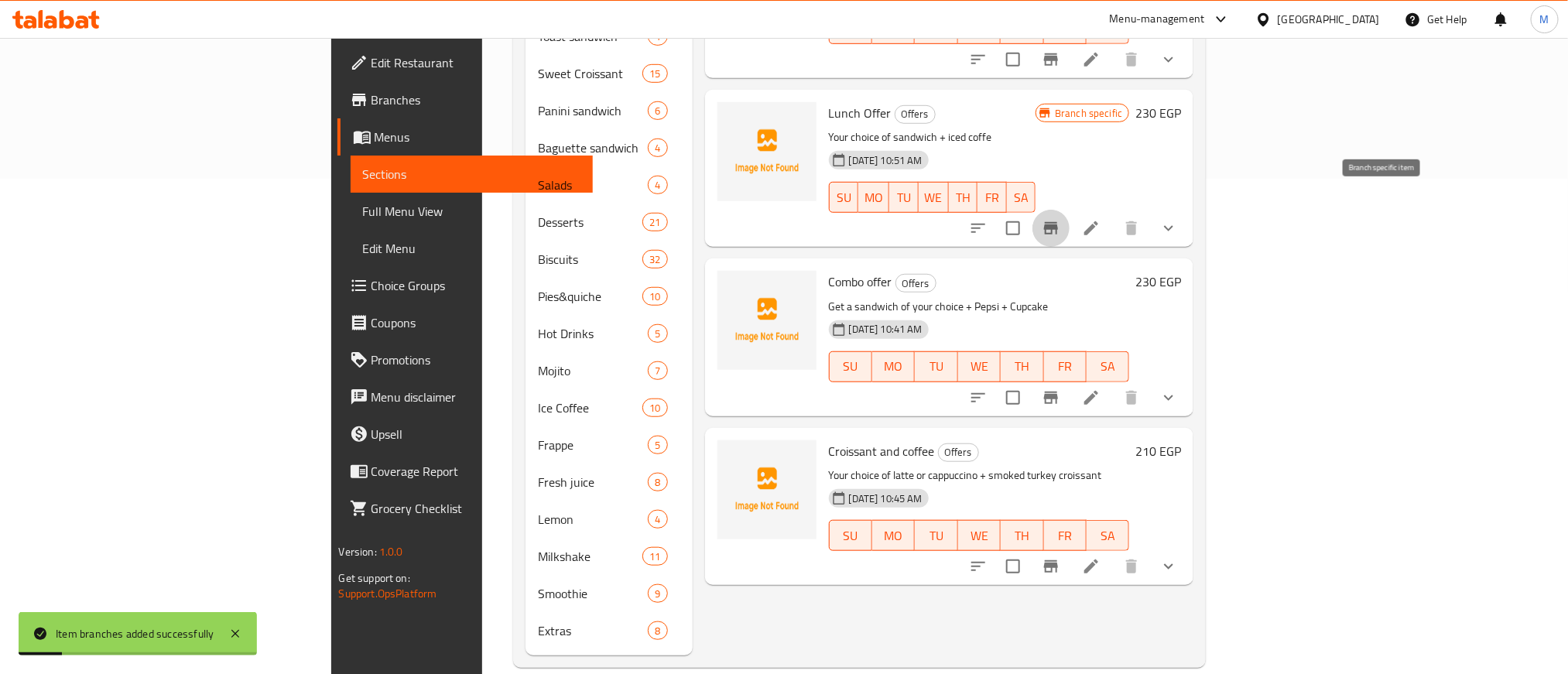
click at [1059, 222] on icon "Branch-specific-item" at bounding box center [1051, 228] width 14 height 12
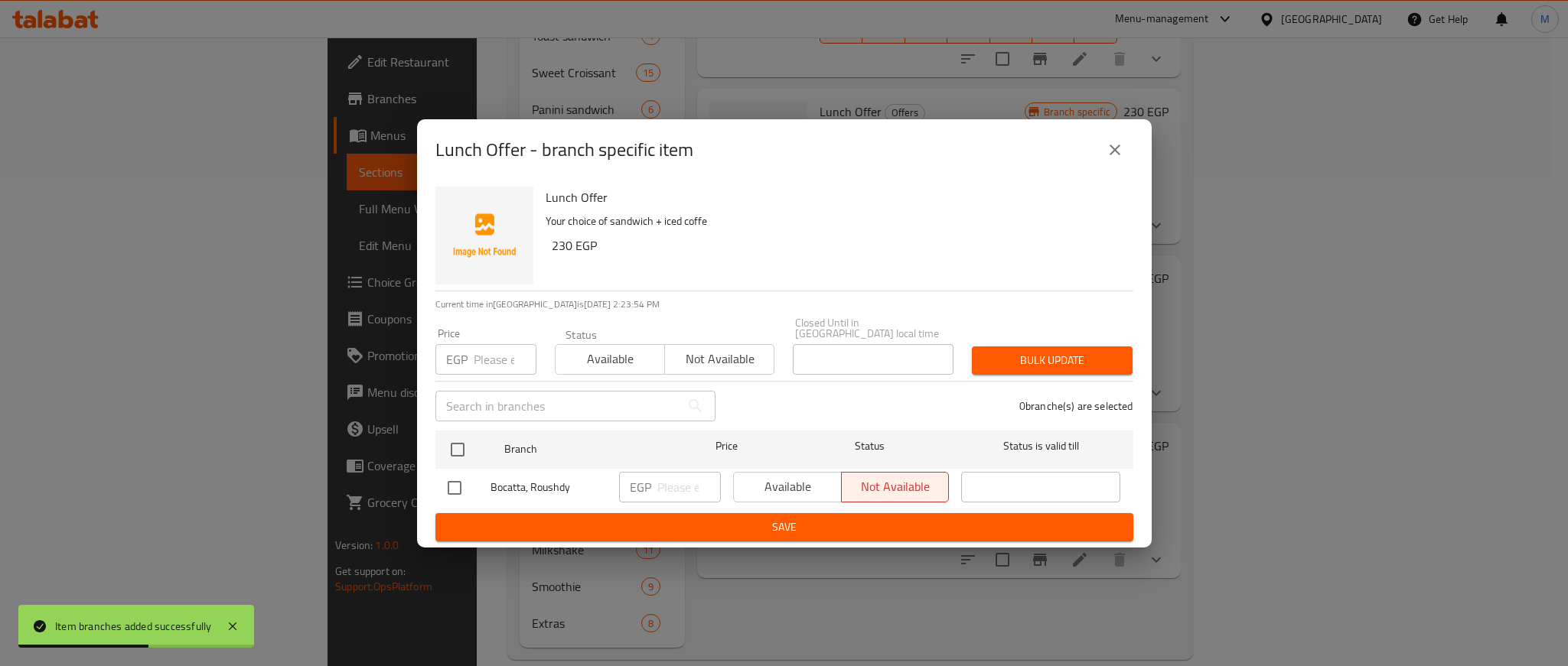
click at [1031, 613] on div "Lunch Offer - branch specific item Lunch Offer Your choice of sandwich + iced c…" at bounding box center [784, 333] width 1568 height 666
click at [1114, 159] on icon "close" at bounding box center [1115, 151] width 19 height 19
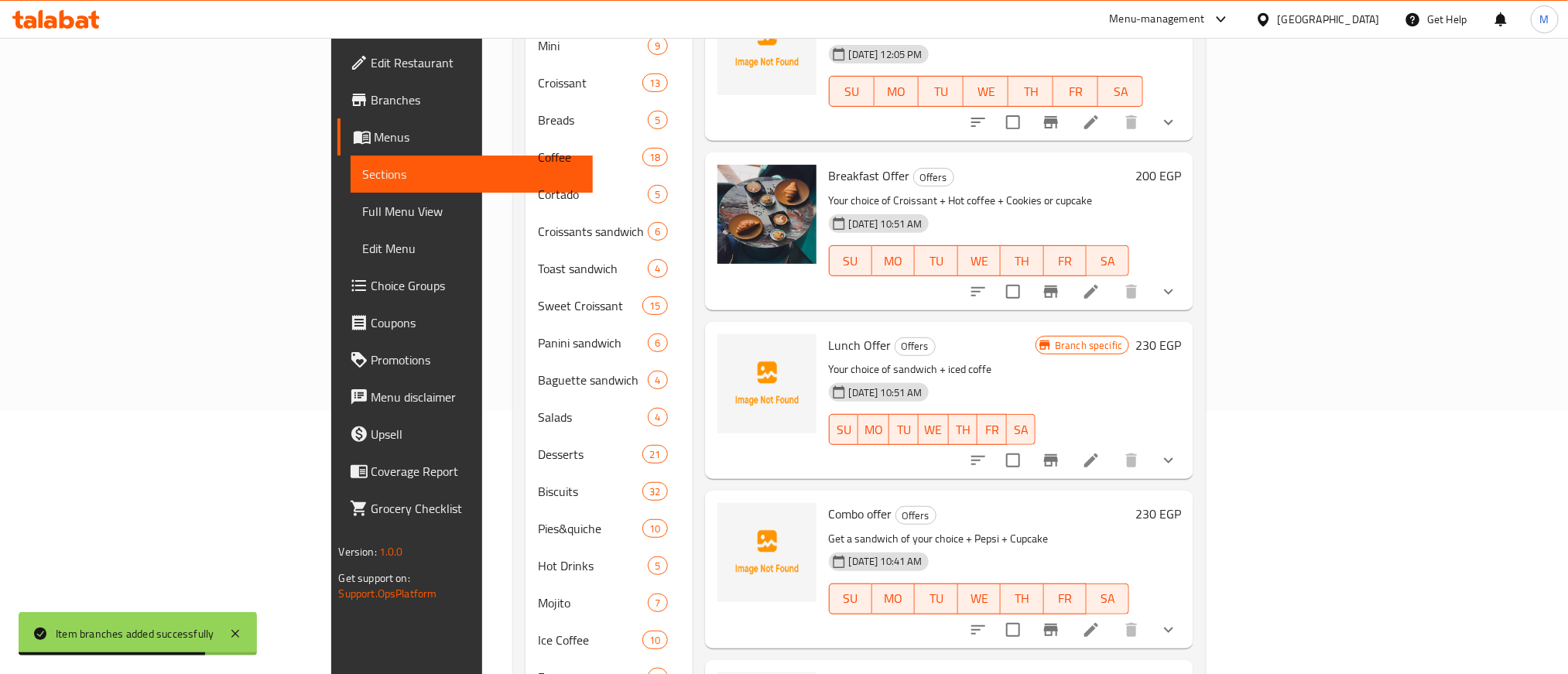
scroll to position [147, 0]
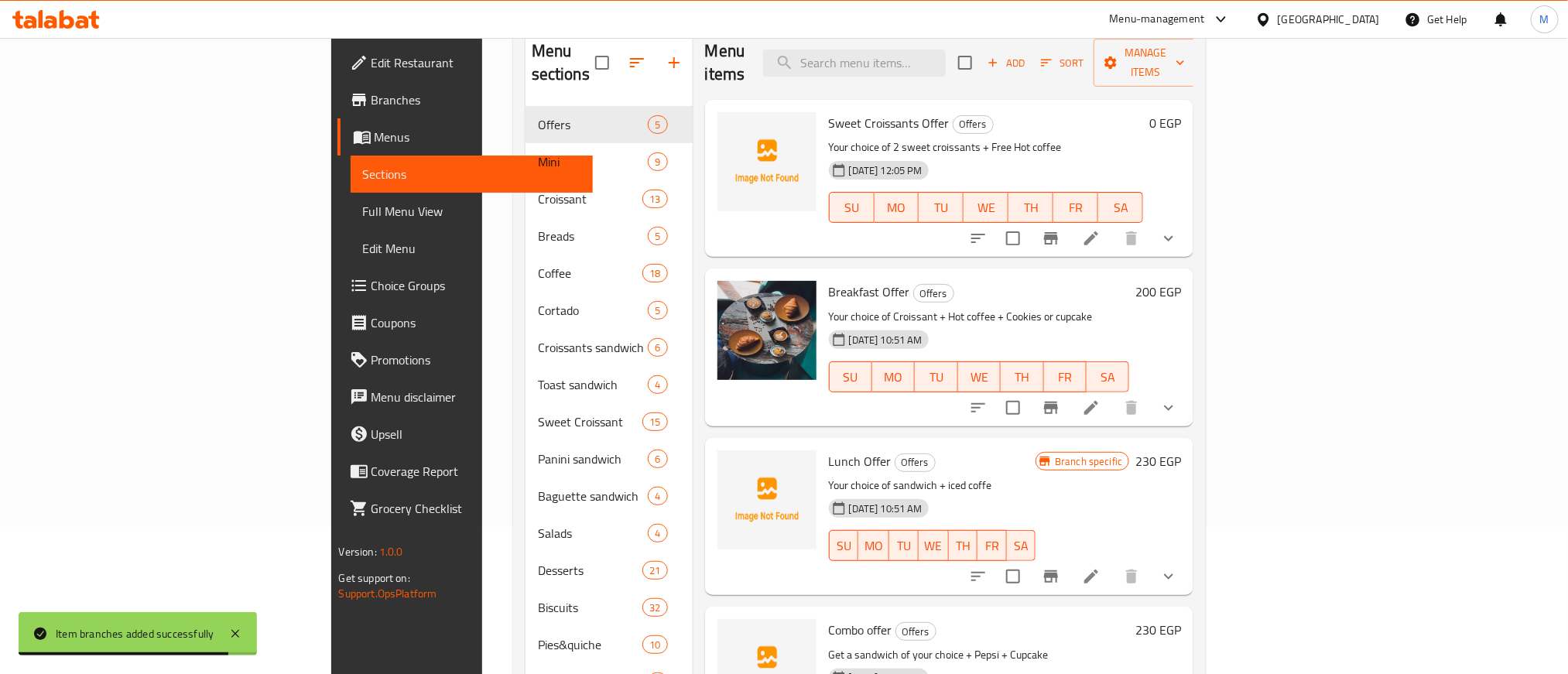
click at [1113, 563] on li at bounding box center [1092, 576] width 44 height 28
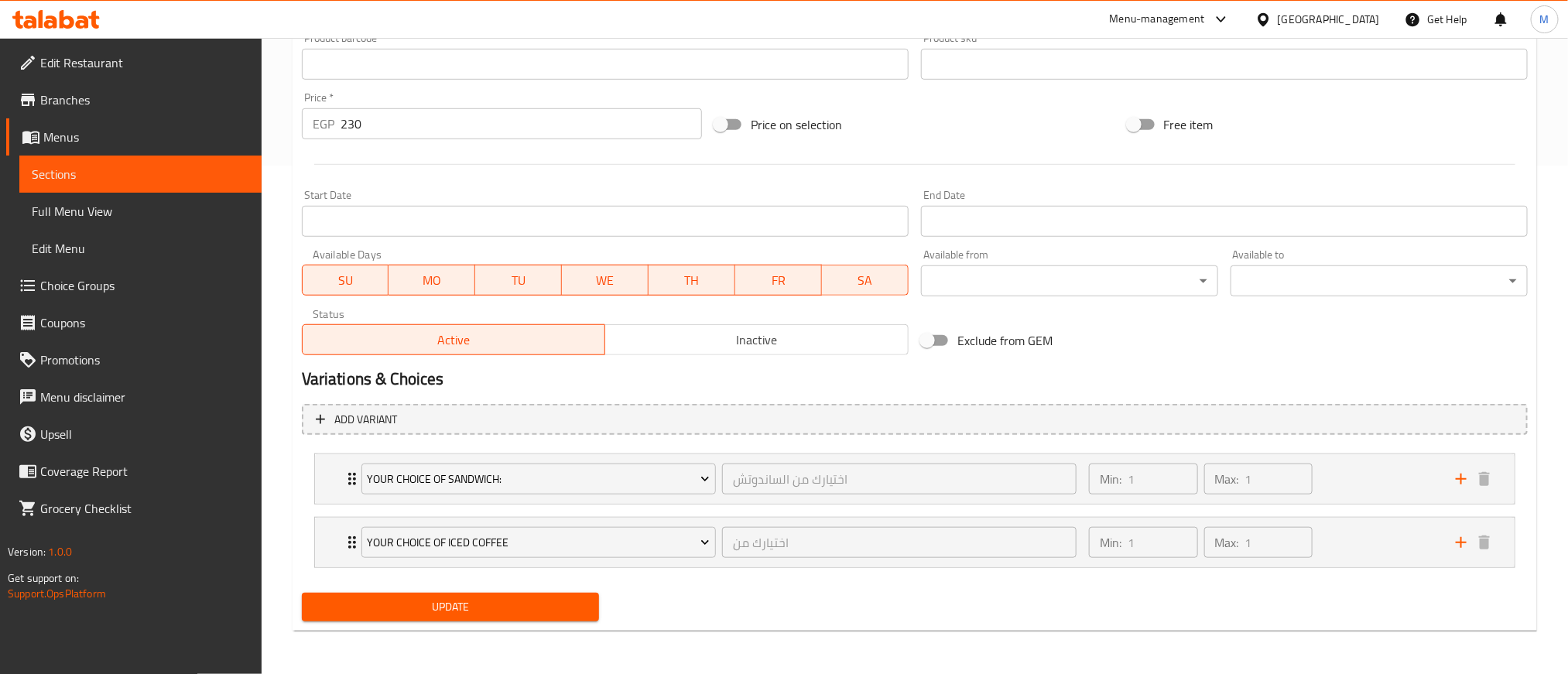
scroll to position [511, 0]
click at [653, 339] on span "Inactive" at bounding box center [757, 341] width 291 height 23
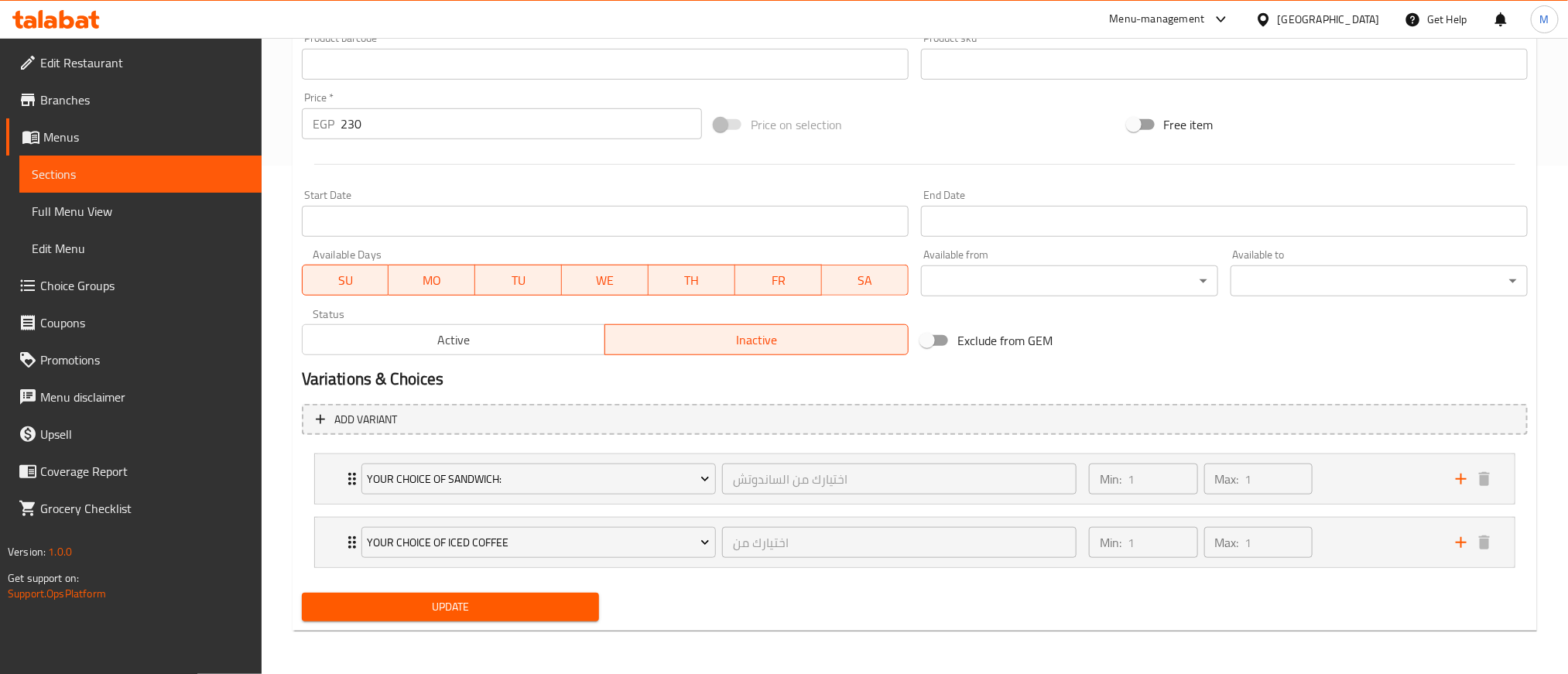
click at [470, 604] on span "Update" at bounding box center [450, 607] width 272 height 19
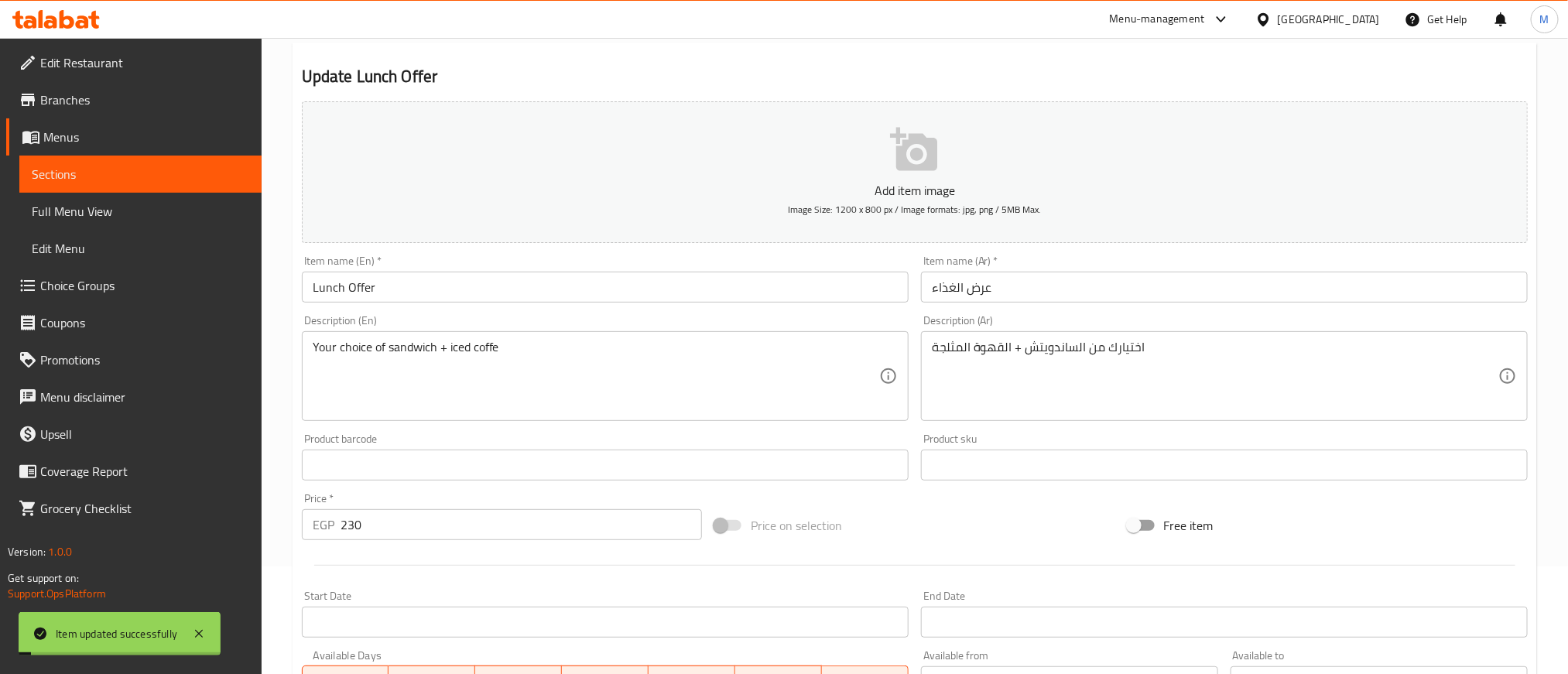
scroll to position [0, 0]
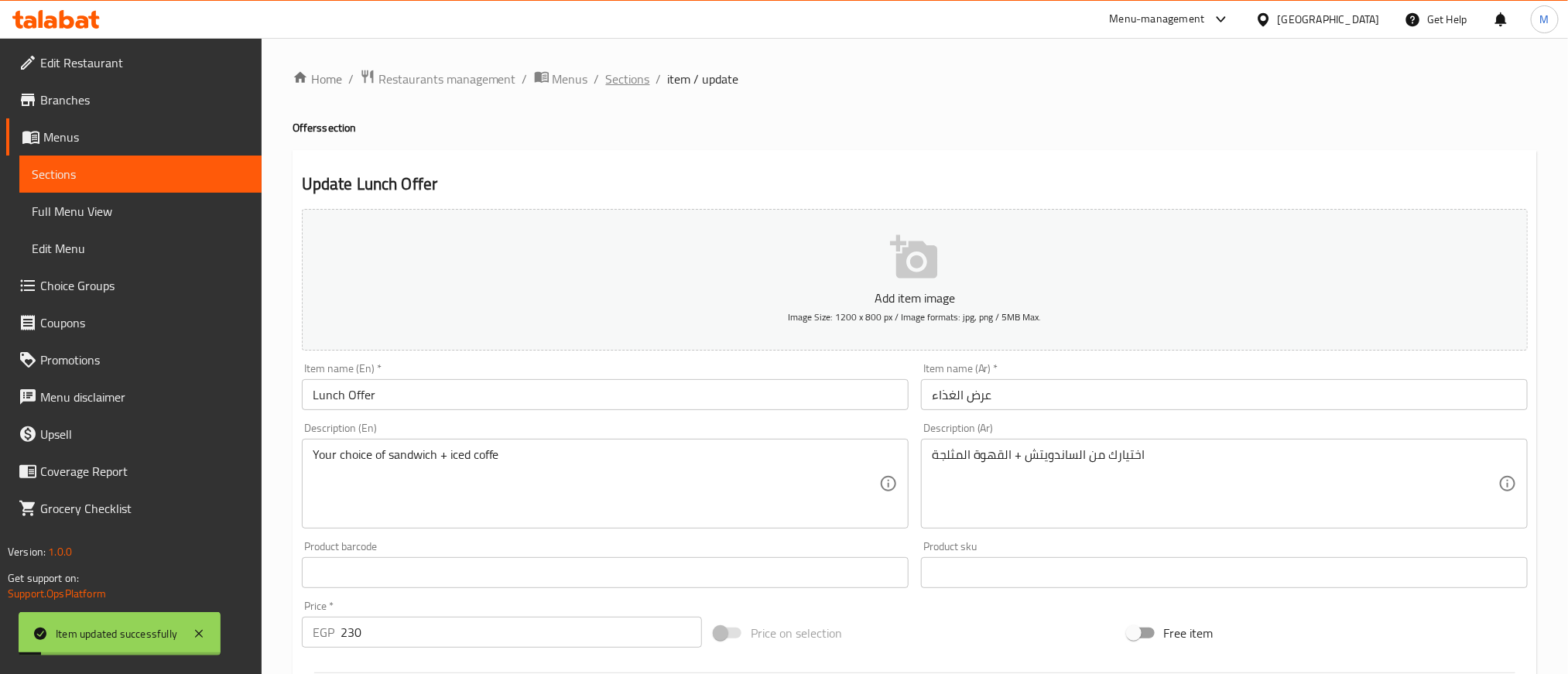
click at [619, 74] on span "Sections" at bounding box center [628, 79] width 44 height 19
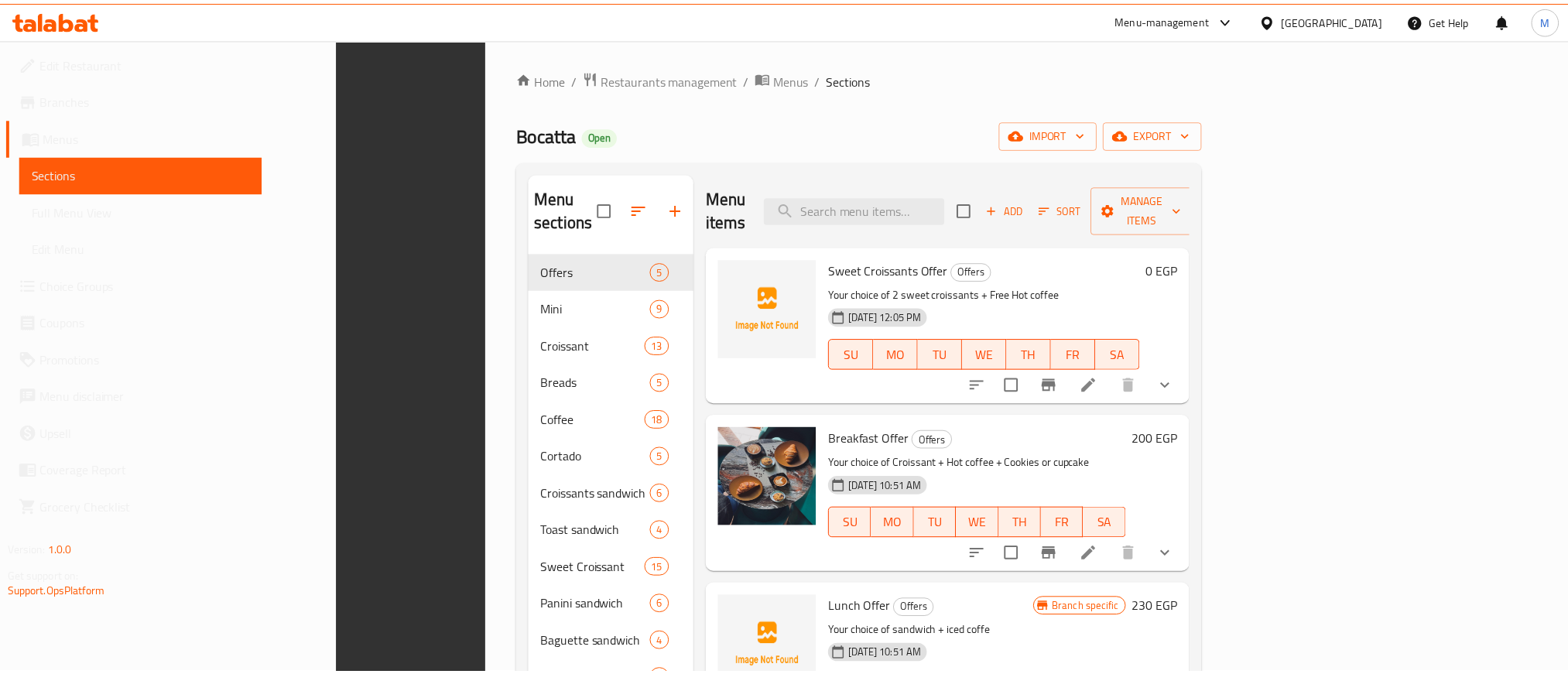
scroll to position [495, 0]
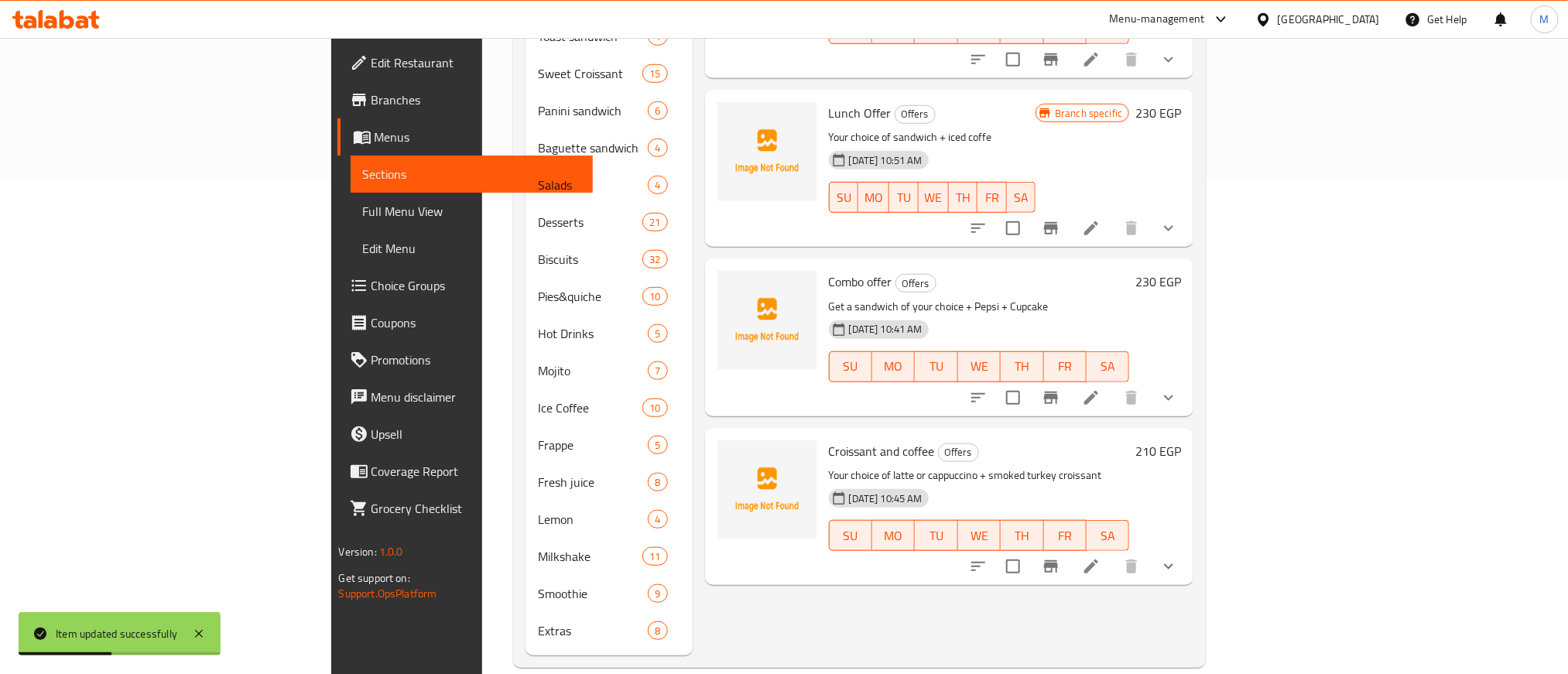
click at [950, 584] on div "Menu items Add Sort Manage items Sweet Croissants Offer Offers Your choice of 2…" at bounding box center [943, 167] width 502 height 978
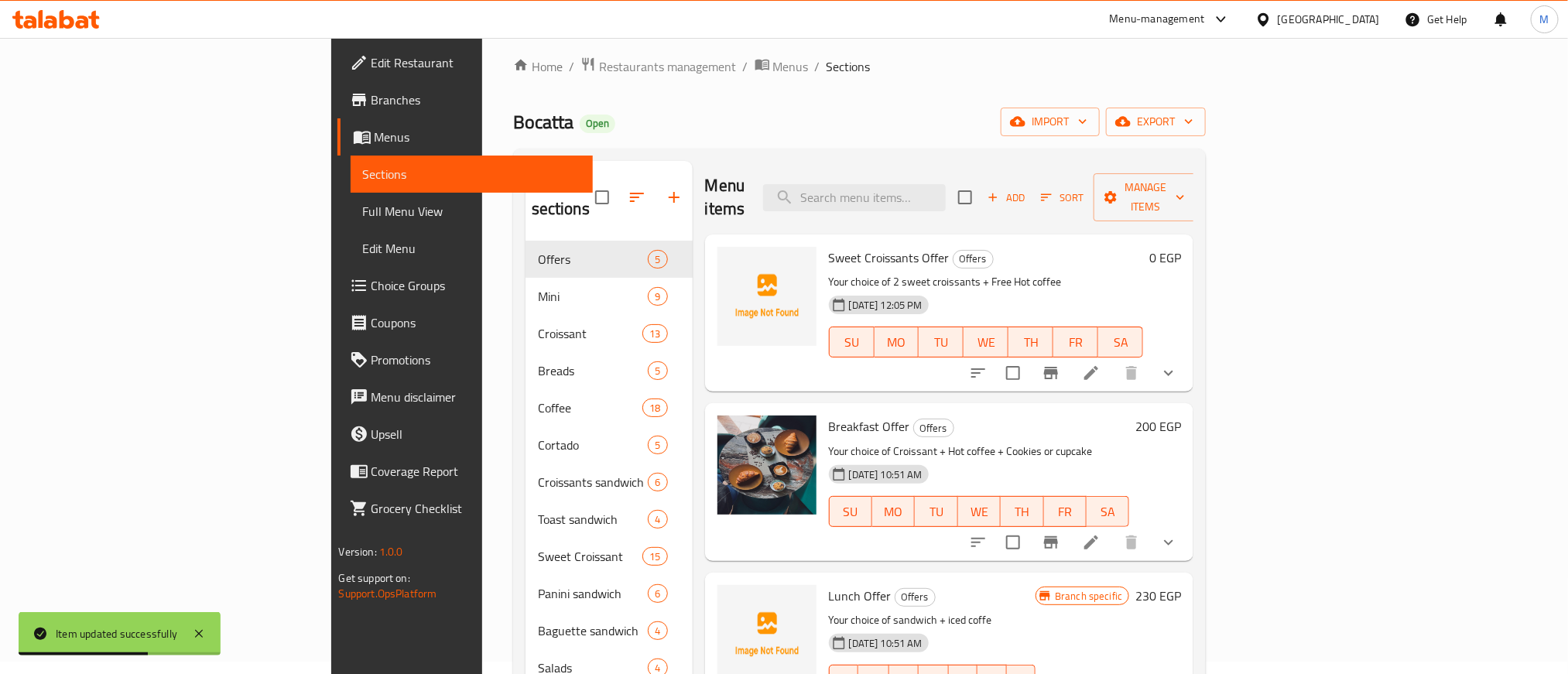
scroll to position [0, 0]
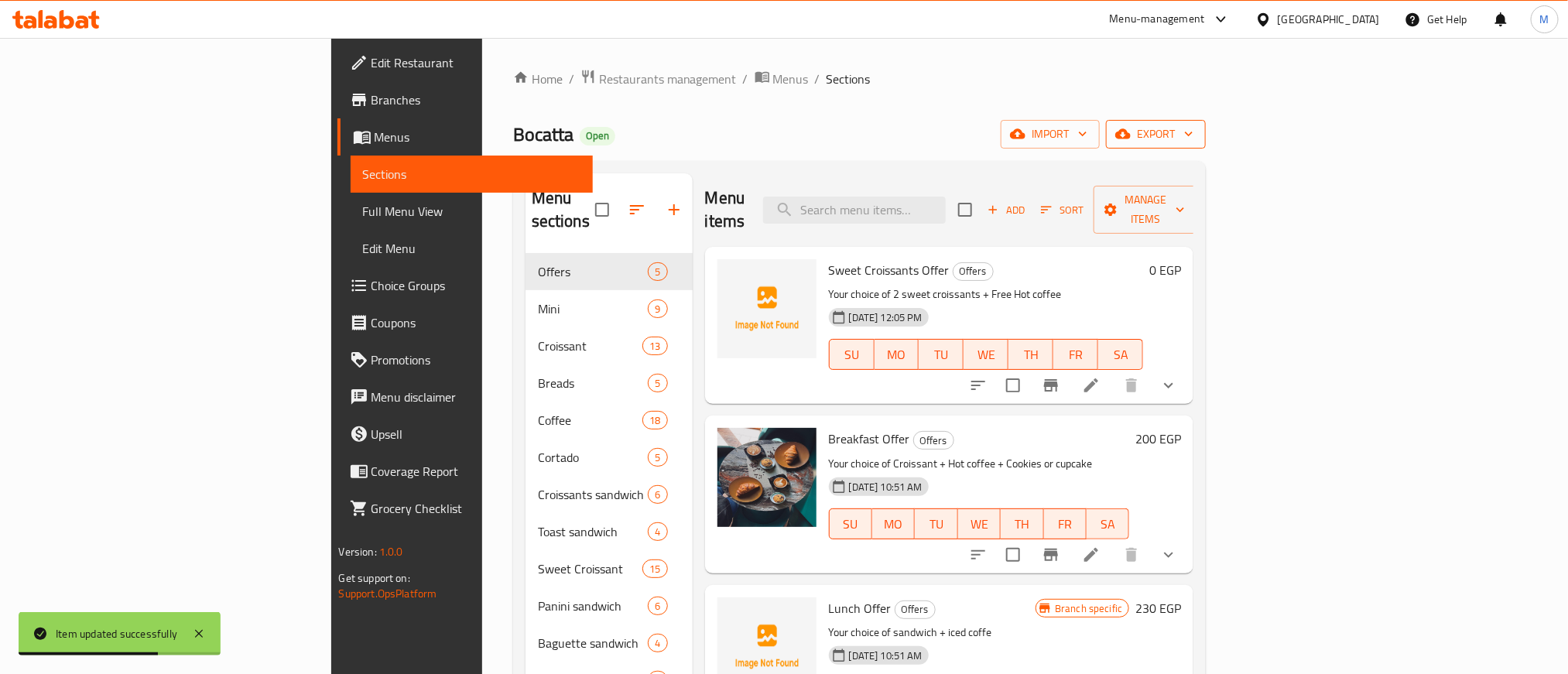
click at [1194, 140] on span "export" at bounding box center [1156, 134] width 75 height 19
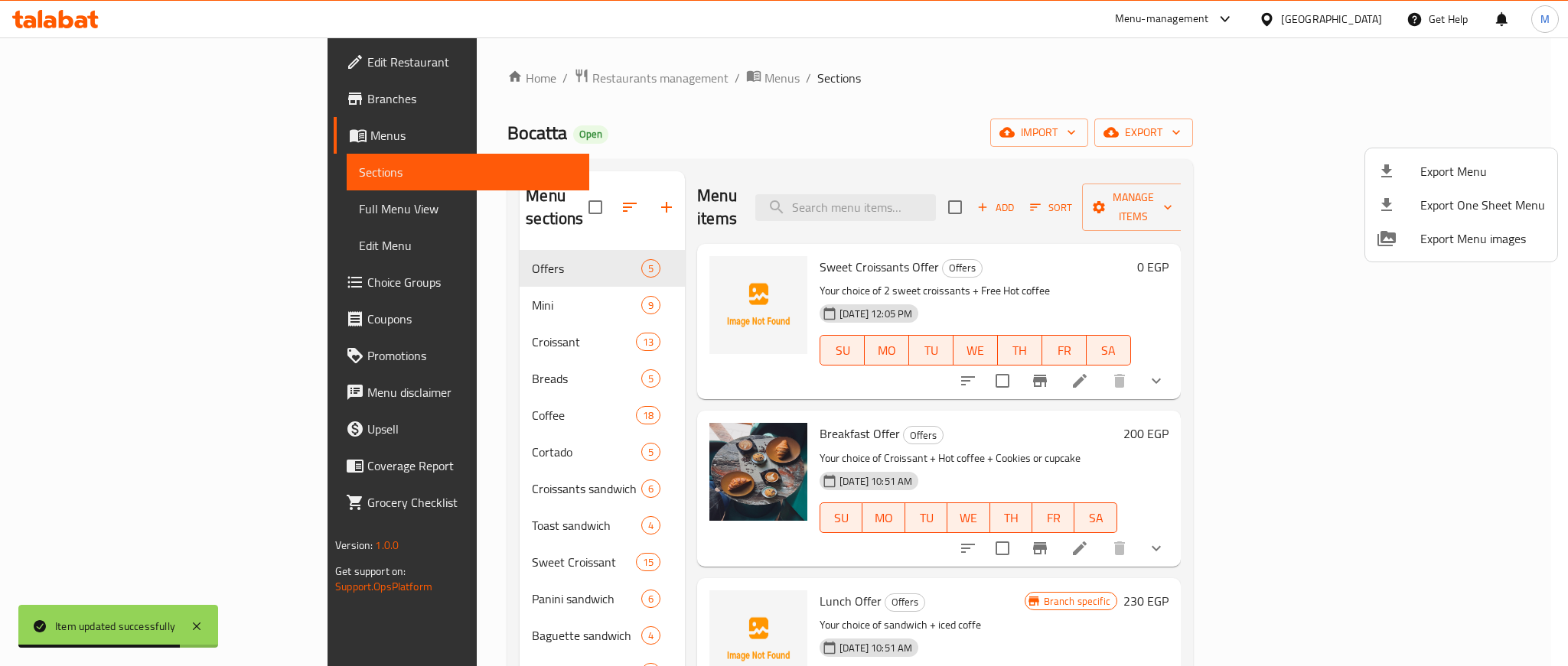
click at [1089, 80] on div at bounding box center [784, 333] width 1568 height 666
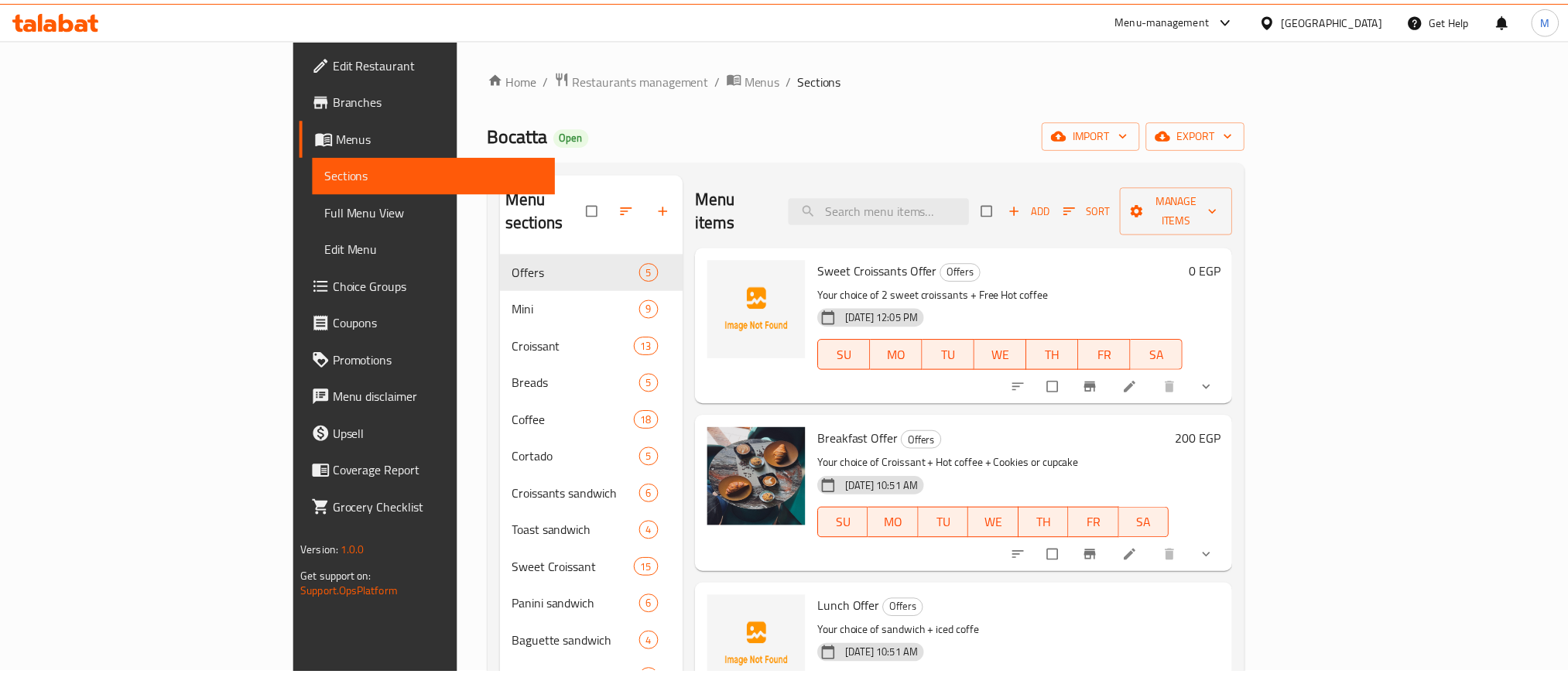
scroll to position [495, 0]
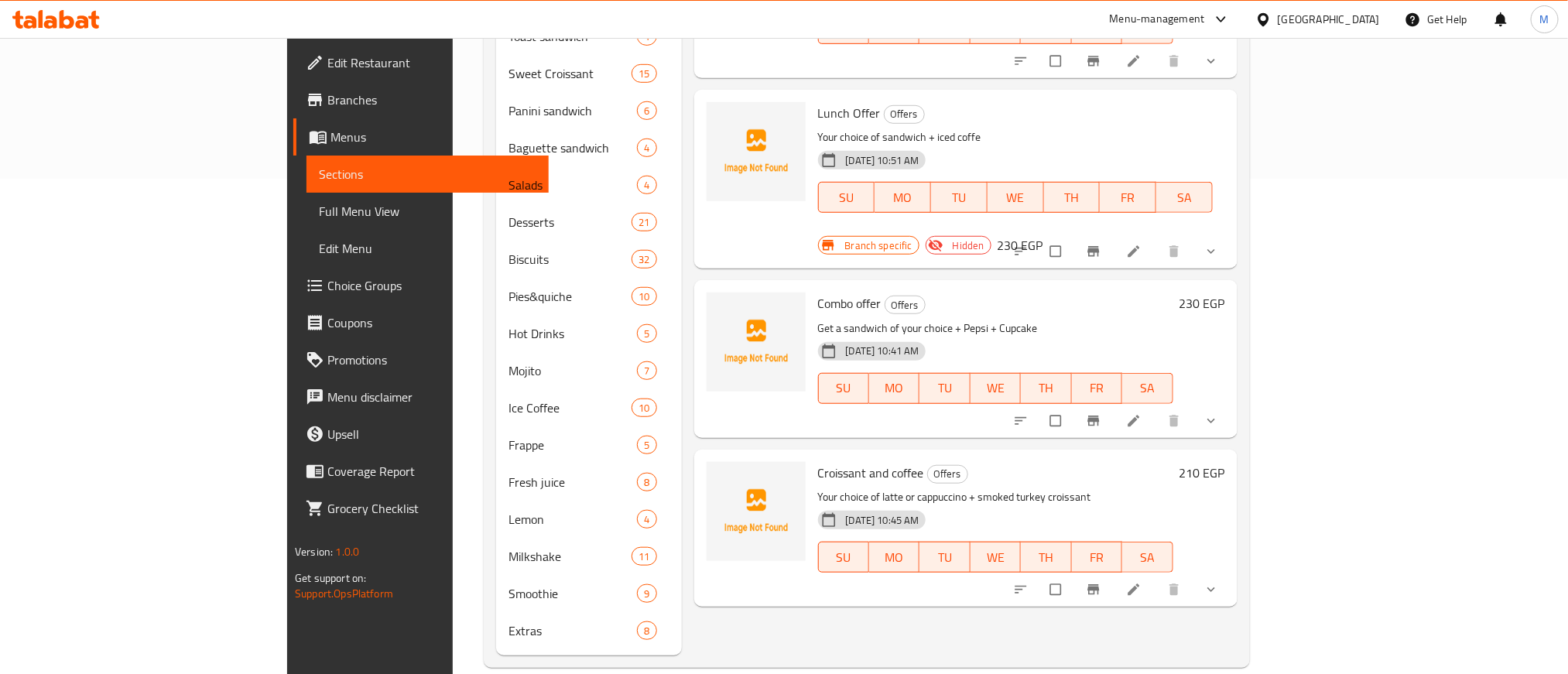
click at [955, 600] on div "Menu items Add Sort Manage items Sweet Croissants Offer Offers Your choice of 2…" at bounding box center [960, 167] width 556 height 978
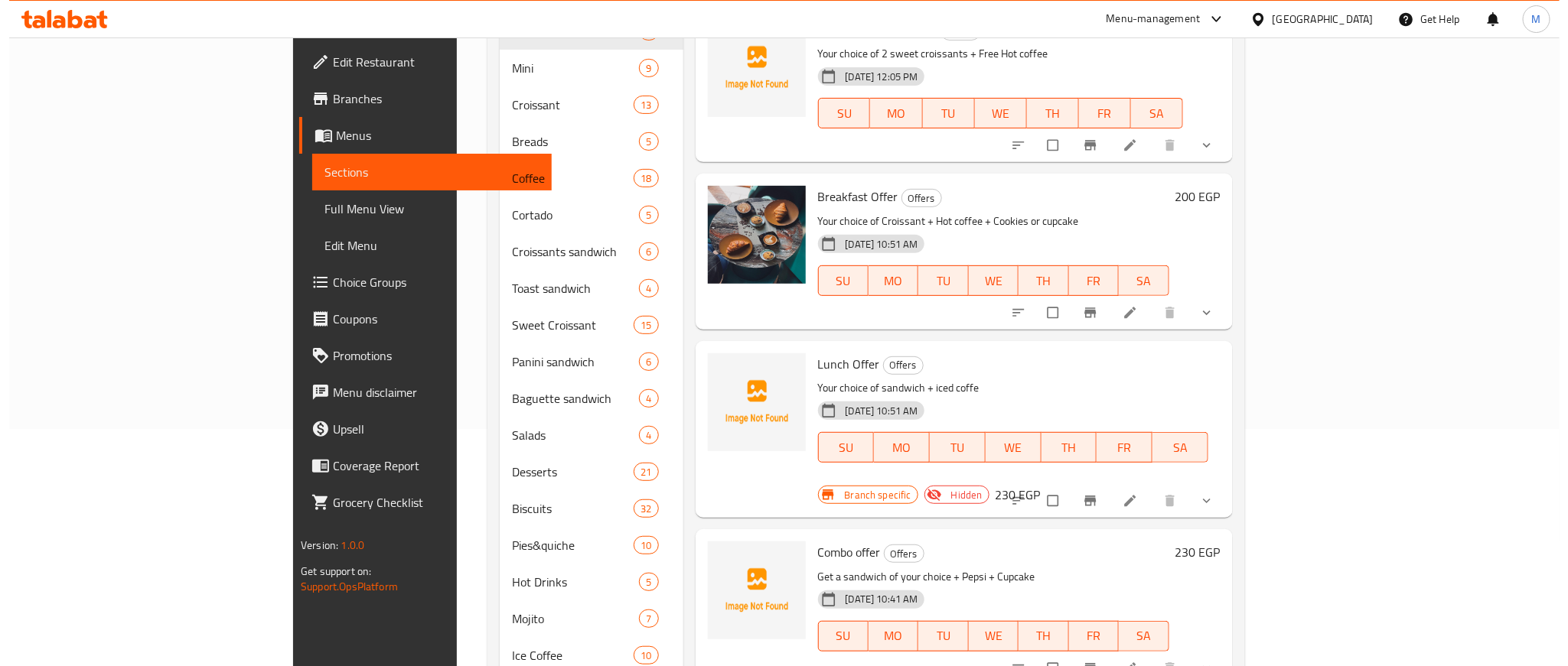
scroll to position [0, 0]
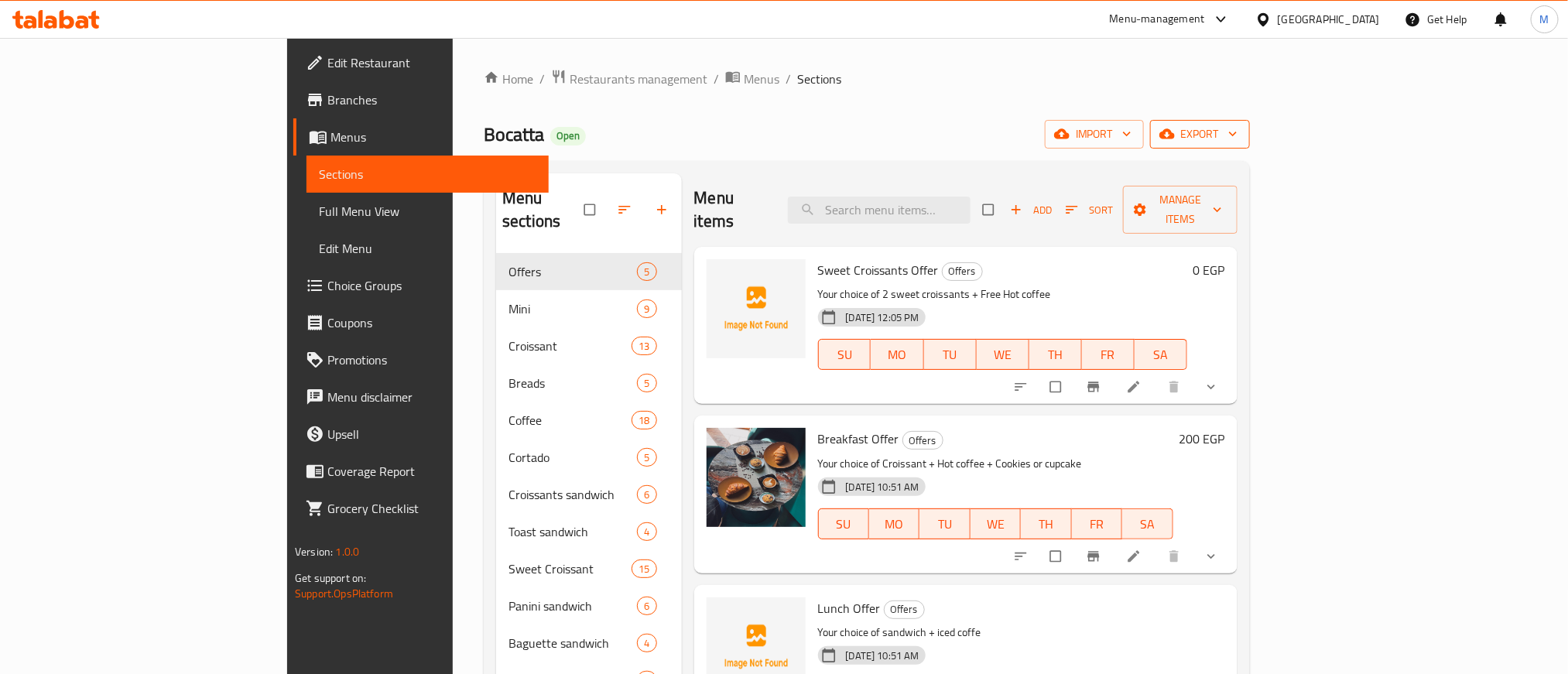
click at [1238, 137] on span "export" at bounding box center [1200, 134] width 75 height 19
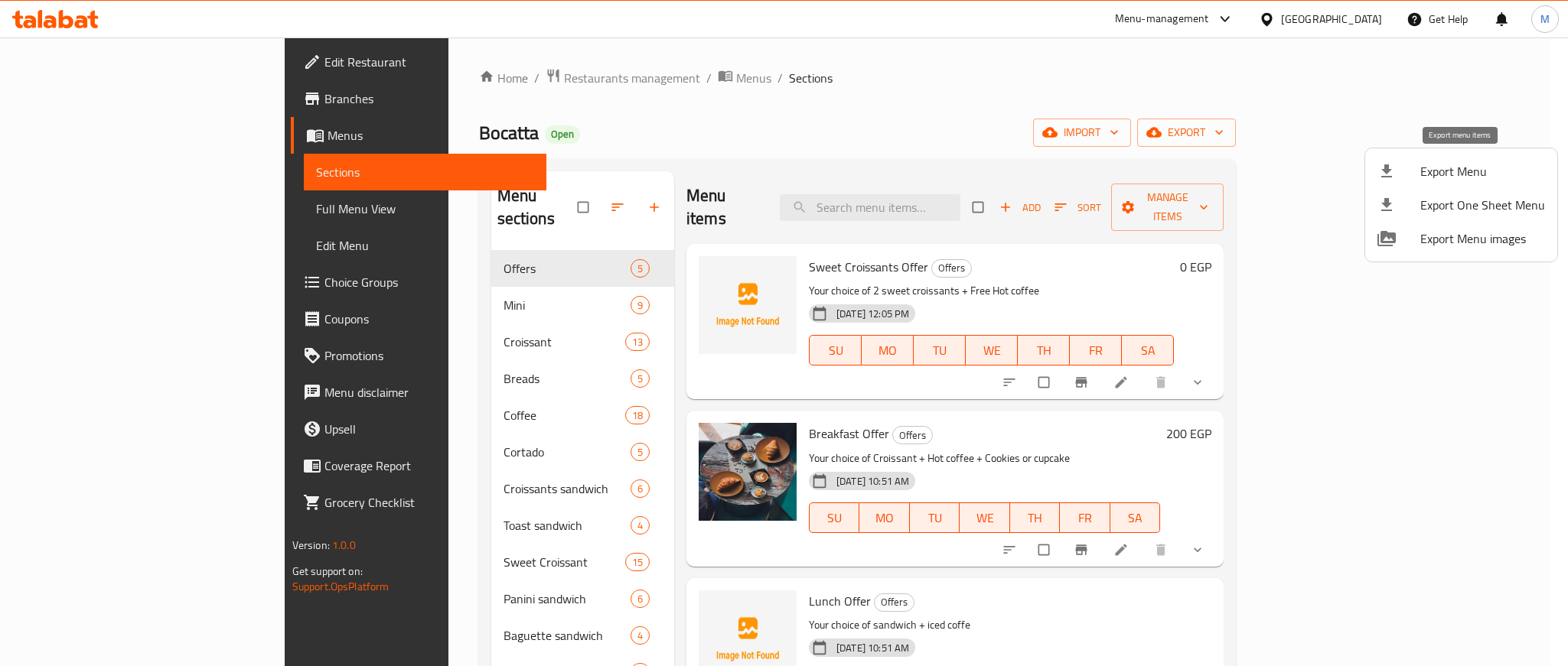
click at [1443, 164] on span "Export Menu" at bounding box center [1482, 171] width 125 height 19
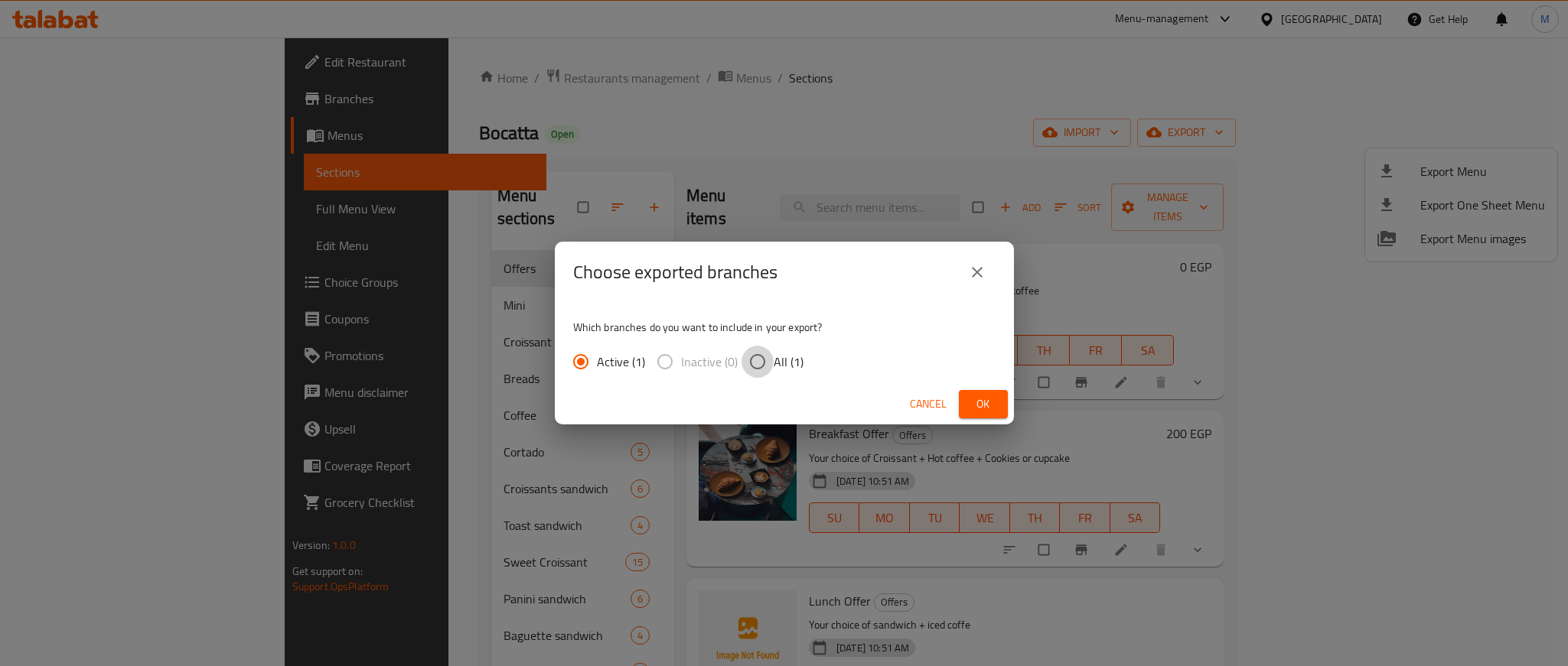
drag, startPoint x: 758, startPoint y: 361, endPoint x: 903, endPoint y: 390, distance: 147.9
click at [760, 361] on input "All (1)" at bounding box center [758, 362] width 32 height 32
radio input "true"
click at [963, 404] on button "Ok" at bounding box center [984, 404] width 49 height 28
